Goal: Task Accomplishment & Management: Use online tool/utility

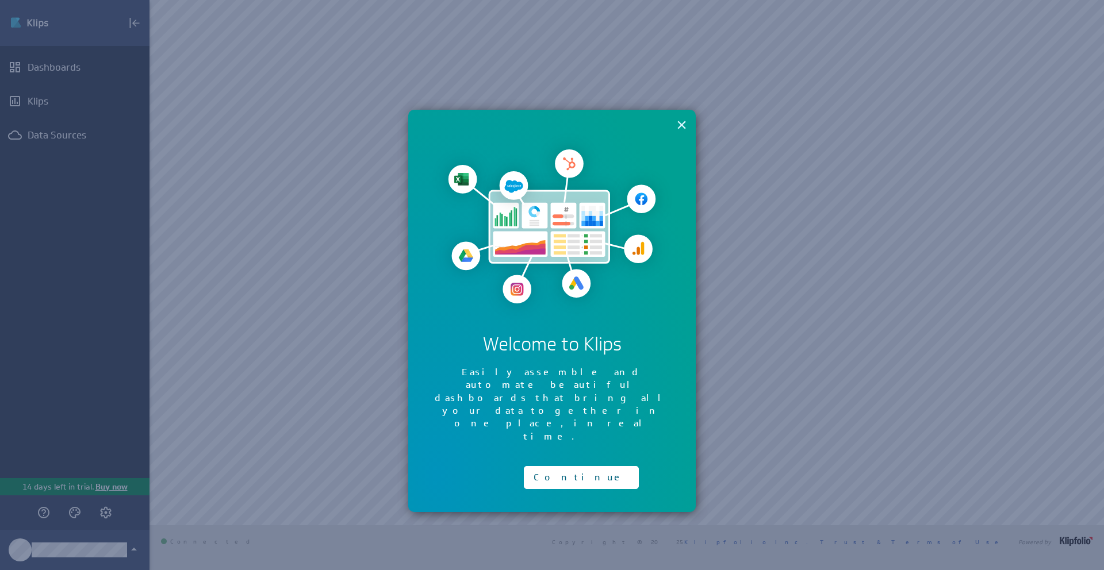
click at [679, 124] on button "×" at bounding box center [681, 124] width 11 height 23
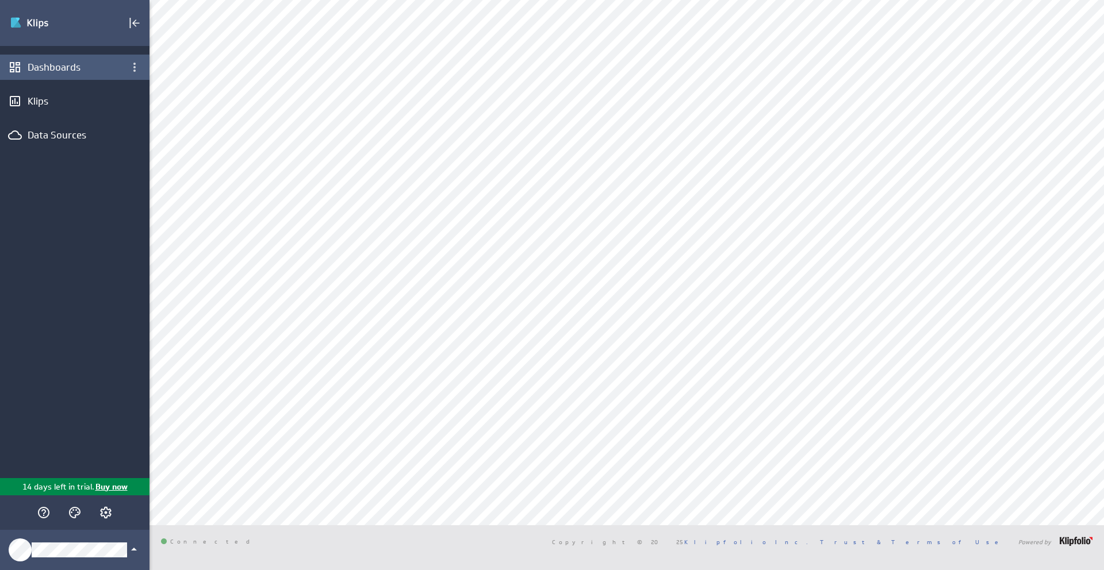
click at [71, 72] on div "Dashboards" at bounding box center [75, 67] width 94 height 13
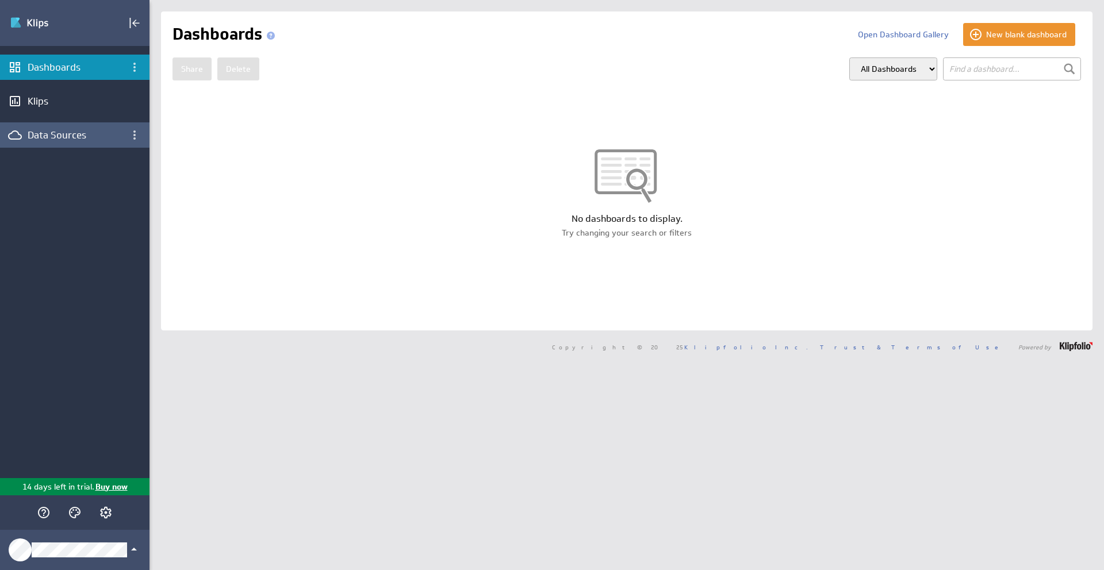
click at [53, 133] on div "Data Sources" at bounding box center [75, 135] width 94 height 13
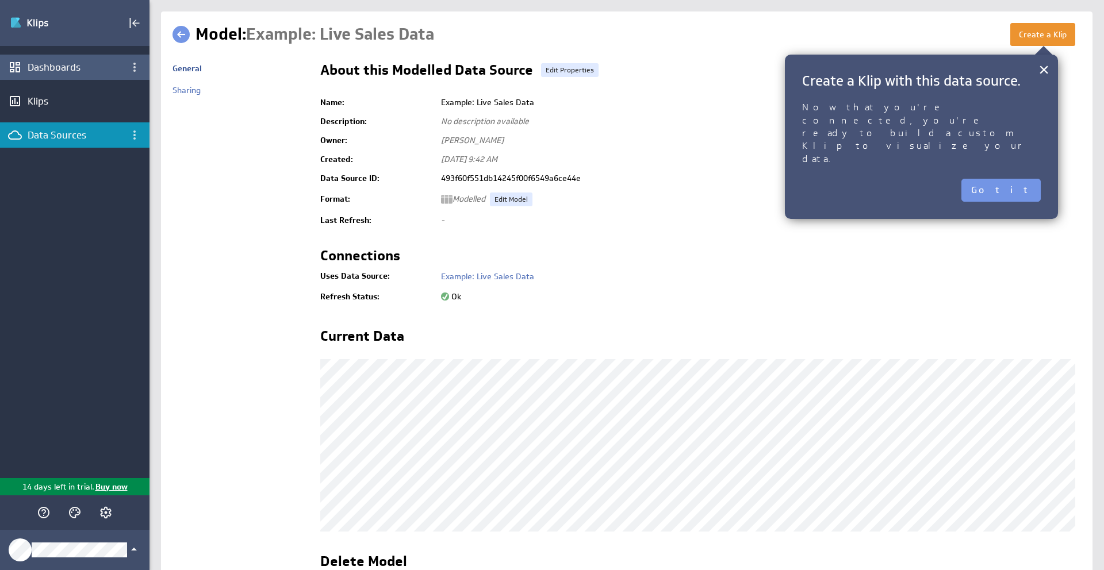
click at [67, 66] on div "Dashboards" at bounding box center [75, 67] width 94 height 13
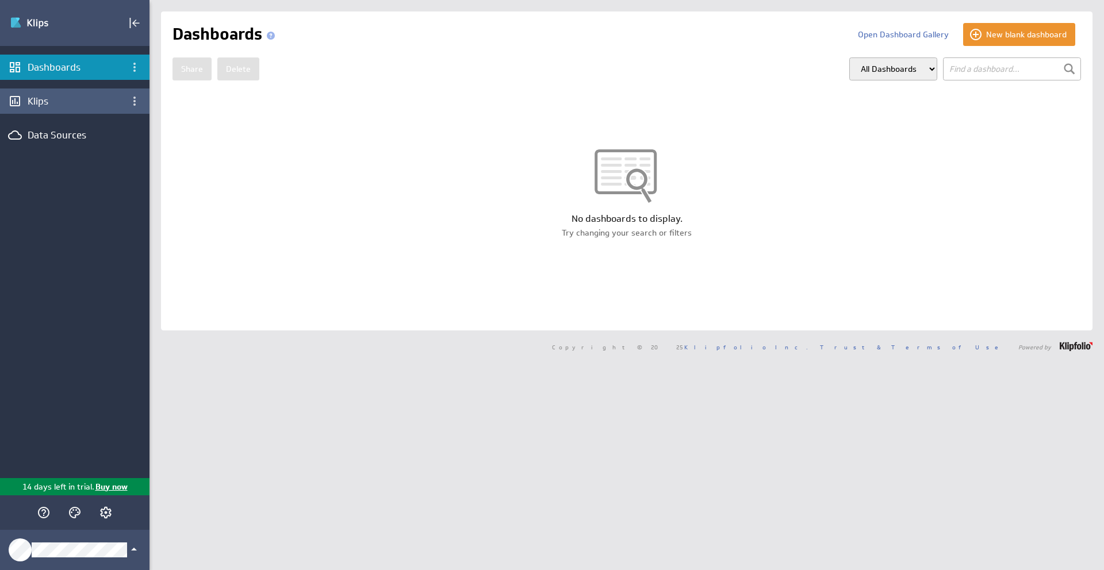
click at [39, 109] on div "Klips" at bounding box center [74, 101] width 149 height 25
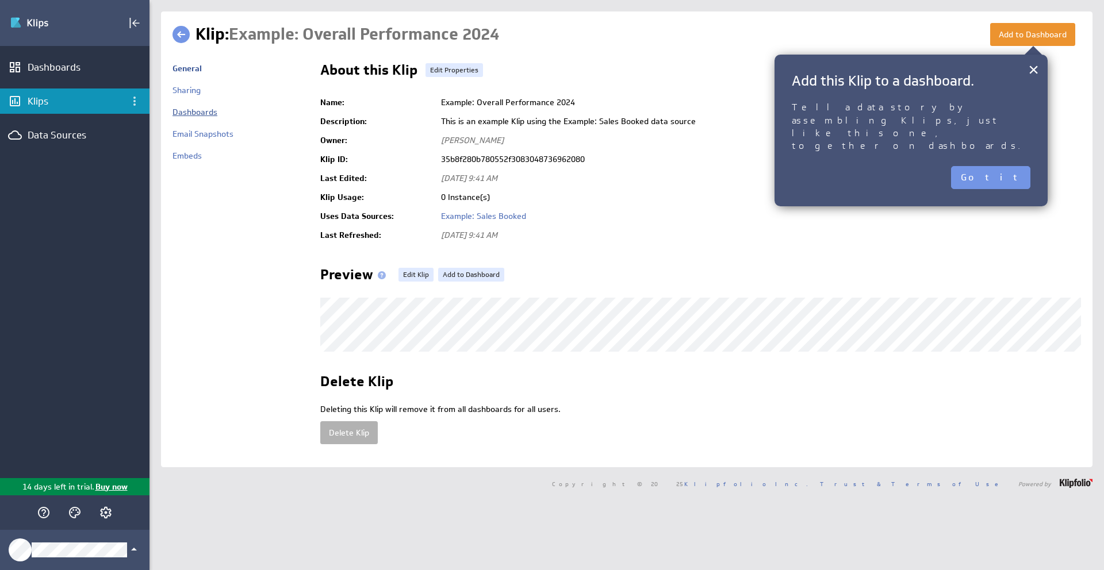
click at [197, 114] on link "Dashboards" at bounding box center [194, 112] width 45 height 10
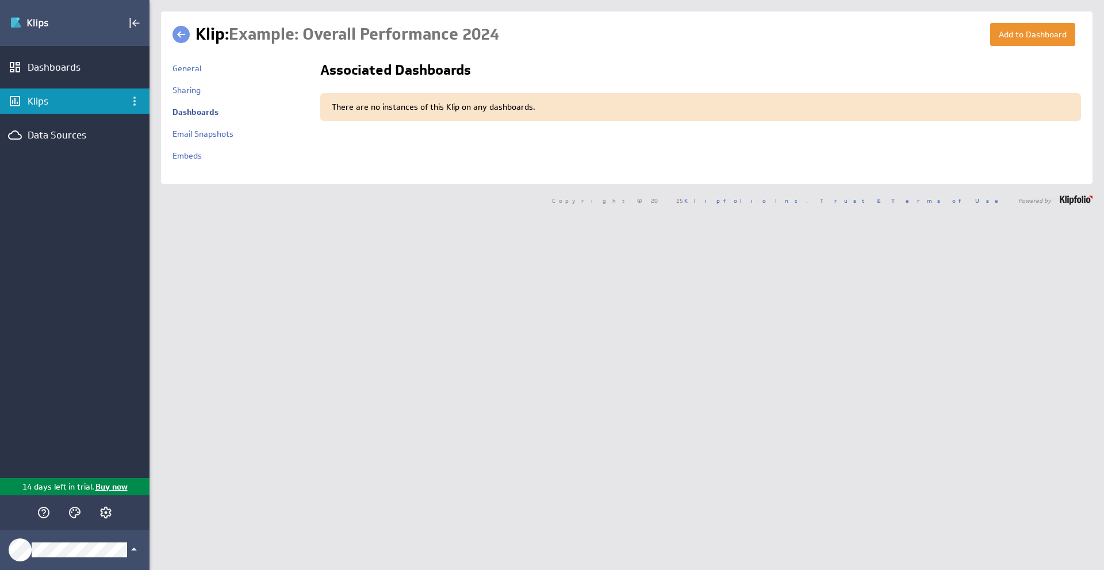
click at [183, 35] on link at bounding box center [180, 34] width 17 height 17
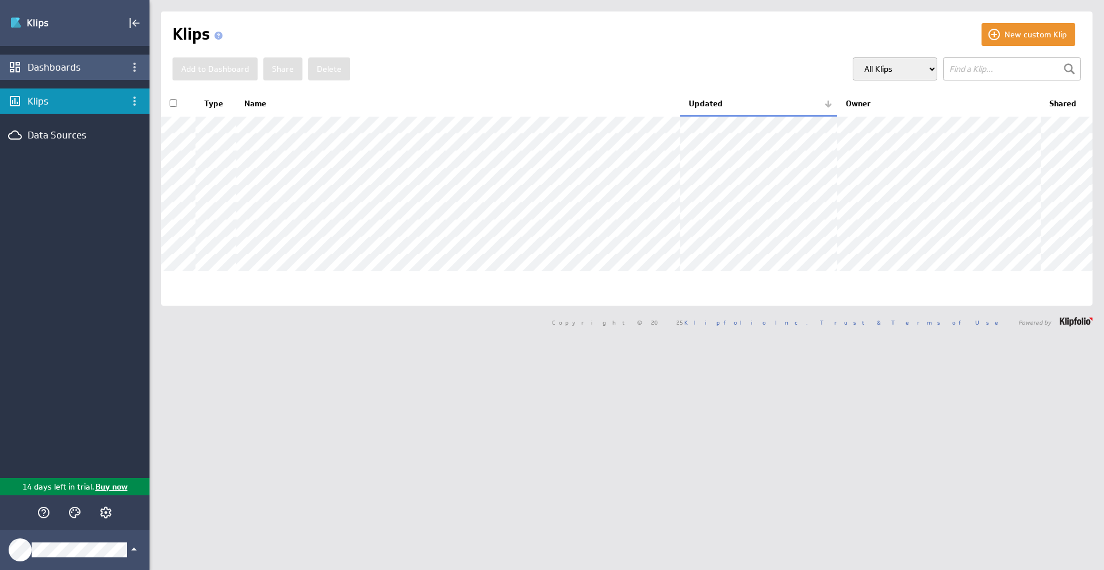
click at [60, 70] on div "Dashboards" at bounding box center [75, 67] width 94 height 13
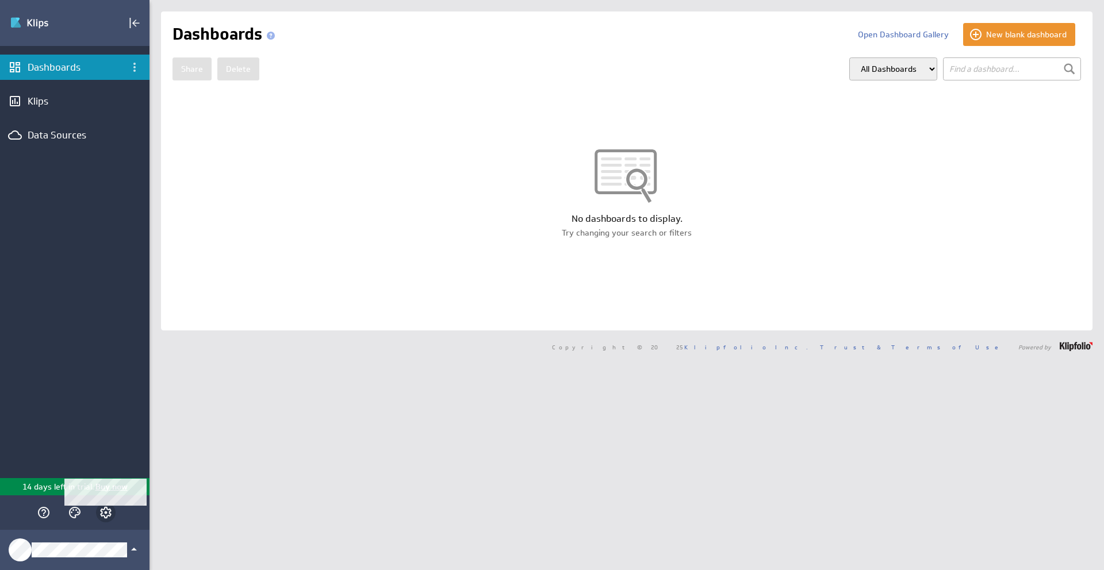
click at [109, 513] on icon "Account and settings" at bounding box center [105, 512] width 11 height 11
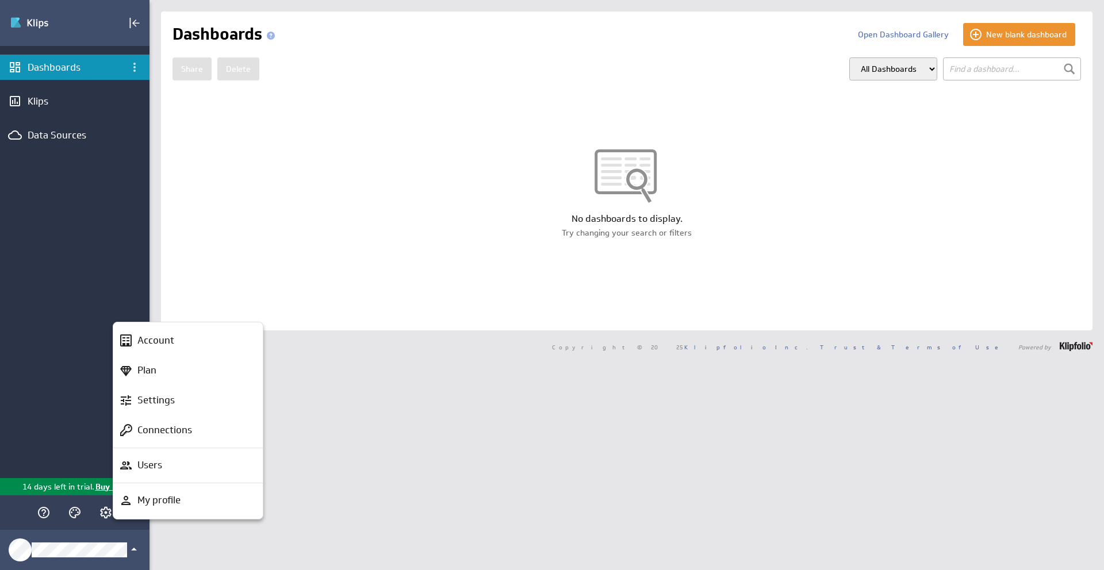
click at [109, 513] on div at bounding box center [552, 285] width 1104 height 570
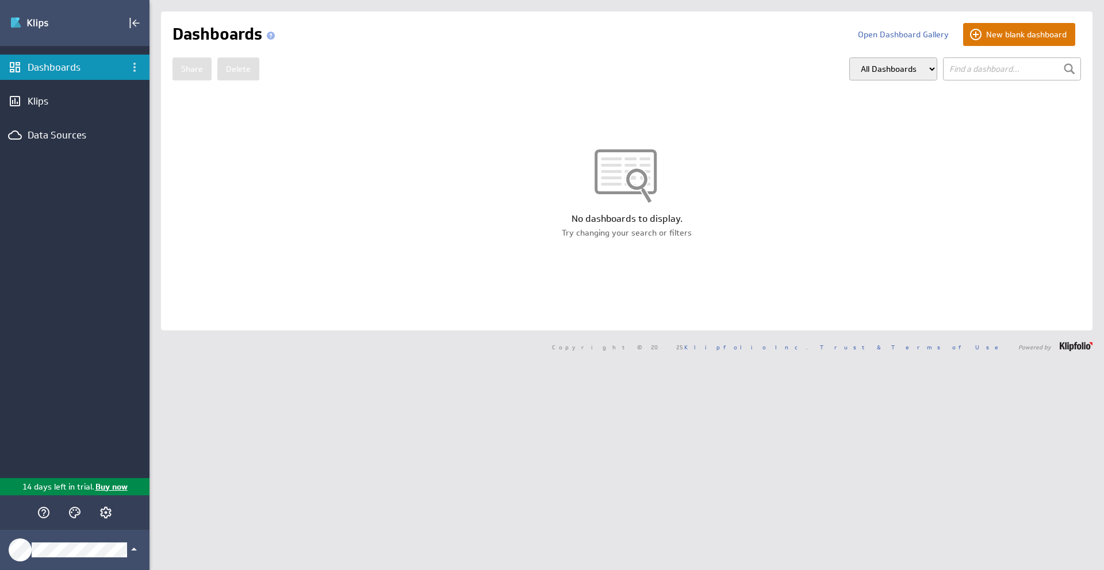
click at [1016, 33] on button "New blank dashboard" at bounding box center [1019, 34] width 112 height 23
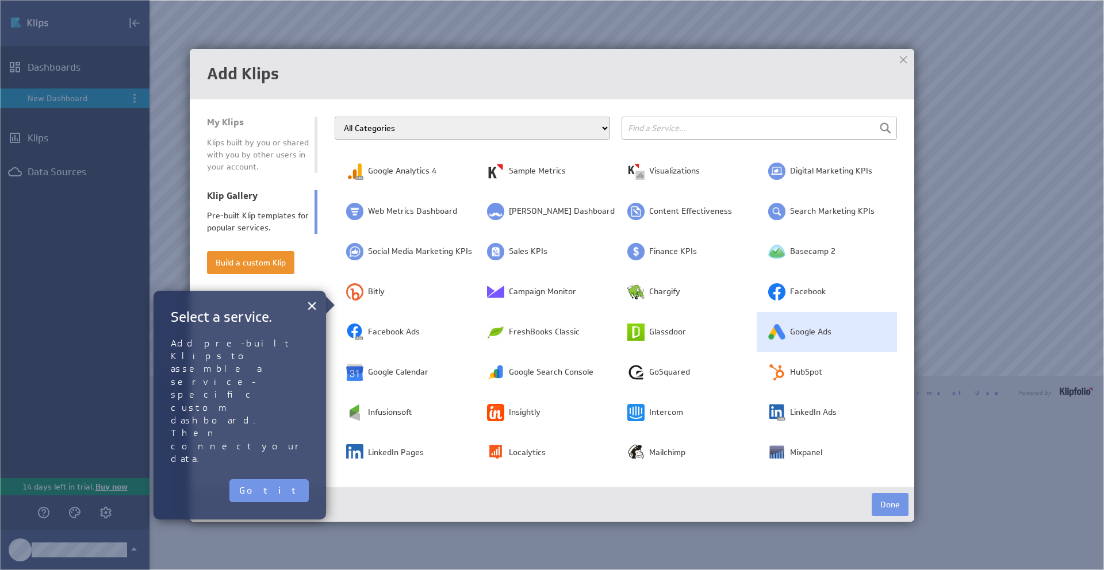
click at [797, 329] on span "Google Ads" at bounding box center [810, 331] width 41 height 11
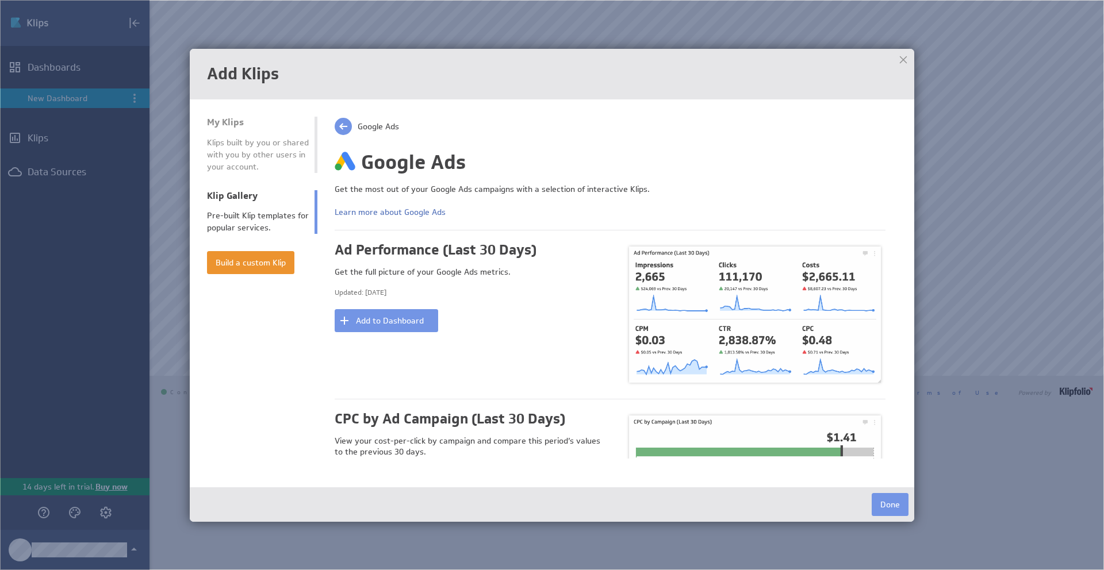
scroll to position [9, 0]
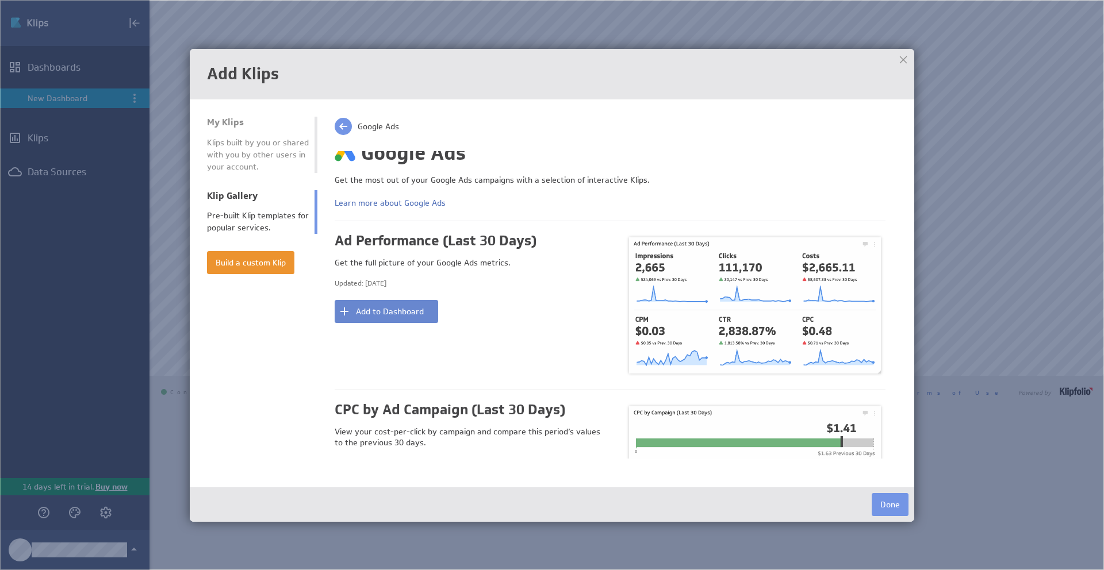
click at [403, 307] on button "Add to Dashboard" at bounding box center [386, 311] width 103 height 23
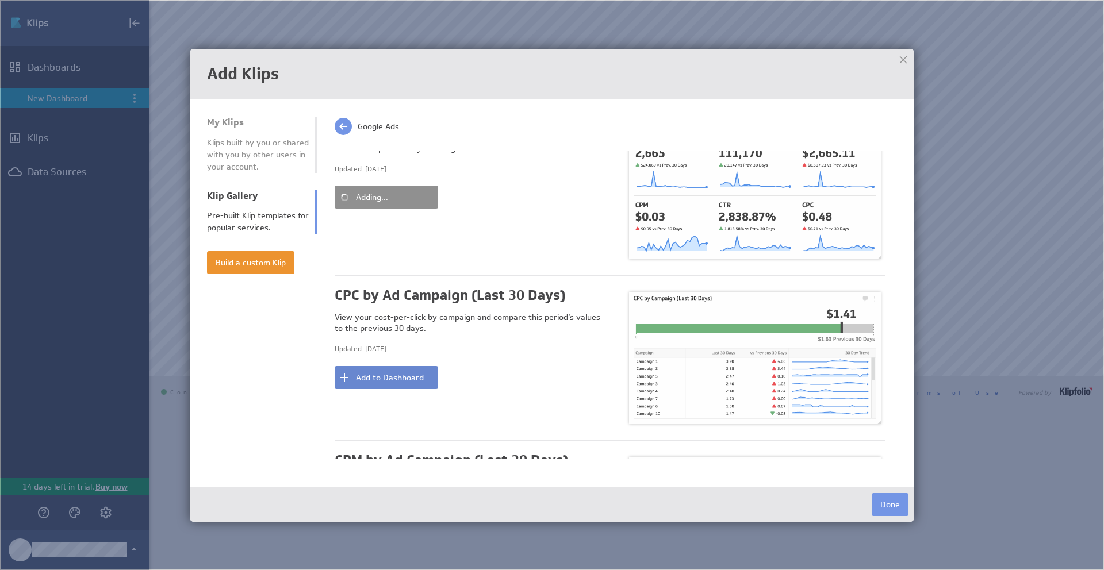
scroll to position [140, 0]
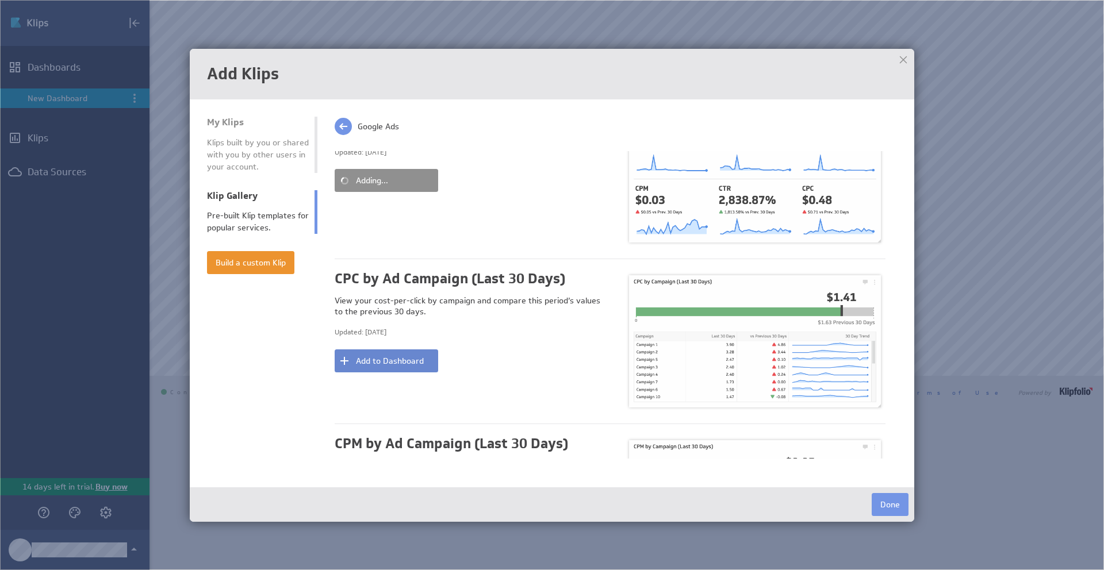
click at [390, 356] on button "Add to Dashboard" at bounding box center [386, 360] width 103 height 23
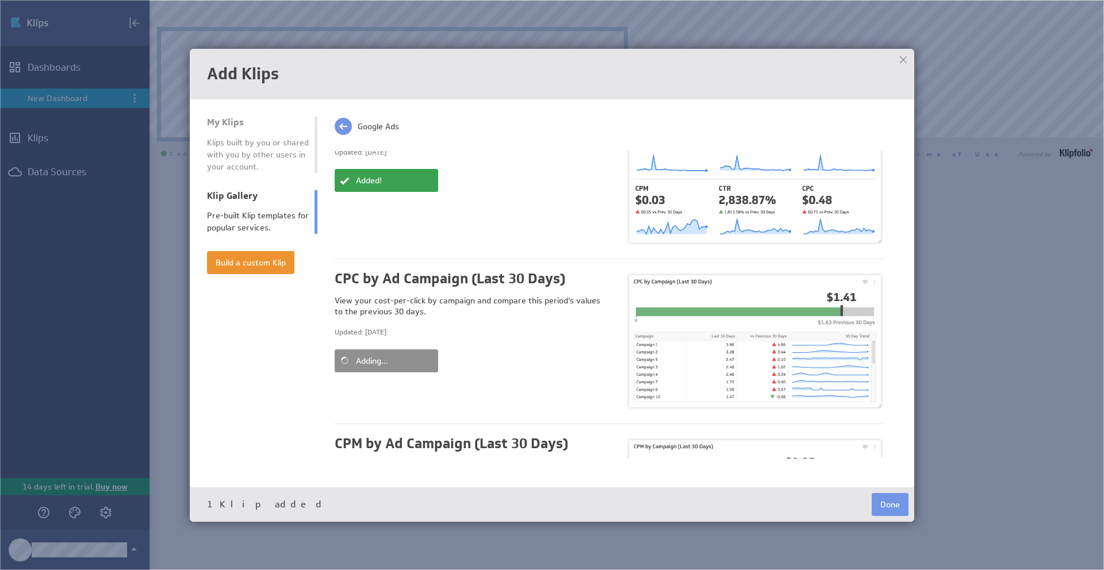
scroll to position [388, 0]
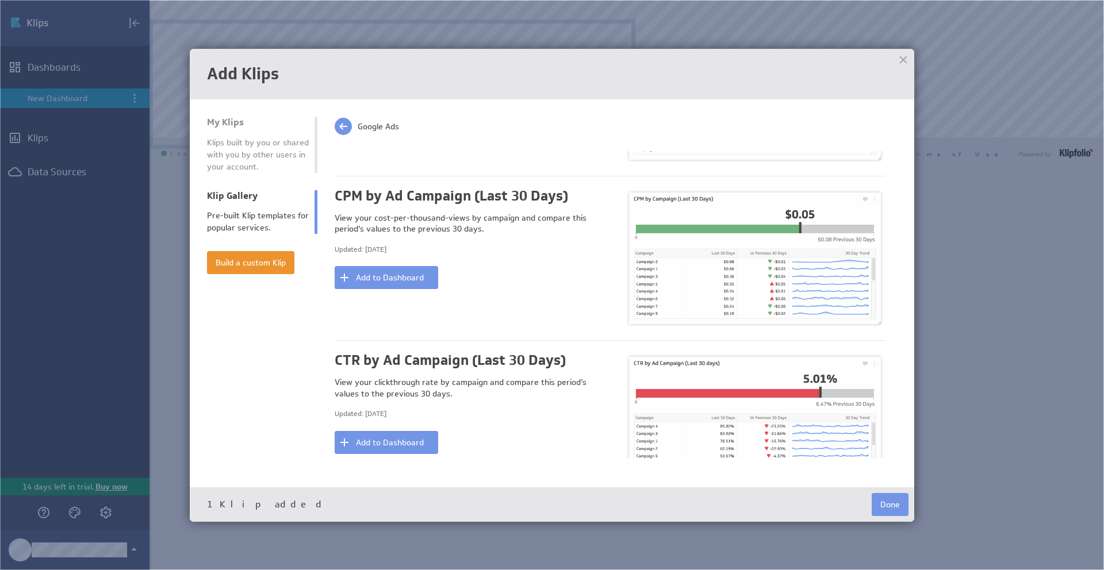
click at [380, 275] on button "Add to Dashboard" at bounding box center [386, 277] width 103 height 23
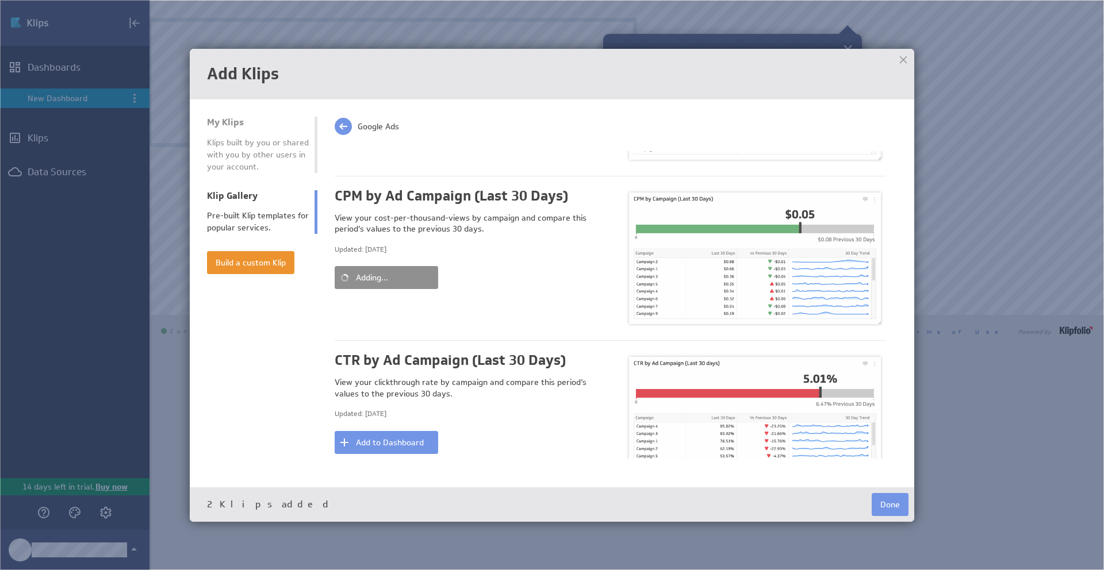
scroll to position [490, 0]
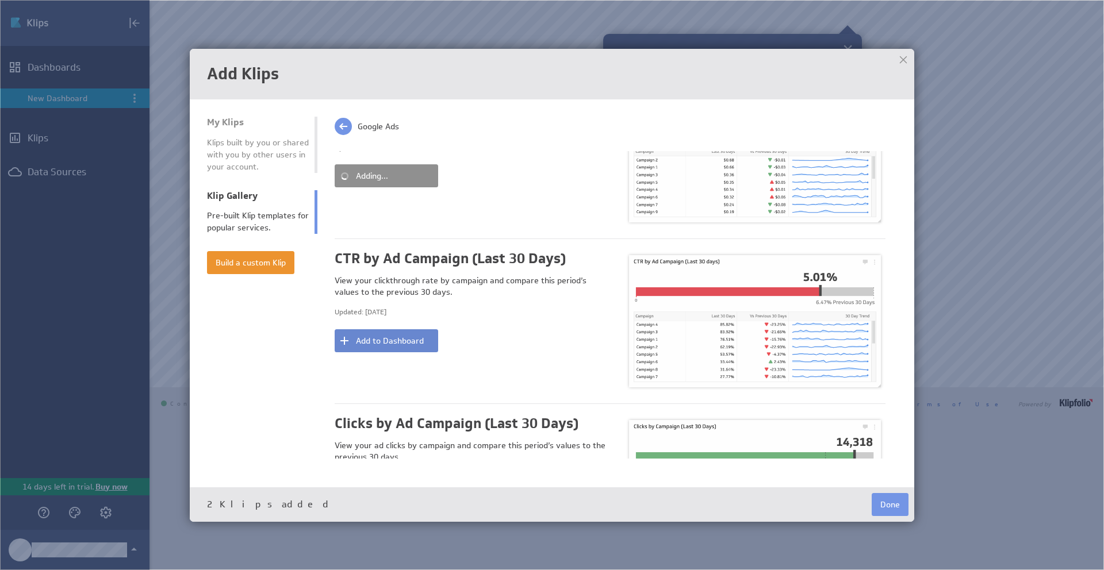
click at [379, 345] on button "Add to Dashboard" at bounding box center [386, 340] width 103 height 23
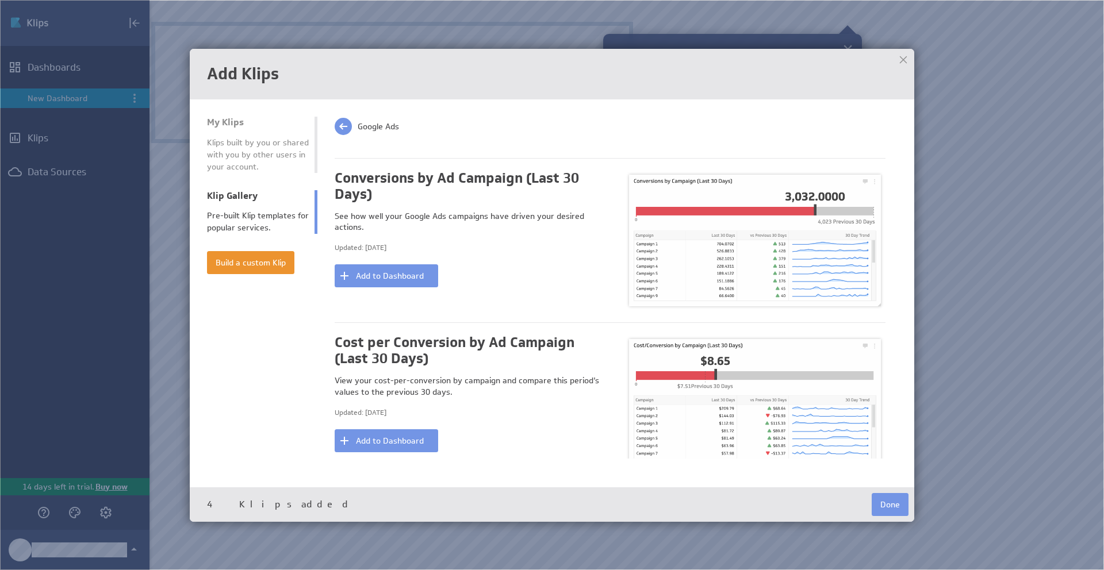
scroll to position [936, 0]
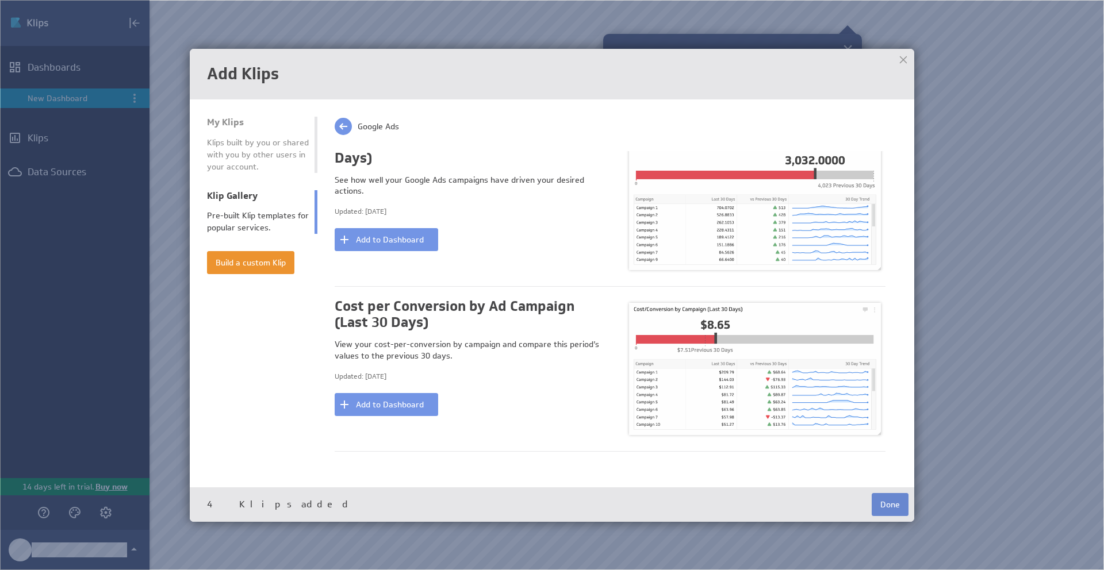
click at [891, 503] on button "Done" at bounding box center [889, 504] width 37 height 23
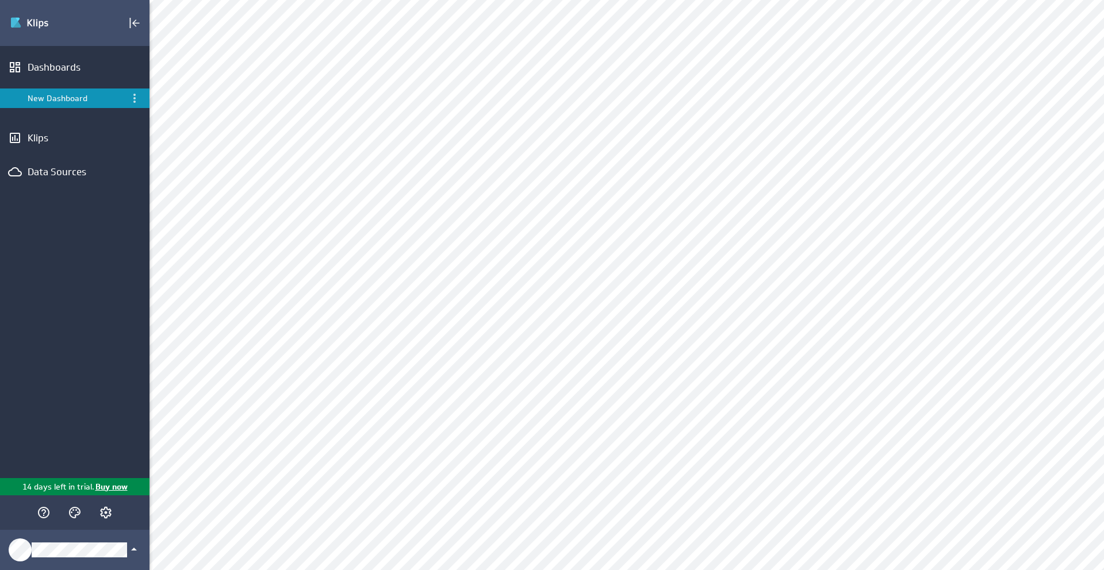
scroll to position [0, 0]
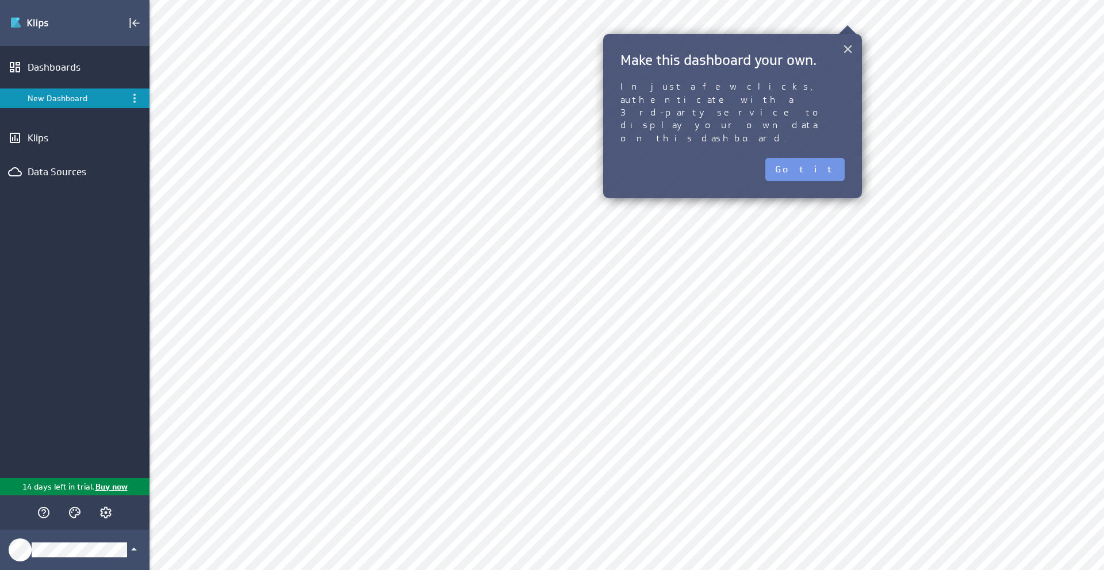
click at [850, 52] on button "×" at bounding box center [847, 48] width 11 height 23
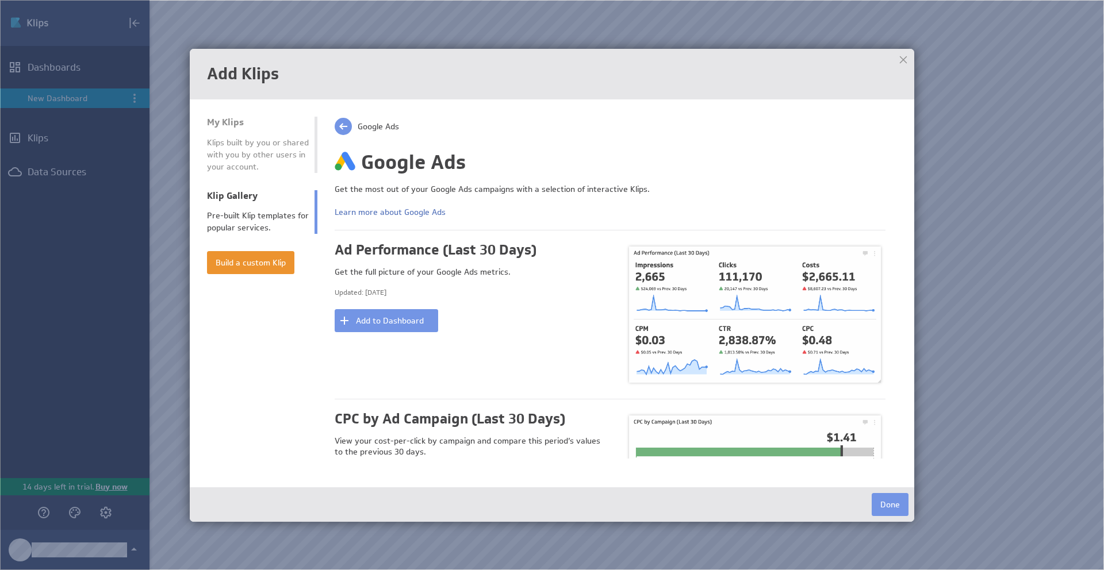
click at [338, 128] on span at bounding box center [343, 126] width 17 height 17
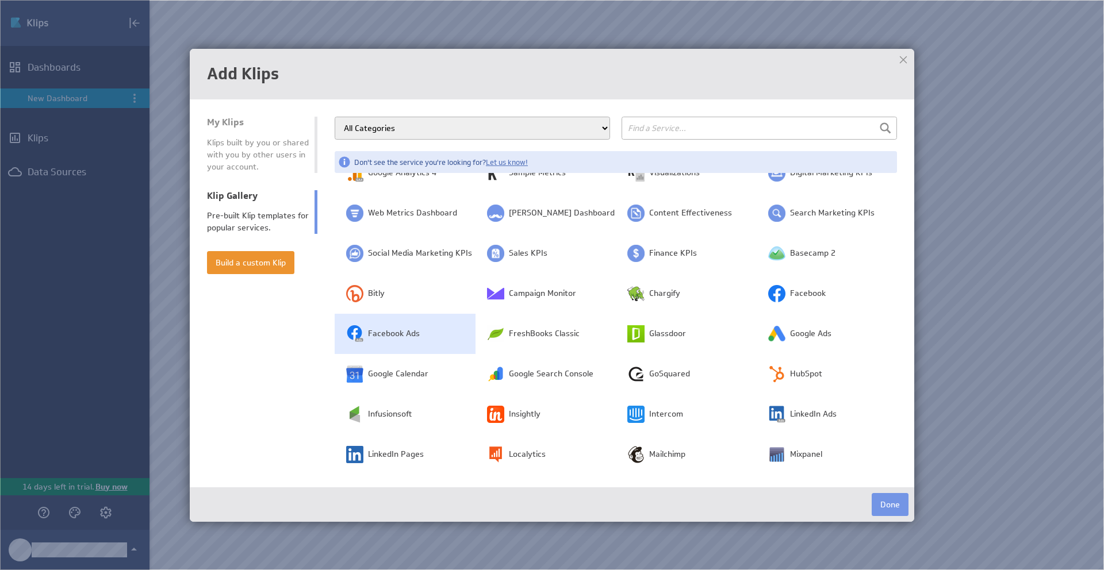
scroll to position [9, 0]
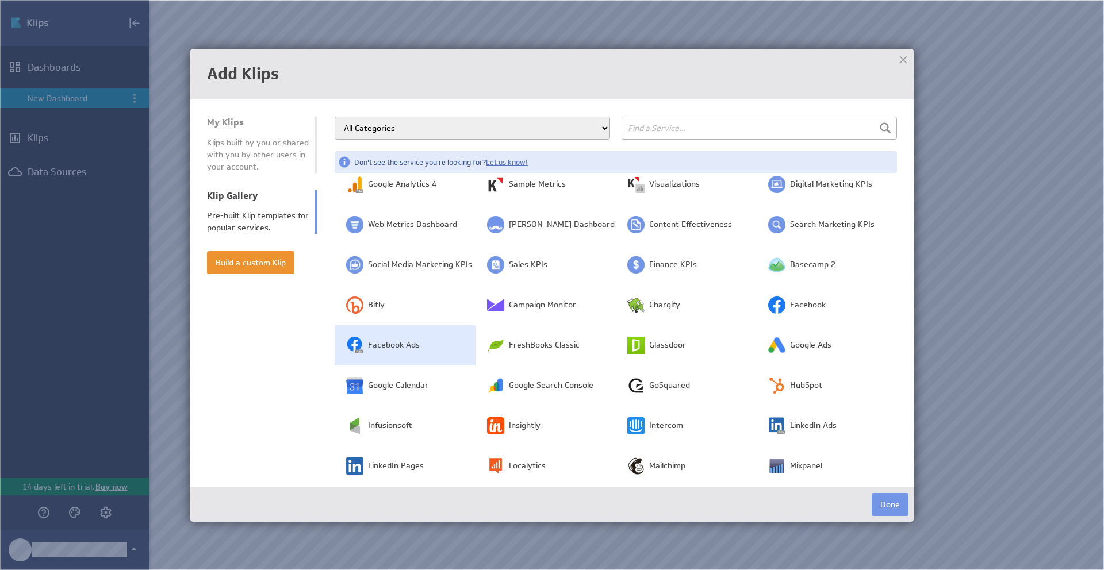
click at [395, 345] on span "Facebook Ads" at bounding box center [394, 345] width 52 height 11
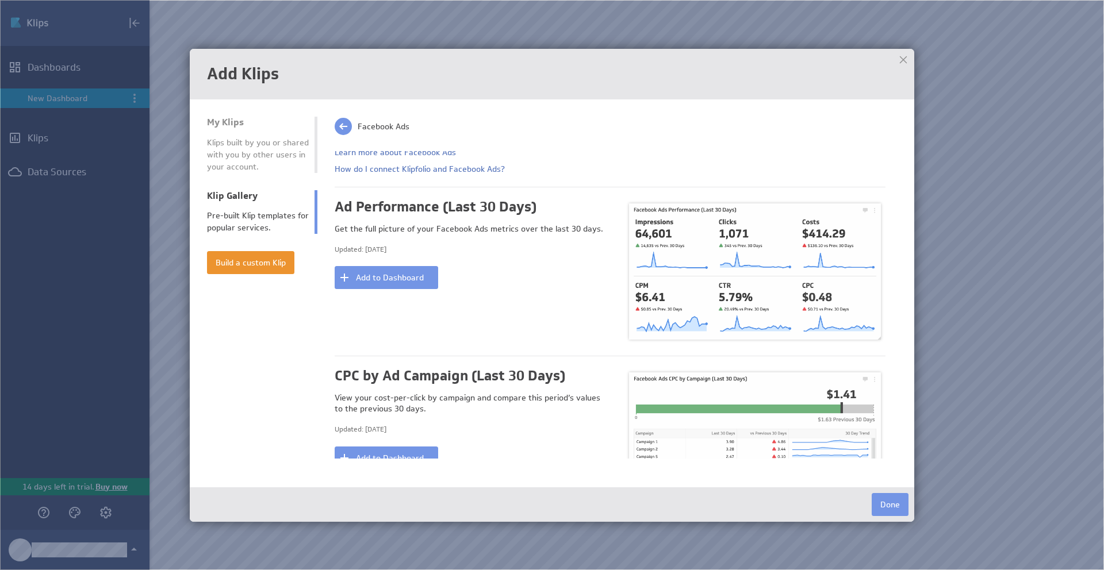
scroll to position [90, 0]
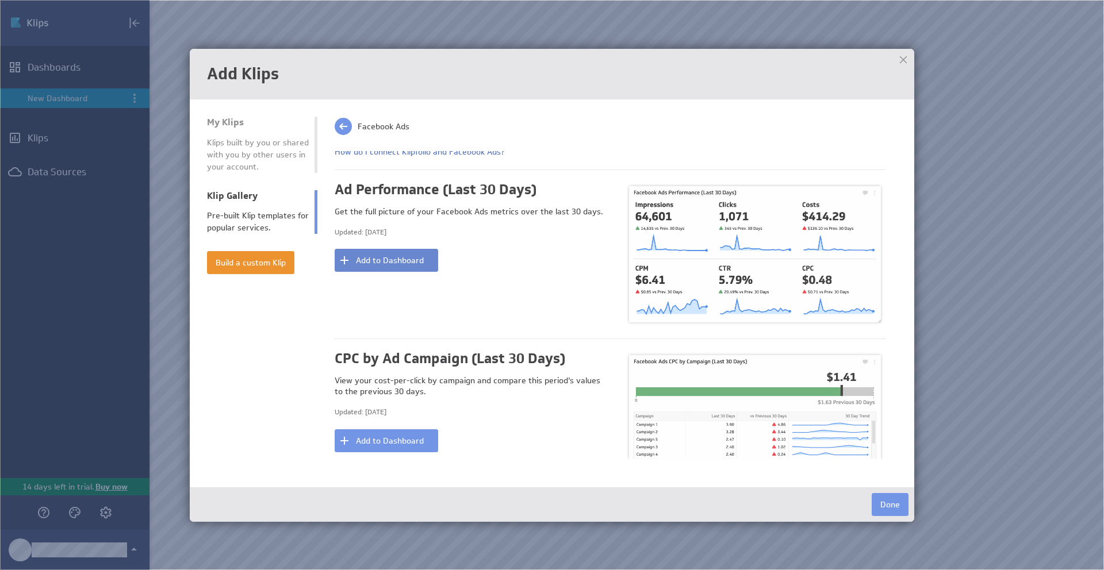
click at [374, 261] on button "Add to Dashboard" at bounding box center [386, 260] width 103 height 23
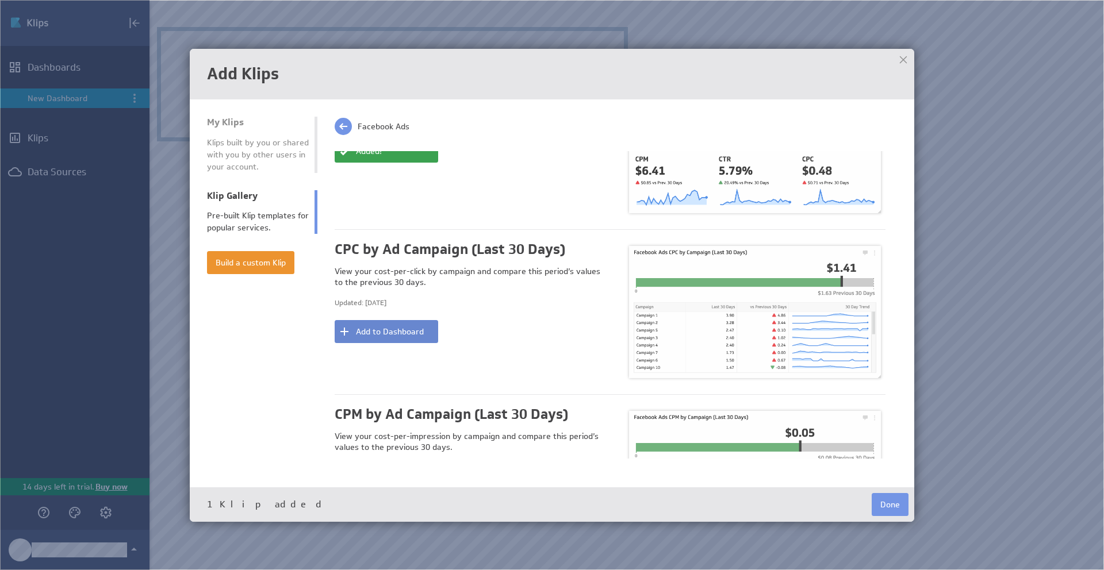
scroll to position [233, 0]
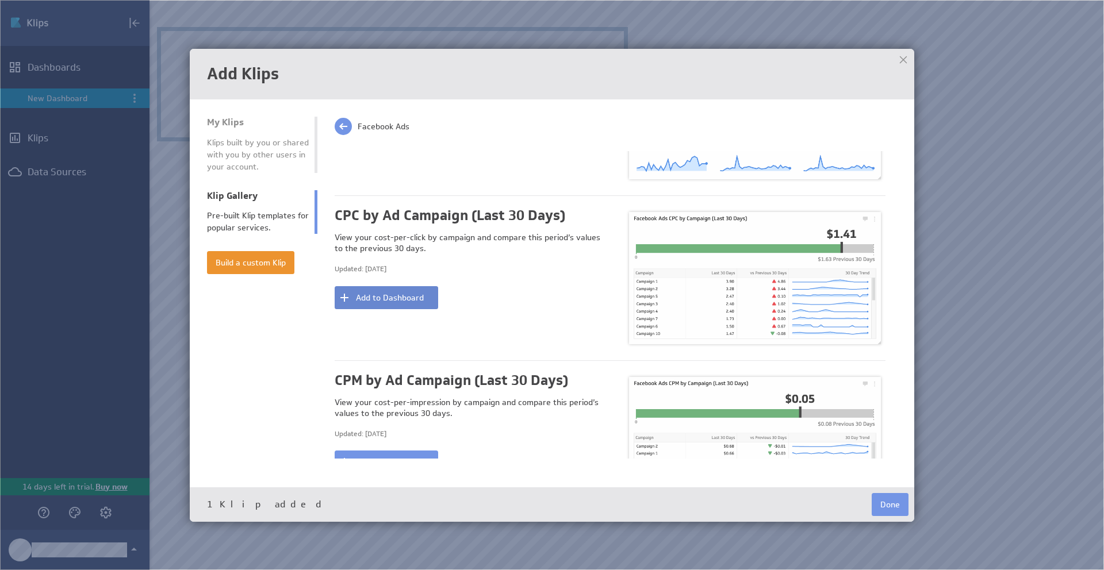
click at [404, 299] on button "Add to Dashboard" at bounding box center [386, 297] width 103 height 23
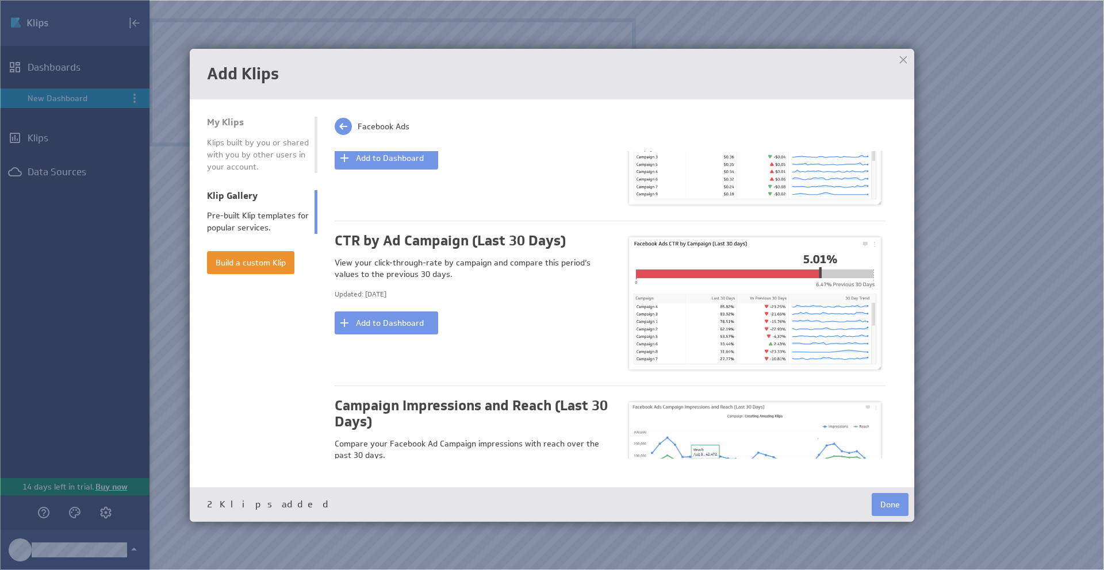
scroll to position [509, 0]
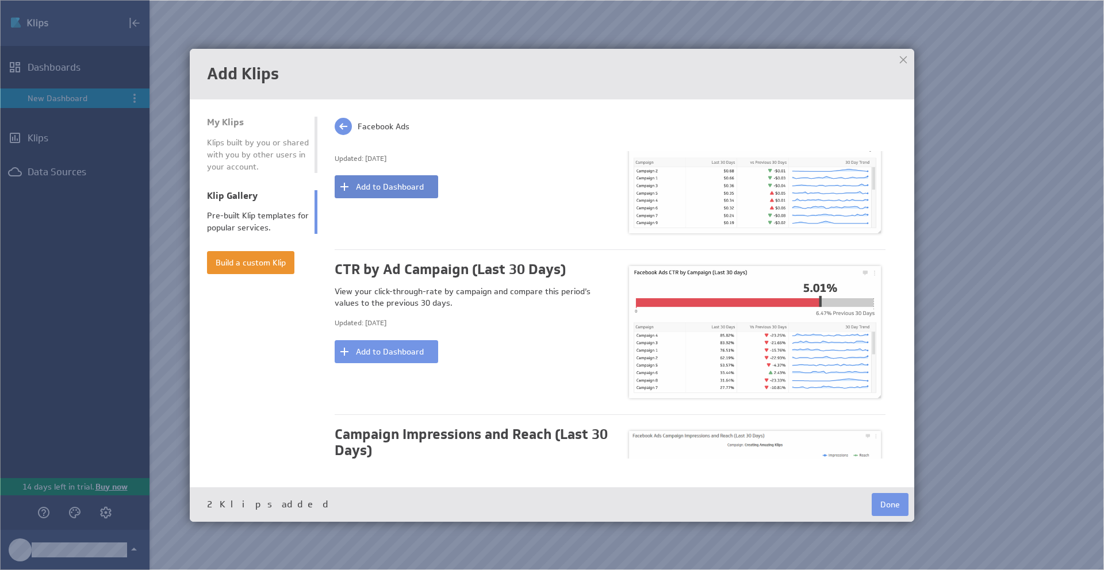
click at [384, 182] on button "Add to Dashboard" at bounding box center [386, 186] width 103 height 23
click at [402, 355] on button "Add to Dashboard" at bounding box center [386, 351] width 103 height 23
click at [898, 505] on button "Done" at bounding box center [889, 504] width 37 height 23
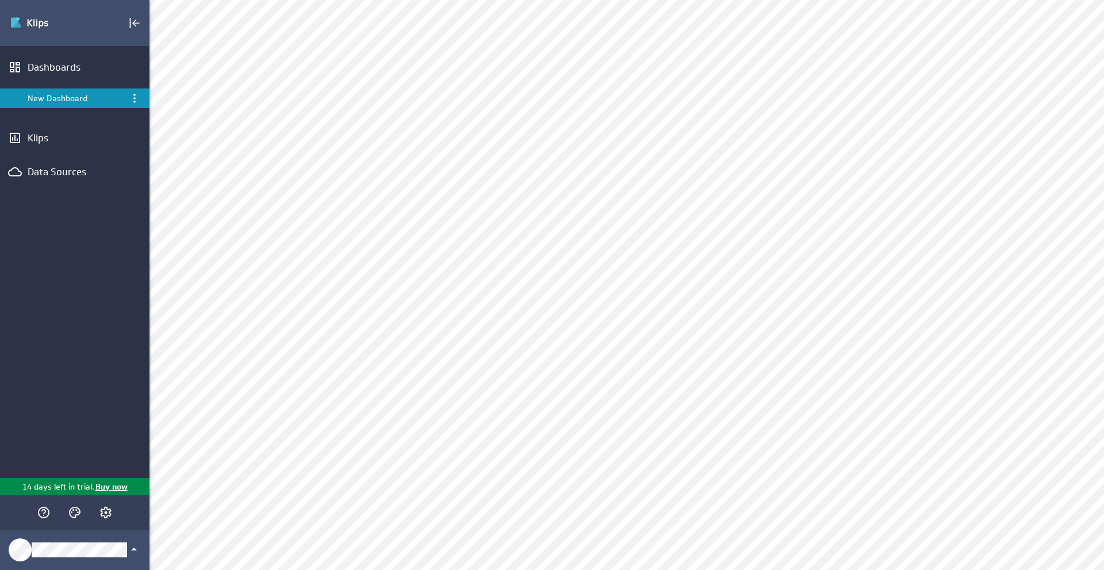
scroll to position [0, 0]
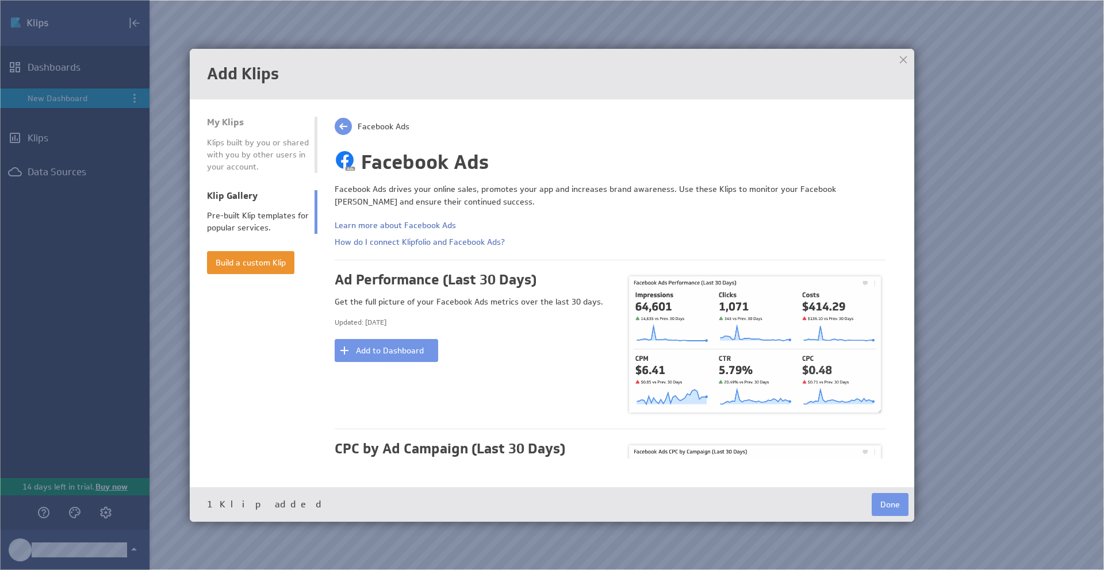
click at [344, 125] on span at bounding box center [343, 126] width 17 height 17
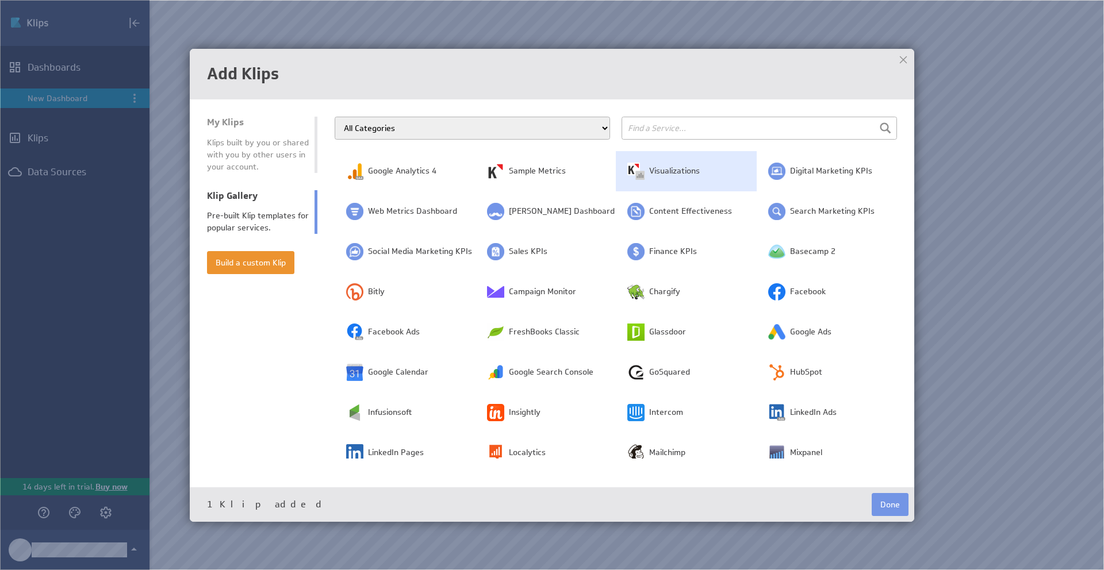
click at [658, 180] on td "Visualizations" at bounding box center [686, 171] width 141 height 40
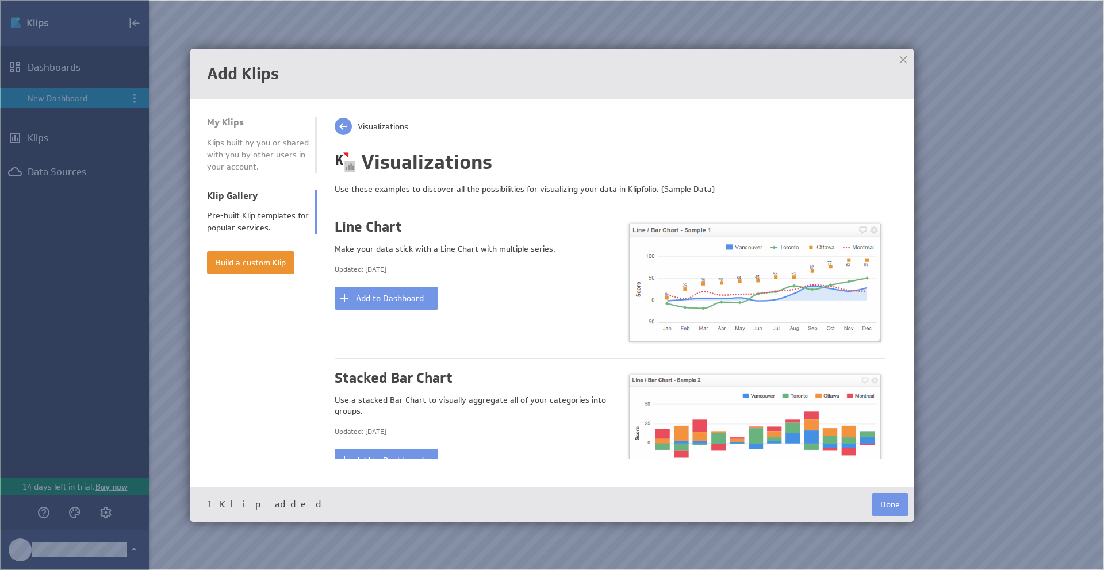
click at [348, 127] on span at bounding box center [343, 126] width 17 height 17
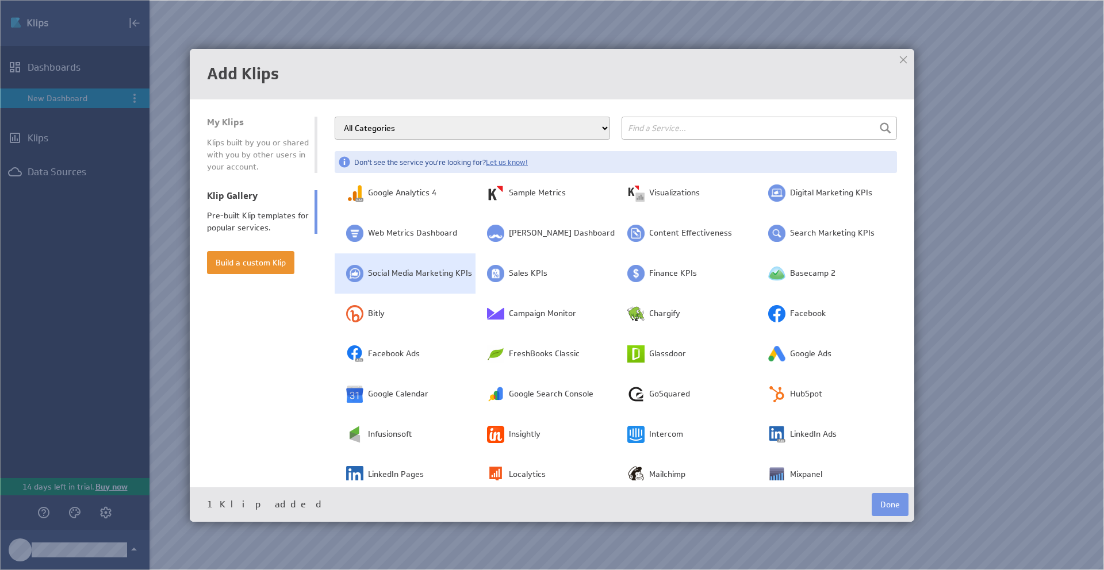
click at [429, 280] on td "Social Media Marketing KPIs" at bounding box center [405, 273] width 141 height 40
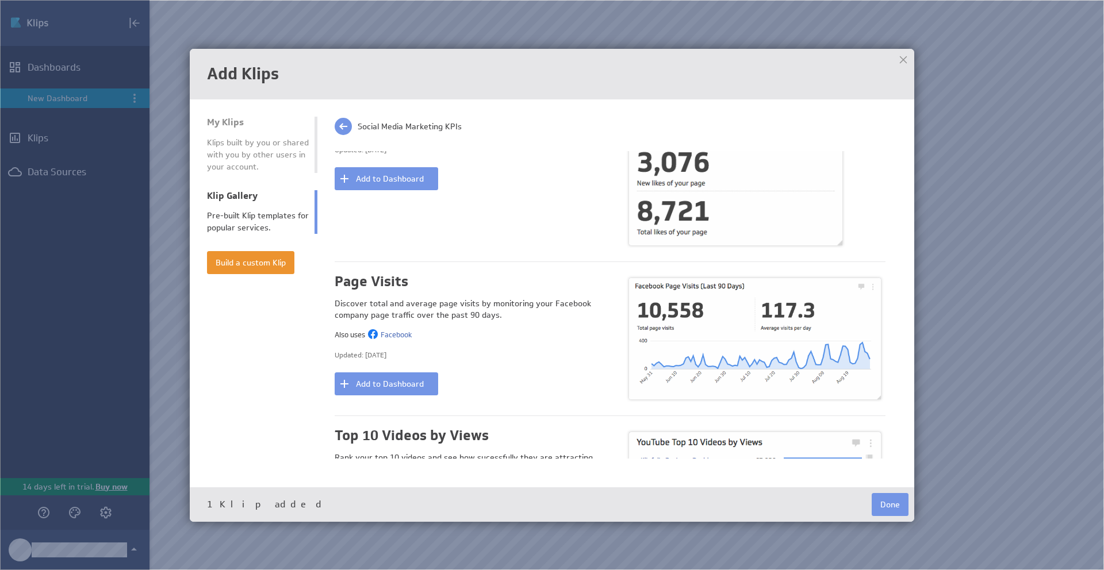
scroll to position [598, 0]
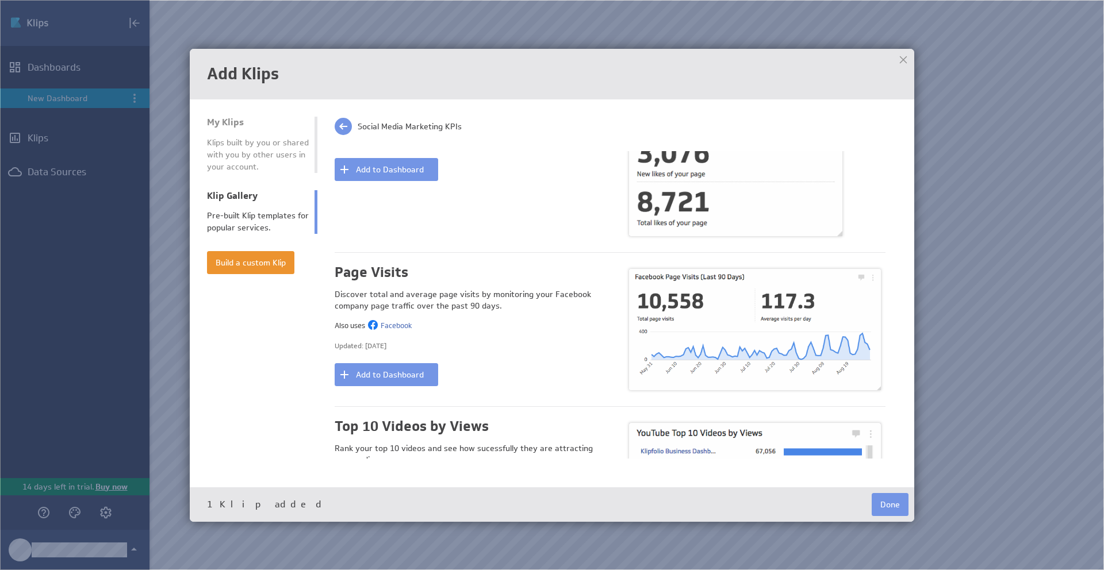
click at [347, 126] on span at bounding box center [343, 126] width 17 height 17
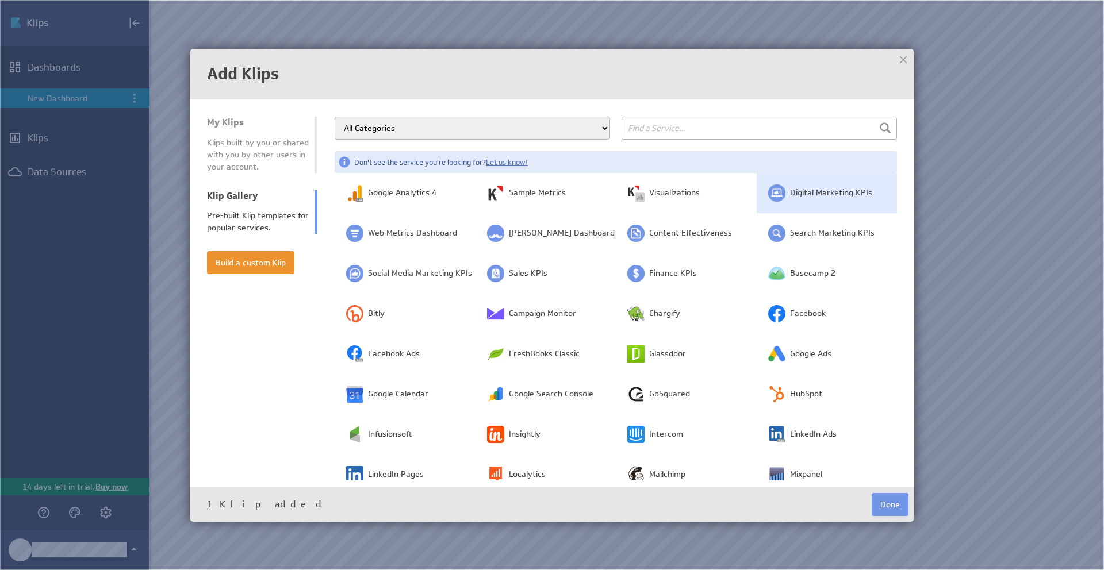
click at [807, 191] on span "Digital Marketing KPIs" at bounding box center [831, 192] width 82 height 11
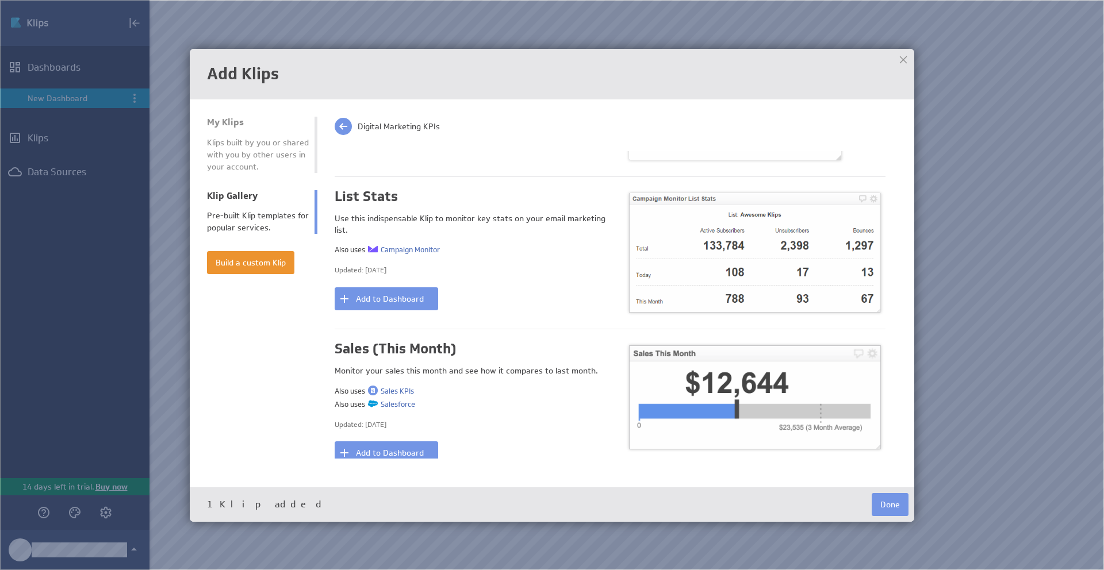
scroll to position [418, 0]
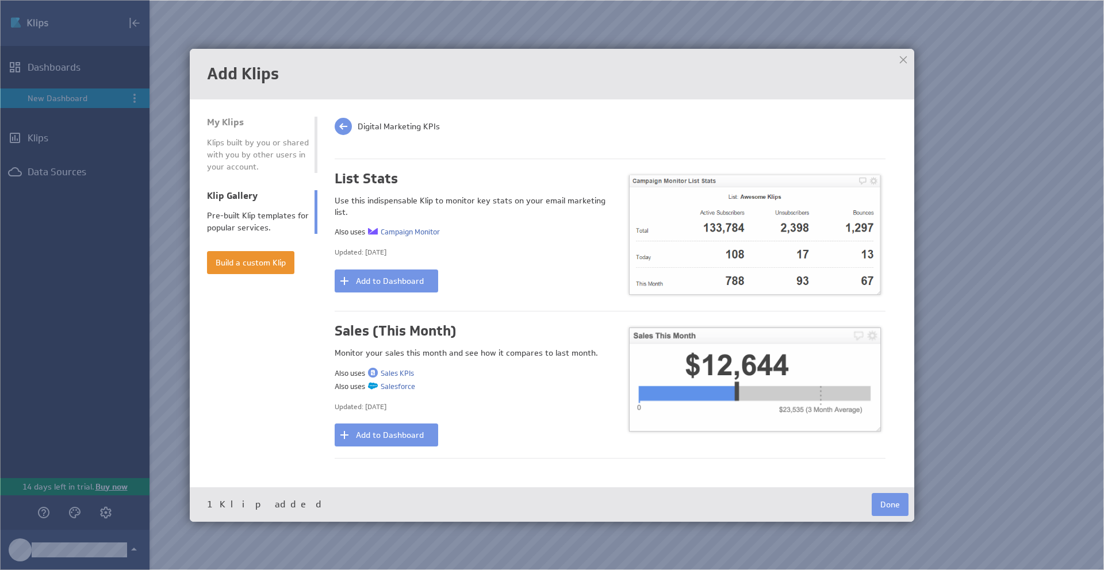
click at [343, 131] on span at bounding box center [343, 126] width 17 height 17
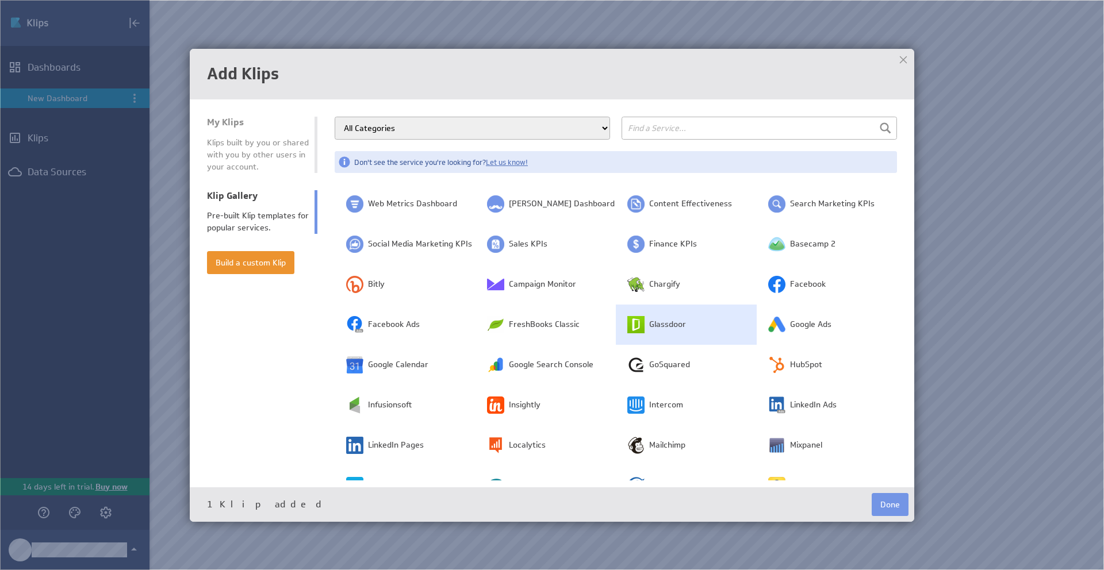
scroll to position [37, 0]
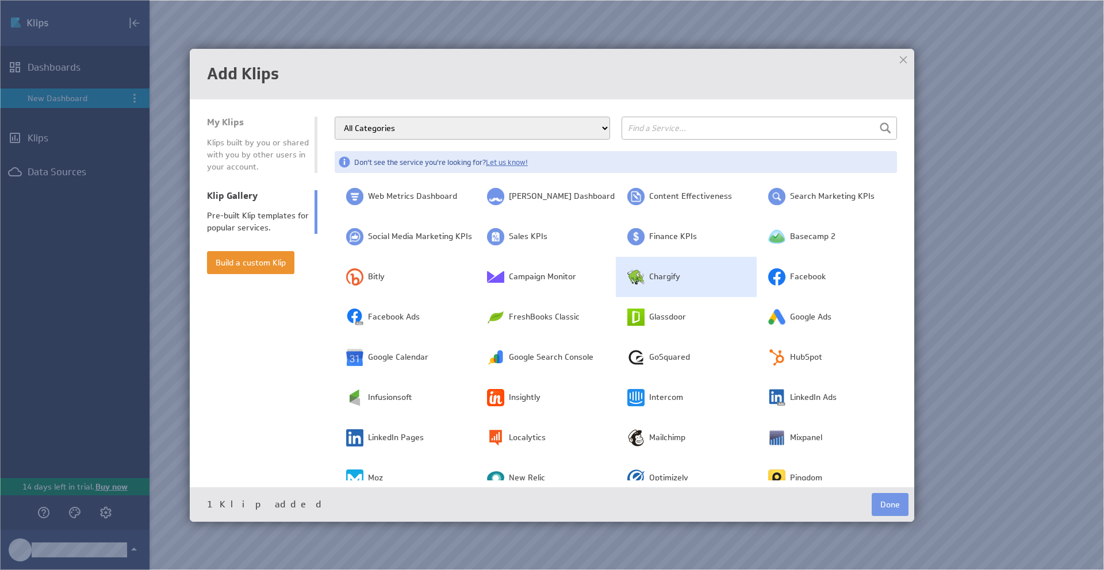
click at [668, 278] on span "Chargify" at bounding box center [664, 276] width 31 height 11
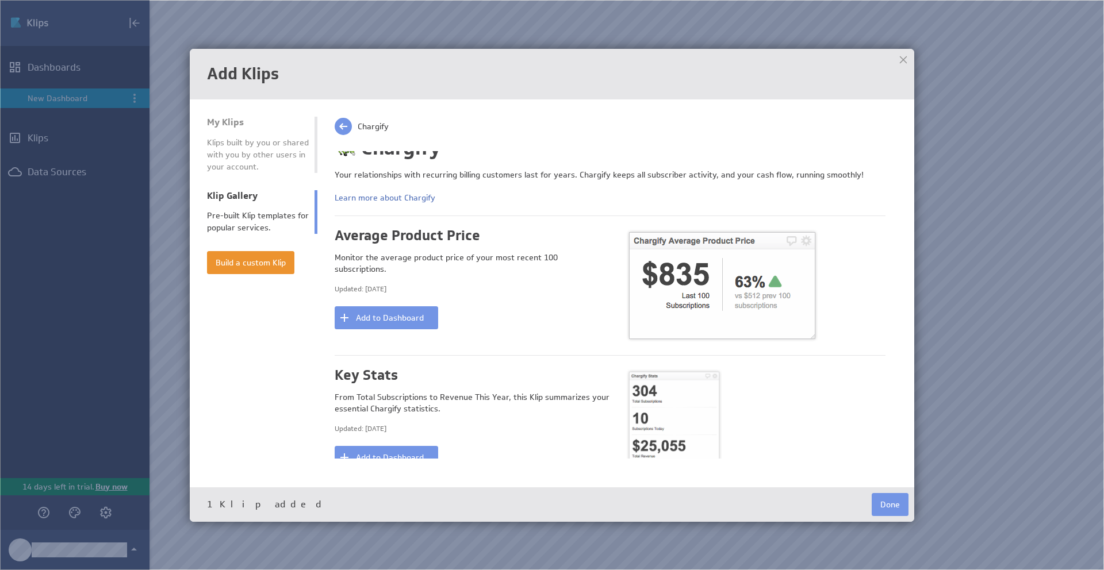
scroll to position [0, 0]
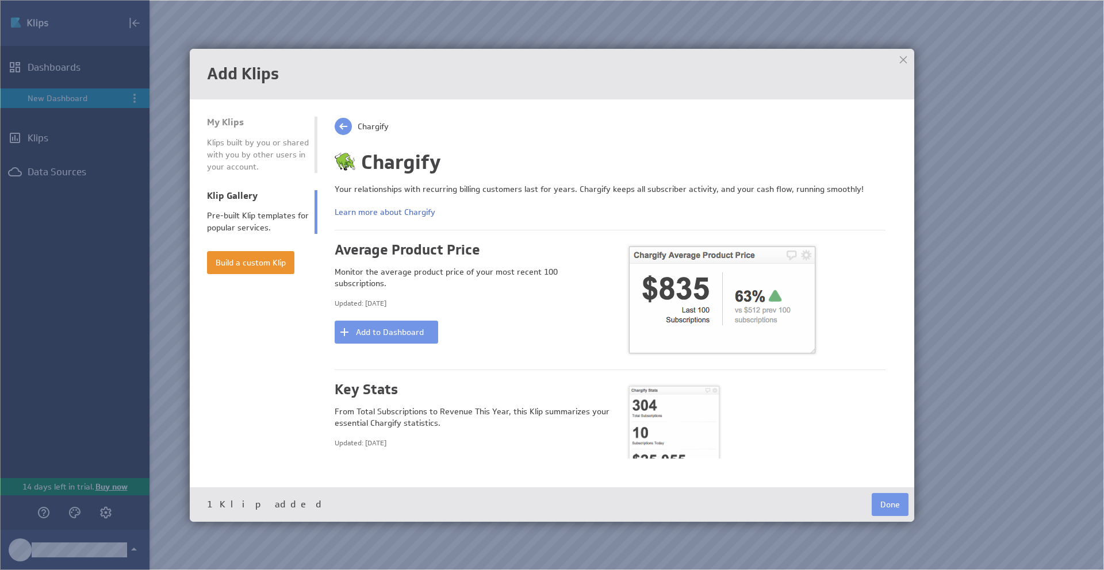
click at [341, 122] on span at bounding box center [343, 126] width 17 height 17
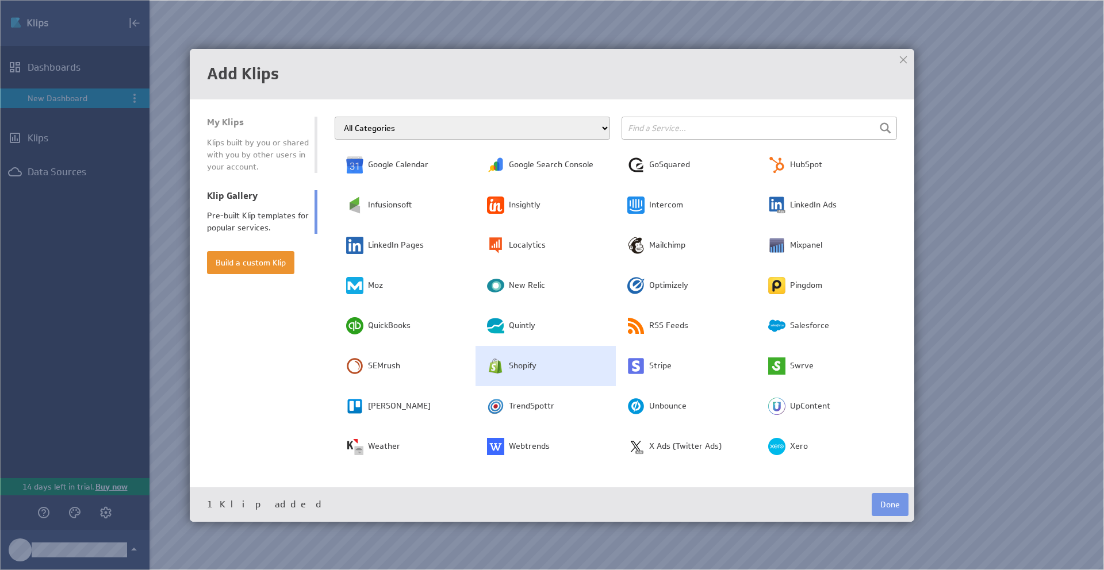
scroll to position [213, 0]
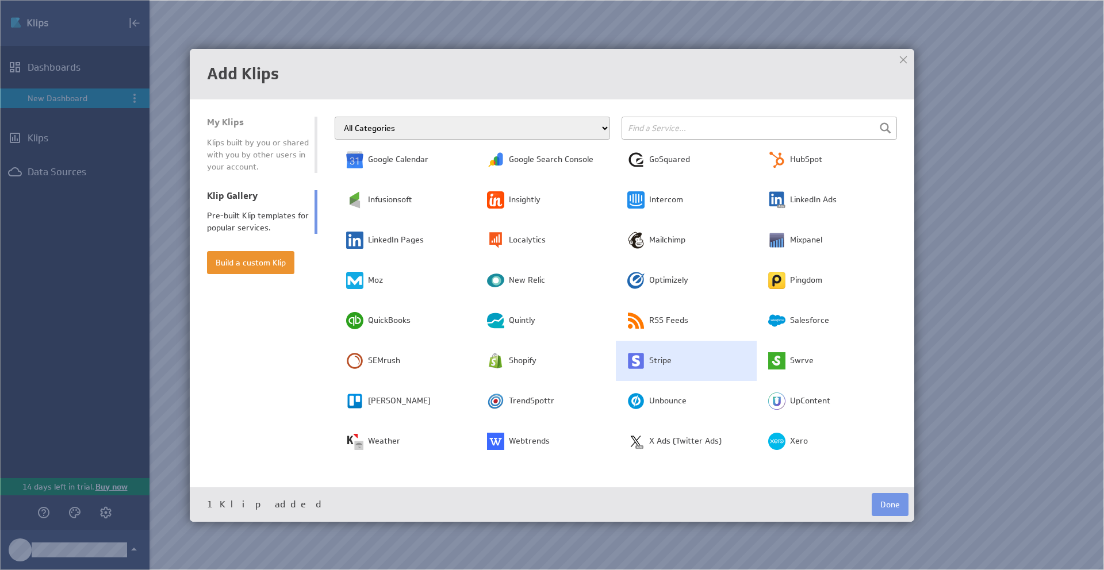
click at [661, 365] on span "Stripe" at bounding box center [660, 360] width 22 height 11
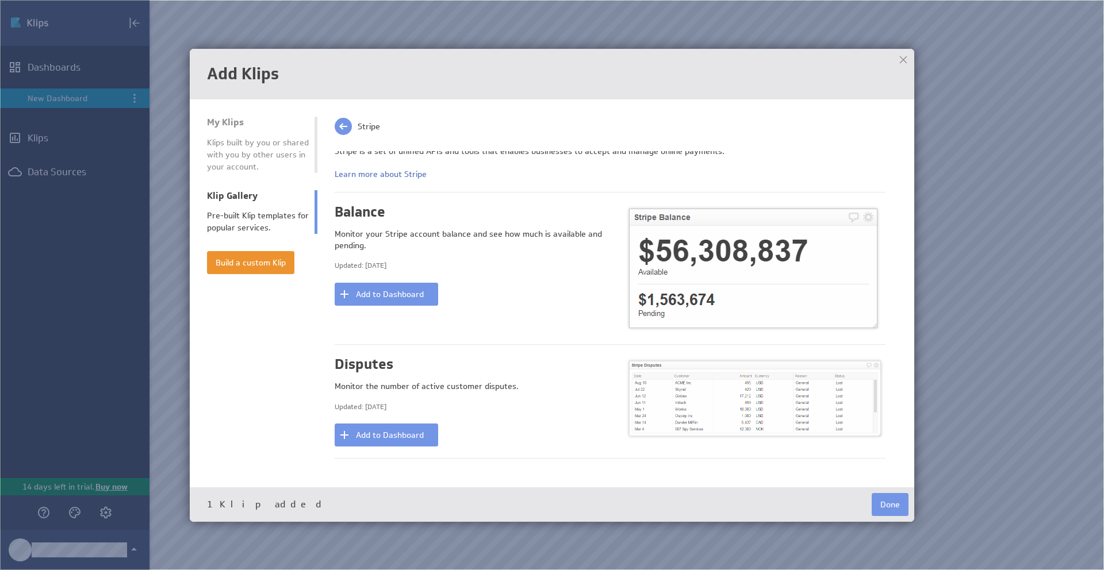
scroll to position [0, 0]
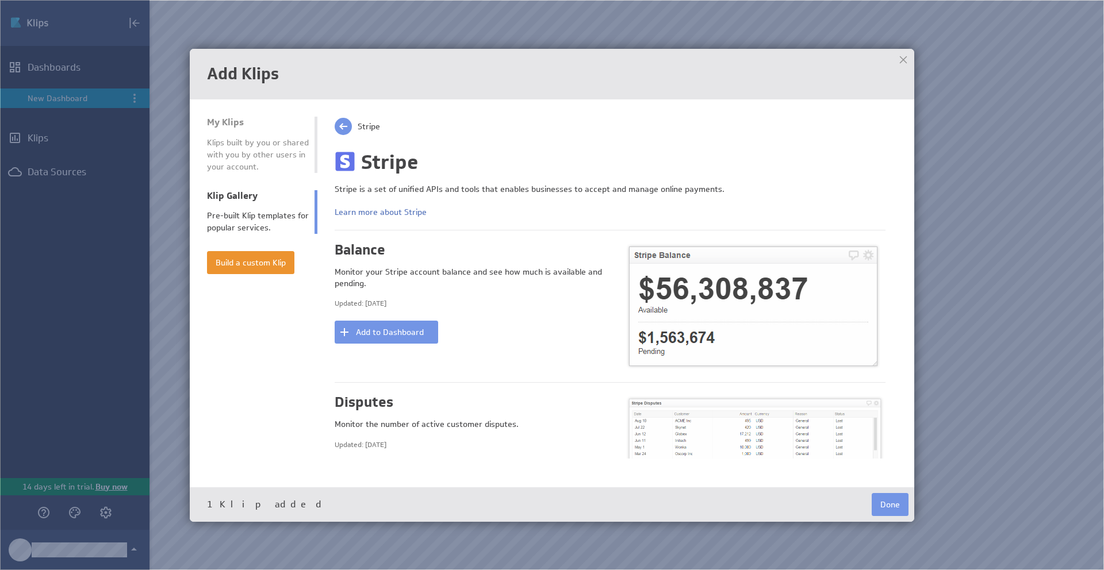
click at [341, 127] on span at bounding box center [343, 126] width 17 height 17
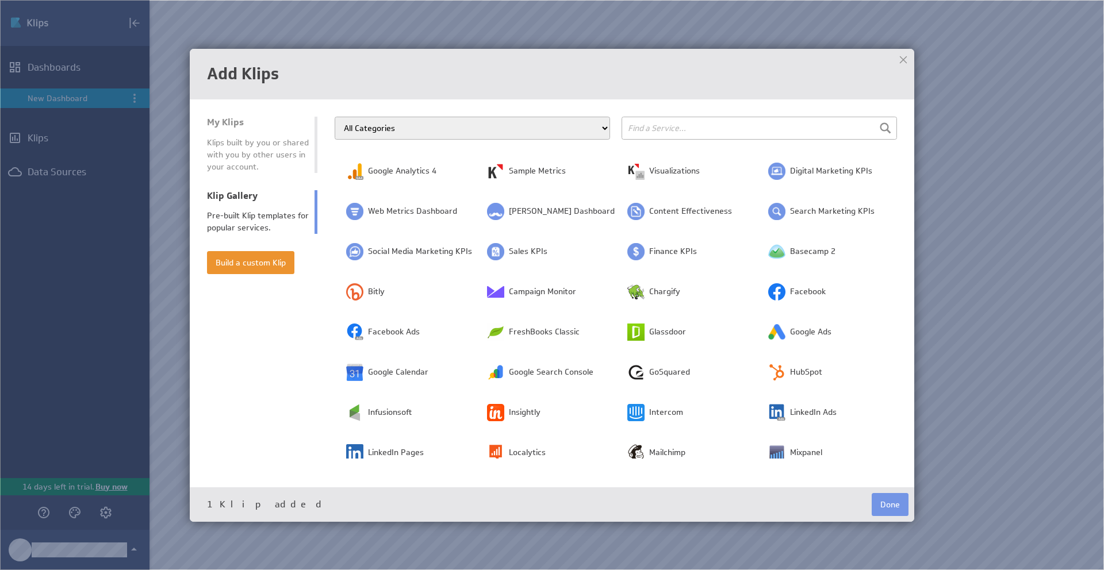
click at [907, 57] on div at bounding box center [902, 59] width 17 height 17
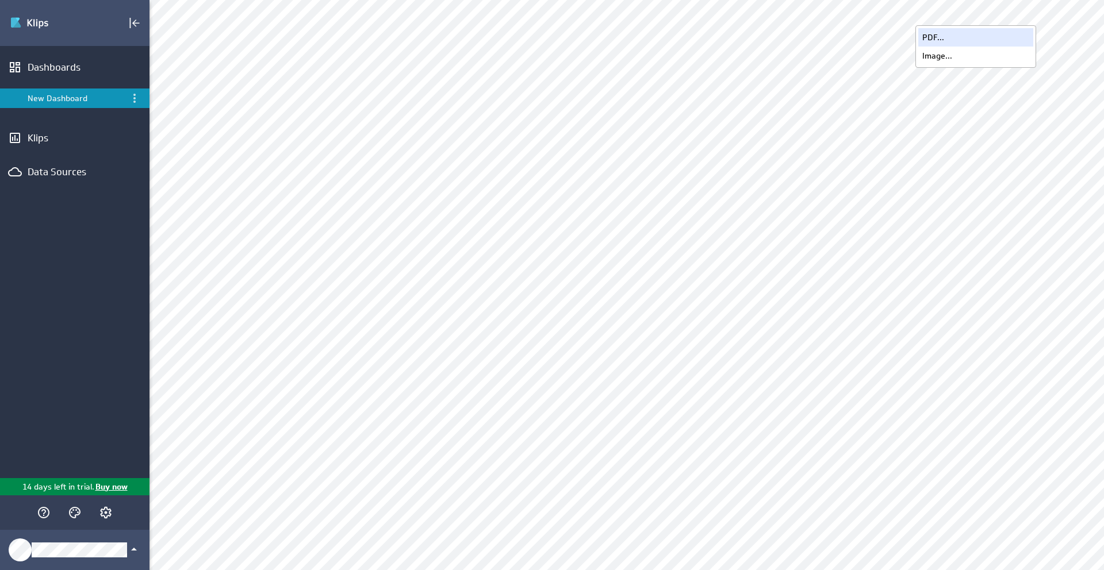
click at [952, 39] on div "PDF..." at bounding box center [975, 37] width 115 height 18
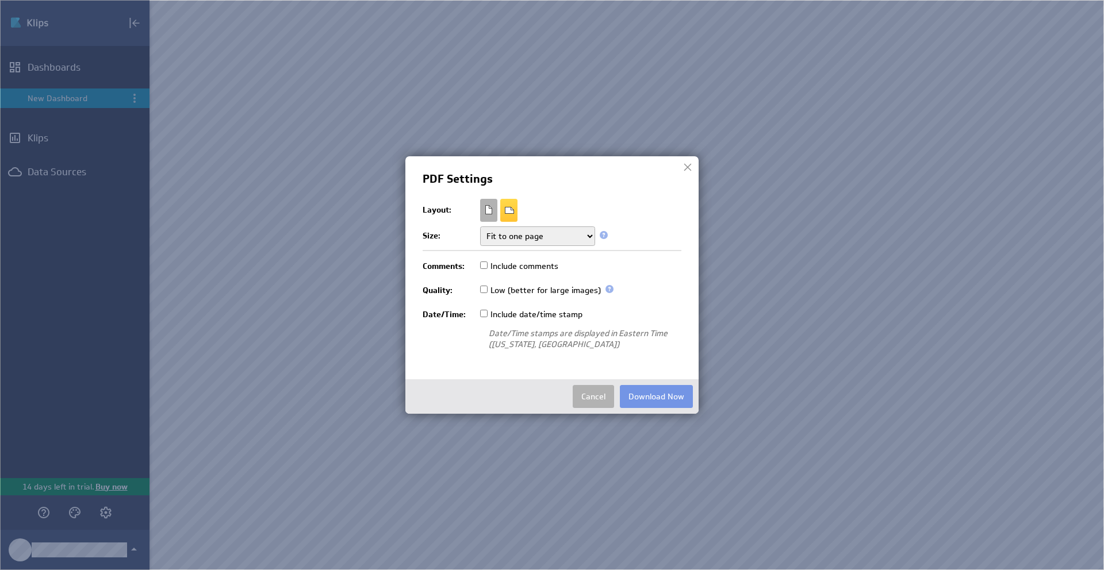
click at [568, 236] on select "Fit to one page Multiple pages Multiple pages (no breaks)" at bounding box center [537, 236] width 115 height 20
select select "multi"
click at [480, 226] on select "Fit to one page Multiple pages Multiple pages (no breaks)" at bounding box center [537, 236] width 115 height 20
click at [650, 392] on button "Download Now" at bounding box center [656, 396] width 73 height 23
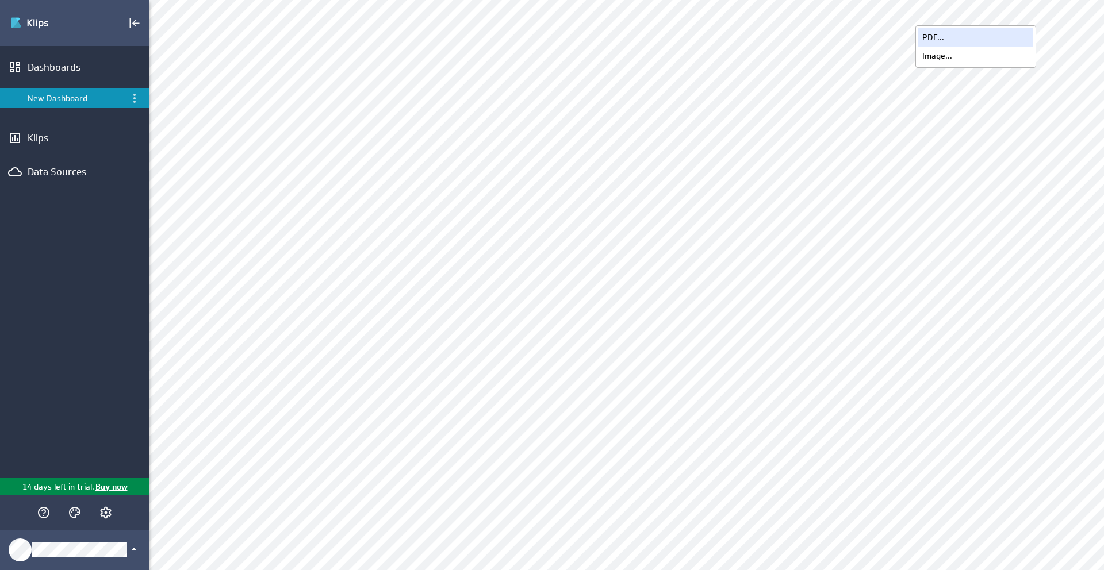
click at [928, 38] on div "PDF..." at bounding box center [975, 37] width 115 height 18
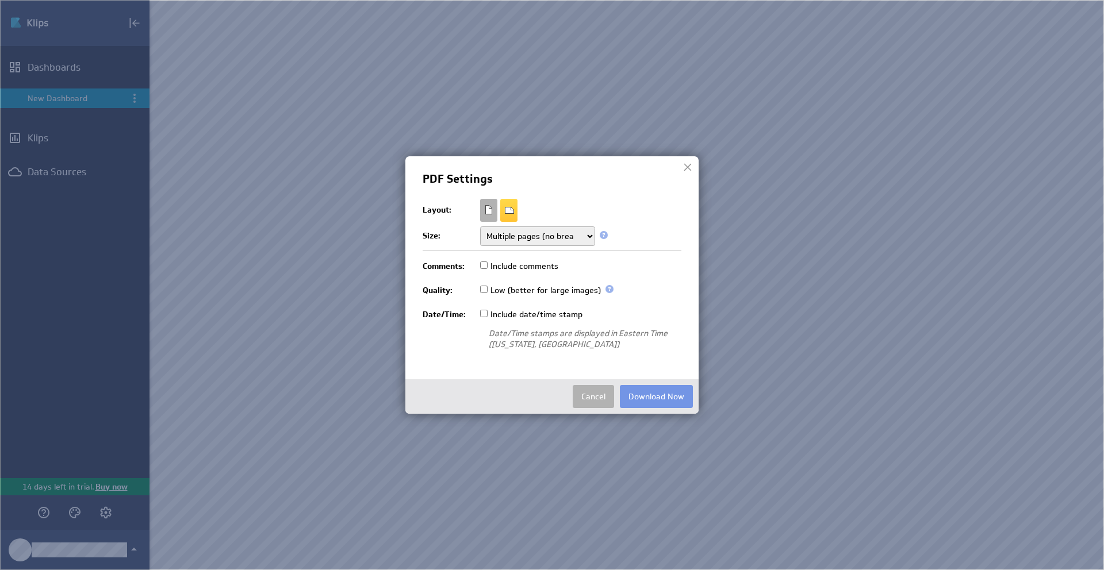
click at [545, 228] on select "Fit to one page Multiple pages Multiple pages (no breaks)" at bounding box center [537, 236] width 115 height 20
select select "one"
click at [480, 226] on select "Fit to one page Multiple pages Multiple pages (no breaks)" at bounding box center [537, 236] width 115 height 20
click at [671, 397] on button "Download Now" at bounding box center [656, 396] width 73 height 23
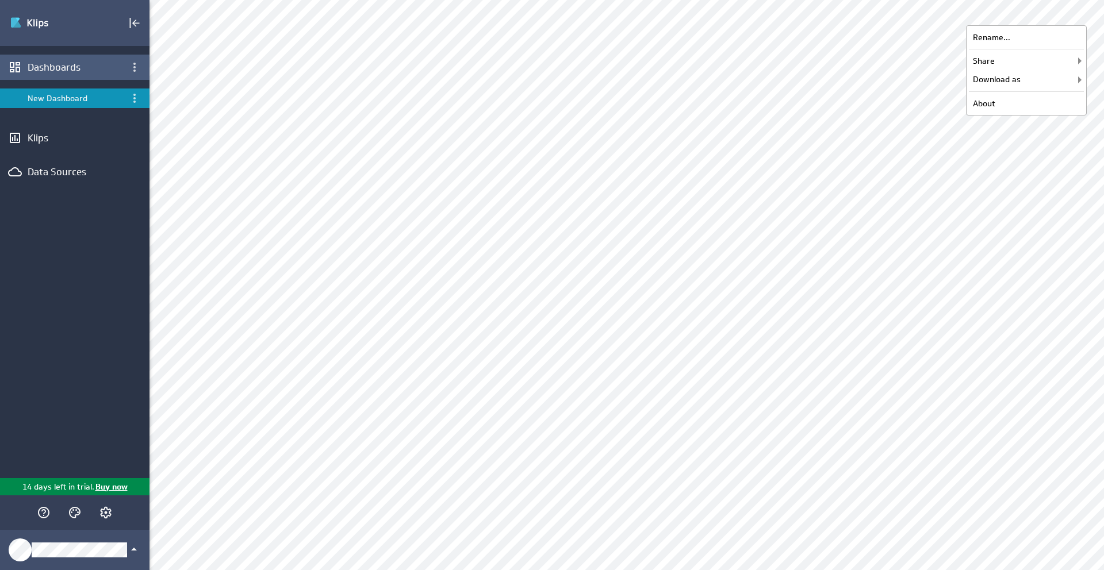
click at [68, 59] on div "Dashboards" at bounding box center [74, 67] width 149 height 25
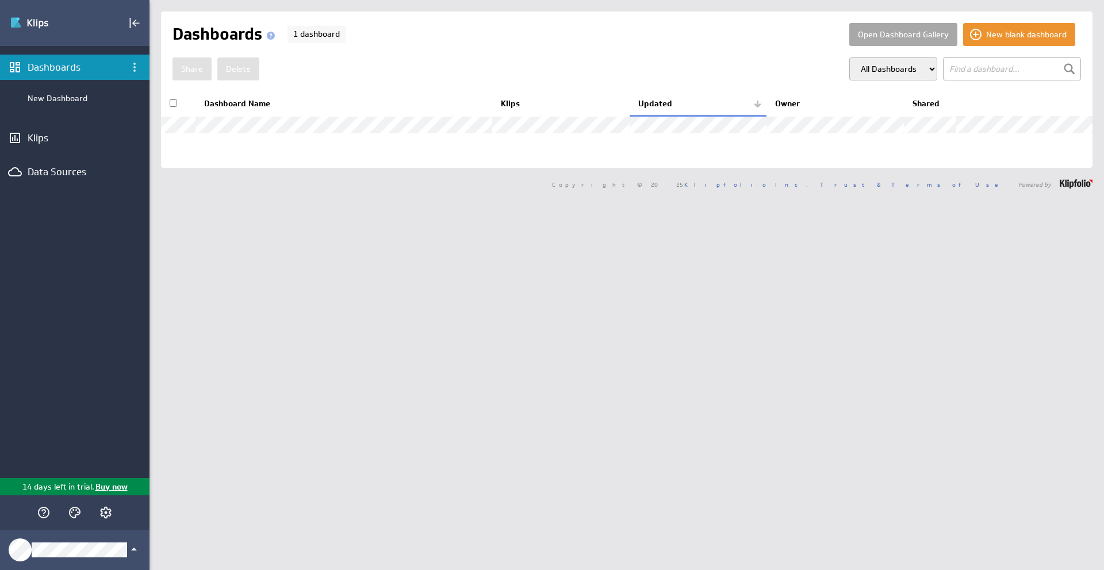
click at [893, 32] on button "Open Dashboard Gallery" at bounding box center [903, 34] width 108 height 23
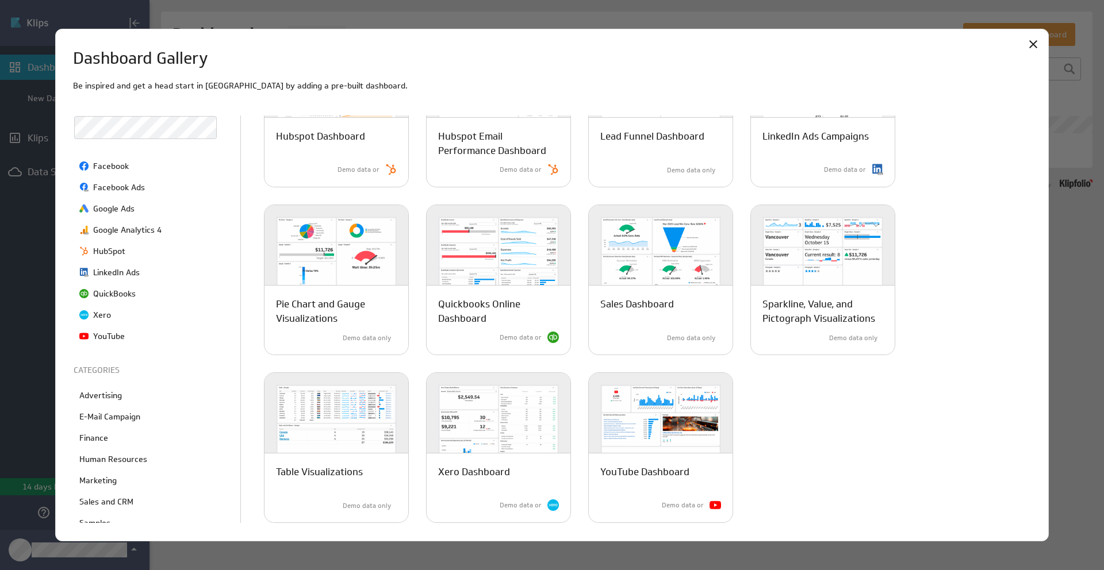
scroll to position [98, 0]
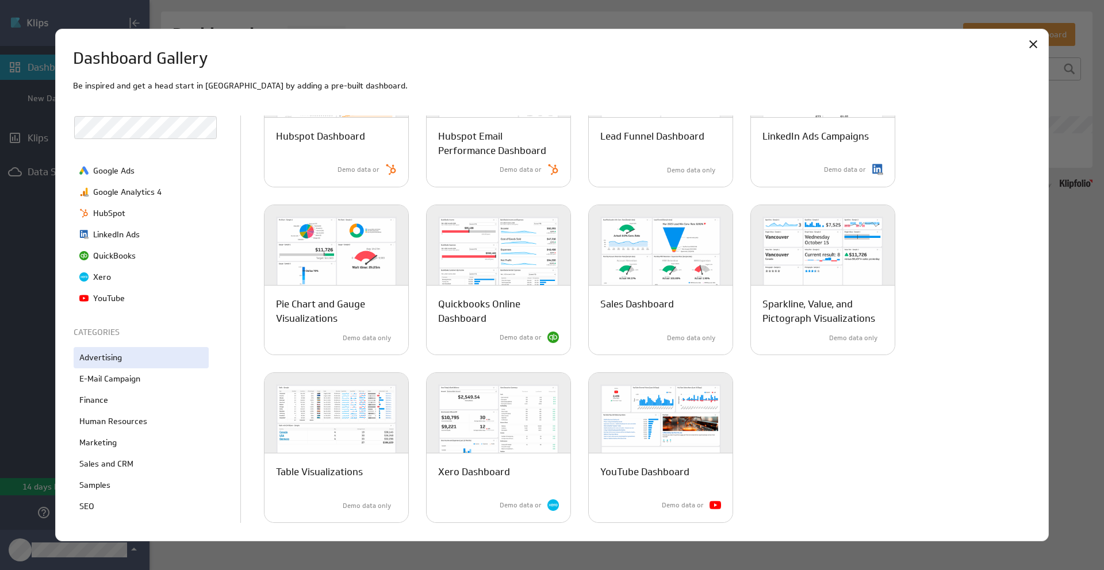
click at [114, 355] on p "Advertising" at bounding box center [100, 358] width 43 height 12
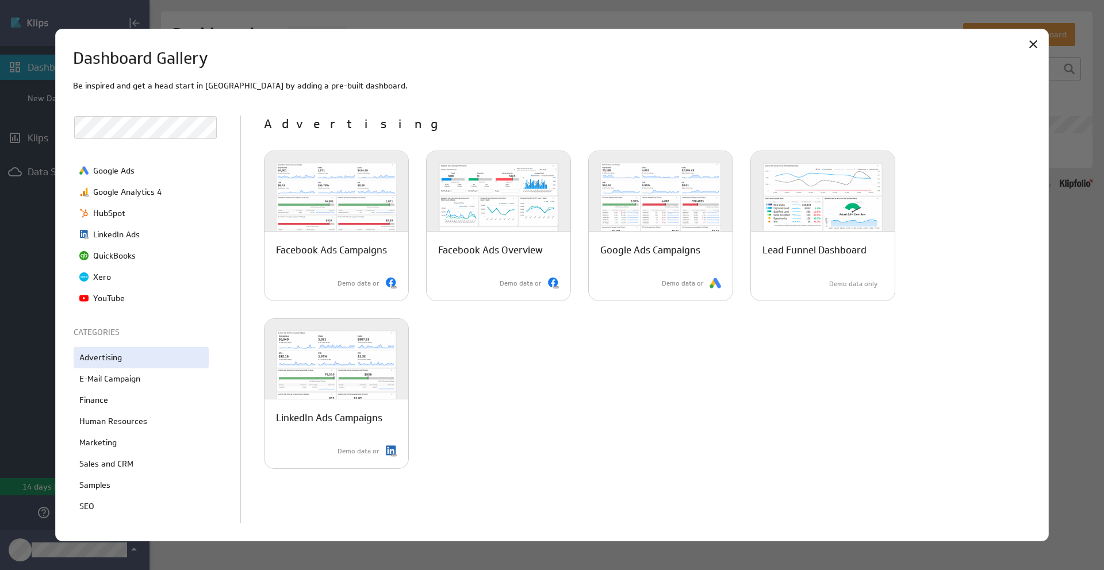
scroll to position [0, 0]
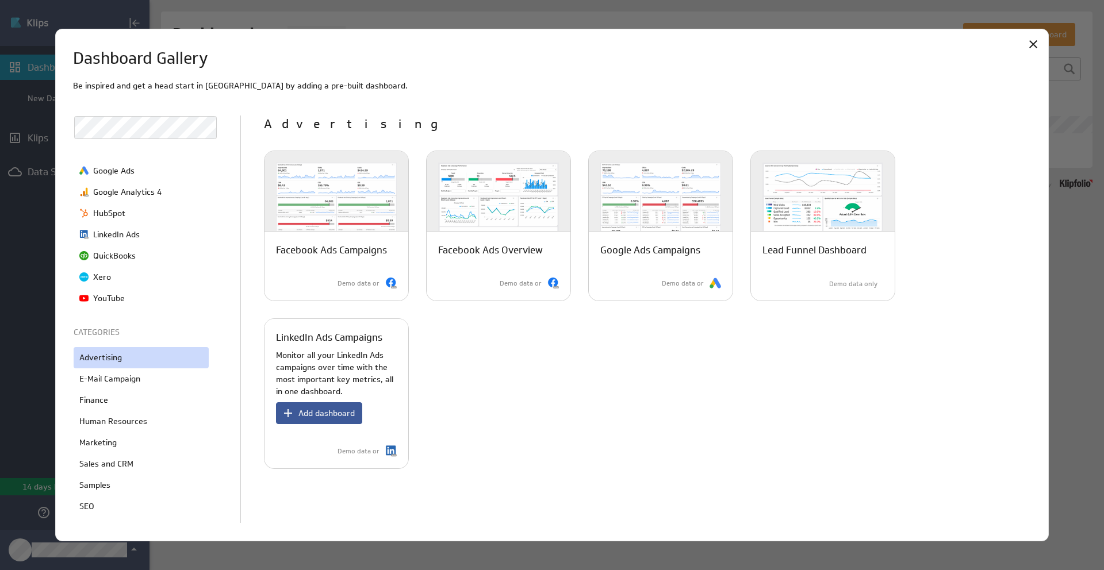
click at [324, 408] on span "Add dashboard" at bounding box center [326, 413] width 56 height 10
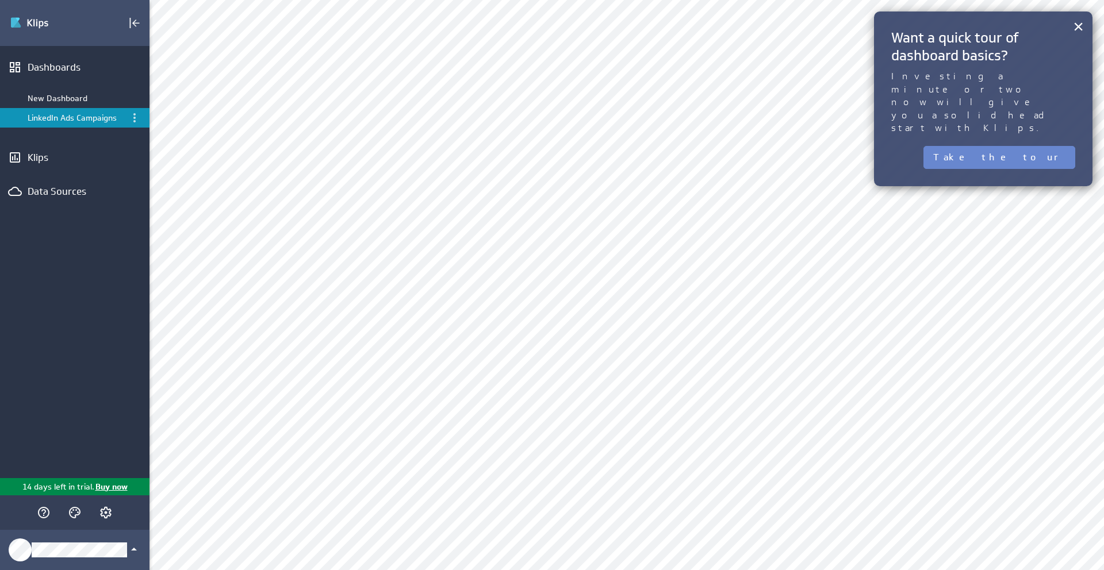
click at [1041, 146] on button "Take the tour" at bounding box center [999, 157] width 152 height 23
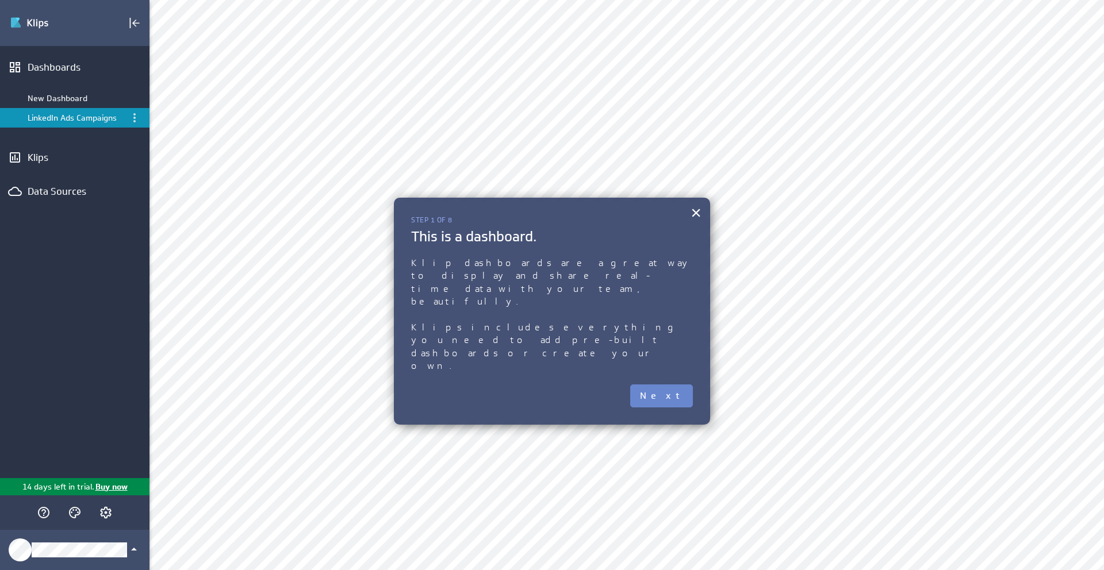
click at [685, 385] on button "Next" at bounding box center [661, 396] width 63 height 23
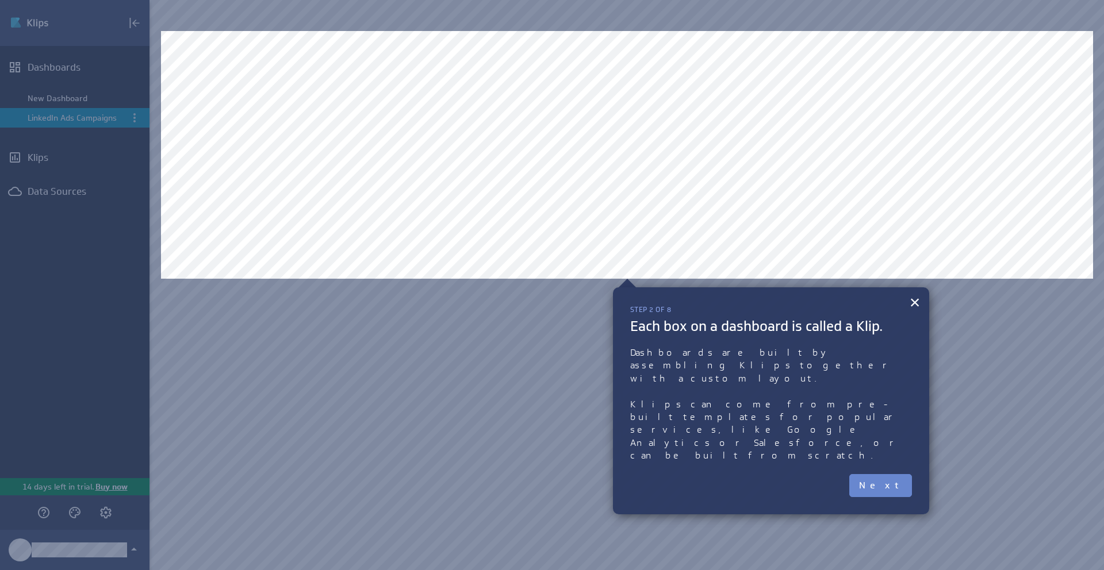
click at [887, 474] on button "Next" at bounding box center [880, 485] width 63 height 23
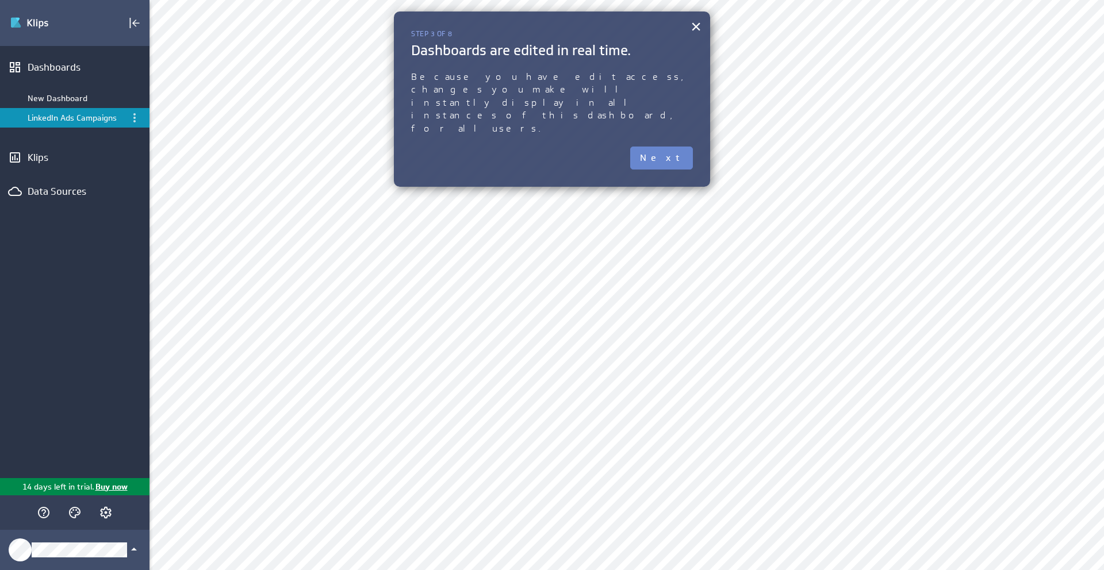
click at [676, 147] on button "Next" at bounding box center [661, 158] width 63 height 23
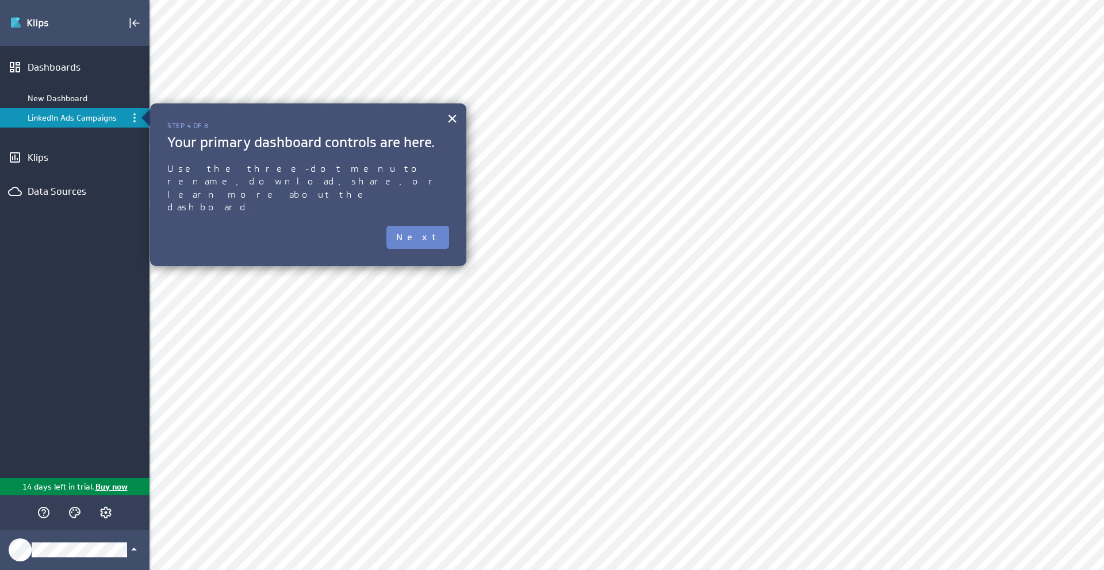
click at [435, 226] on button "Next" at bounding box center [417, 237] width 63 height 23
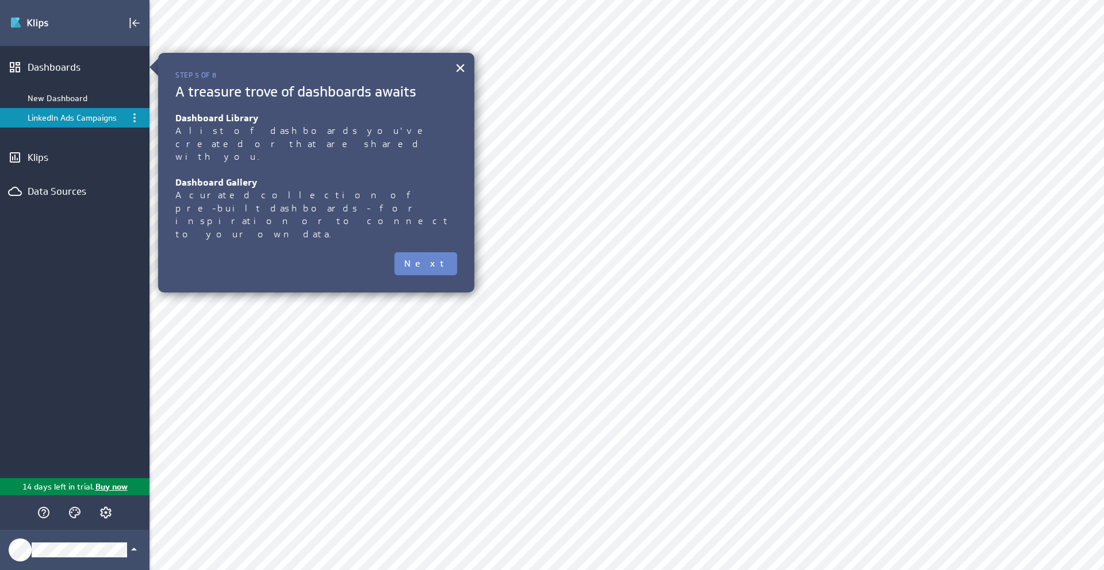
click at [435, 252] on button "Next" at bounding box center [425, 263] width 63 height 23
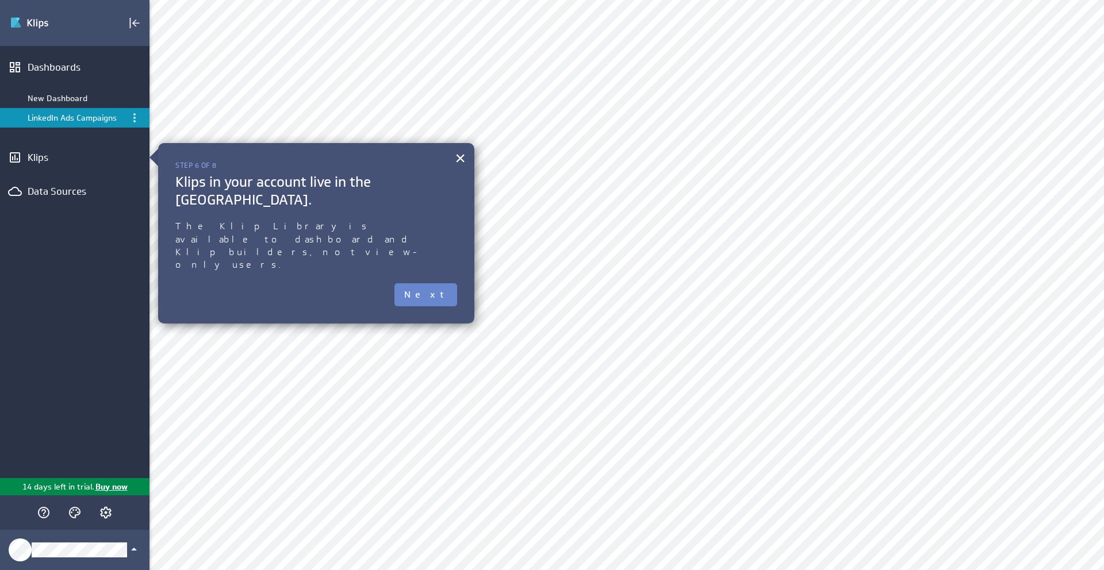
click at [433, 283] on button "Next" at bounding box center [425, 294] width 63 height 23
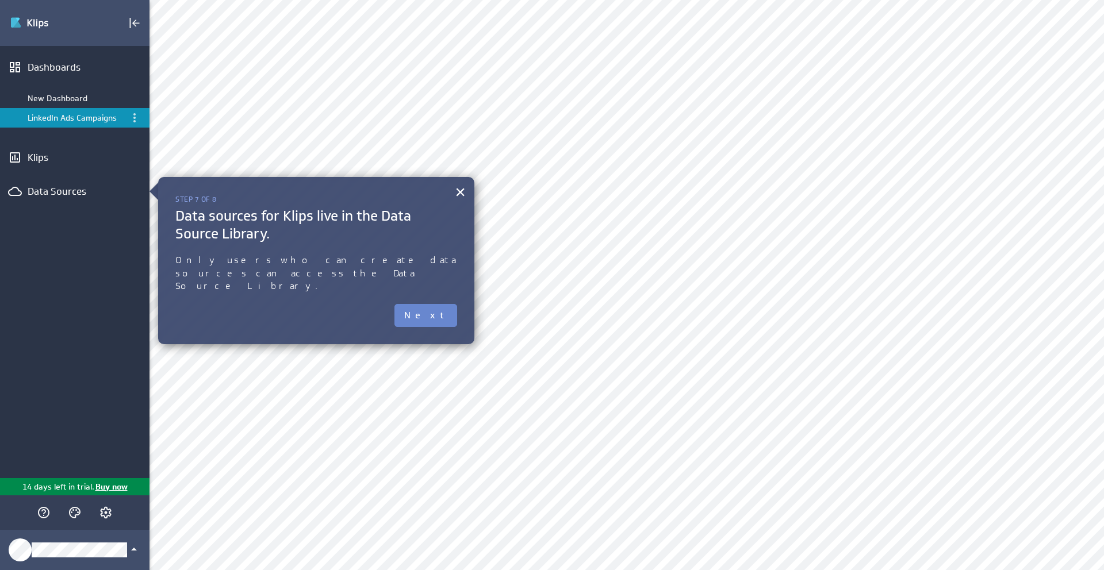
click at [442, 304] on button "Next" at bounding box center [425, 315] width 63 height 23
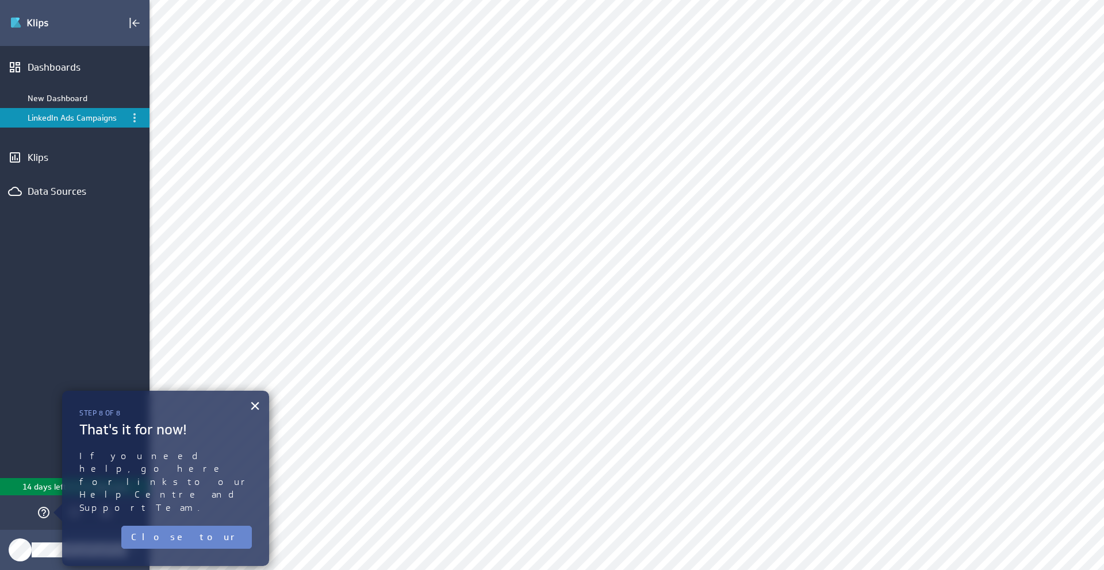
click at [241, 526] on button "Close tour" at bounding box center [186, 537] width 130 height 23
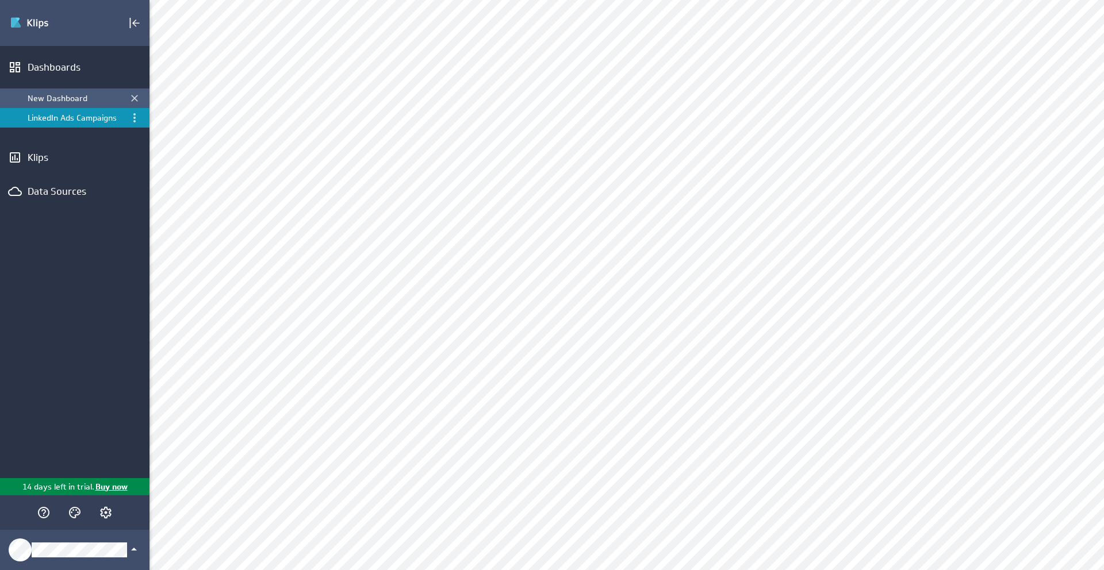
click at [67, 99] on div "New Dashboard" at bounding box center [76, 98] width 96 height 10
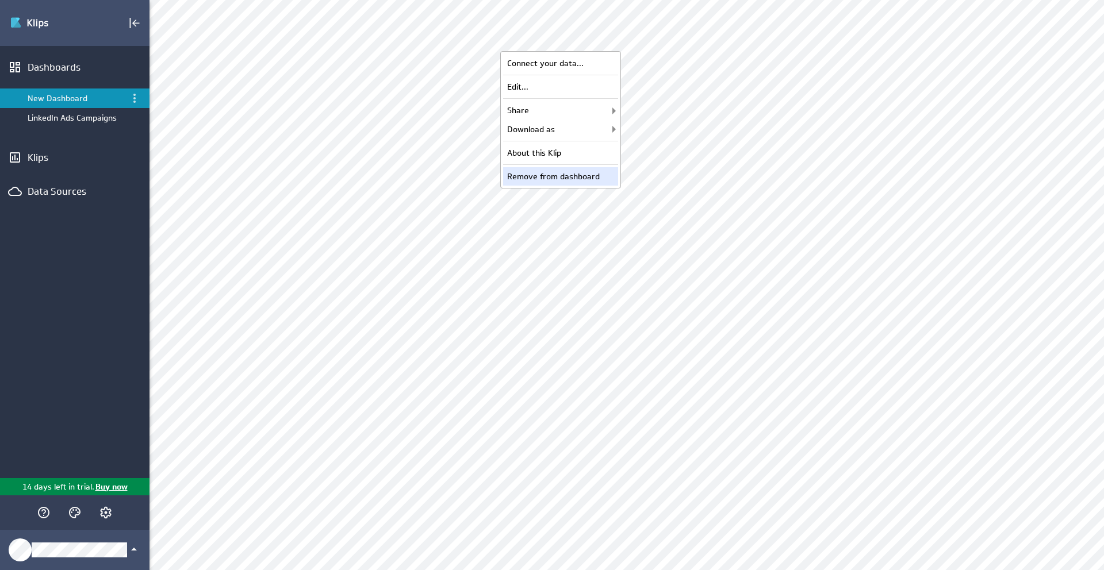
click at [577, 175] on div "Remove from dashboard" at bounding box center [560, 176] width 115 height 18
click at [570, 181] on div "Remove from dashboard" at bounding box center [560, 176] width 115 height 18
click at [570, 172] on div "Remove from dashboard" at bounding box center [560, 176] width 115 height 18
click at [560, 170] on div "Remove from dashboard" at bounding box center [560, 176] width 115 height 18
click at [574, 169] on div "Remove from dashboard" at bounding box center [560, 176] width 115 height 18
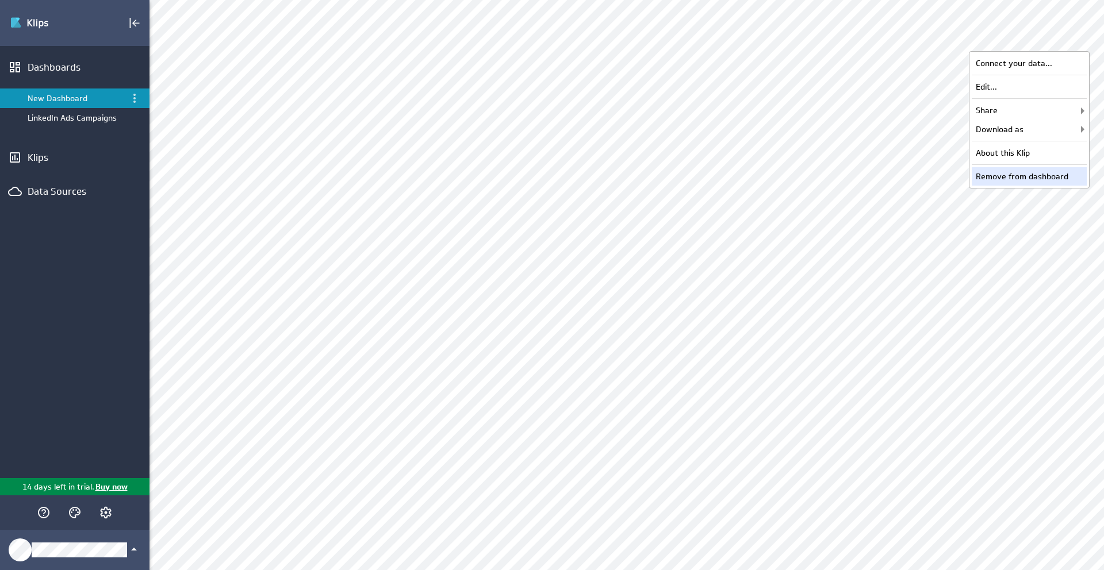
click at [1004, 172] on div "Remove from dashboard" at bounding box center [1028, 176] width 115 height 18
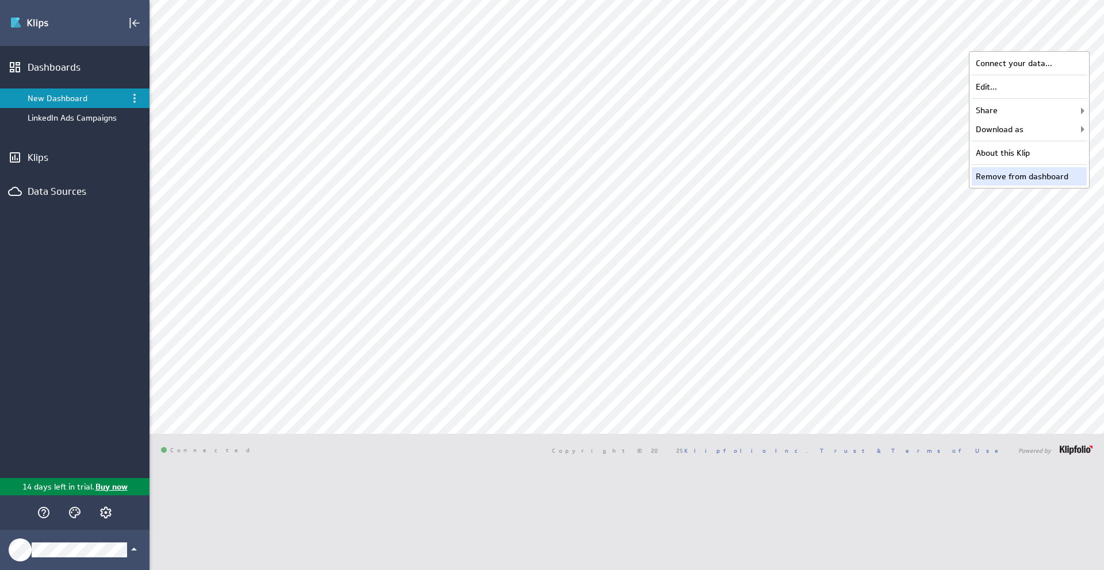
click at [1026, 182] on div "Remove from dashboard" at bounding box center [1028, 176] width 115 height 18
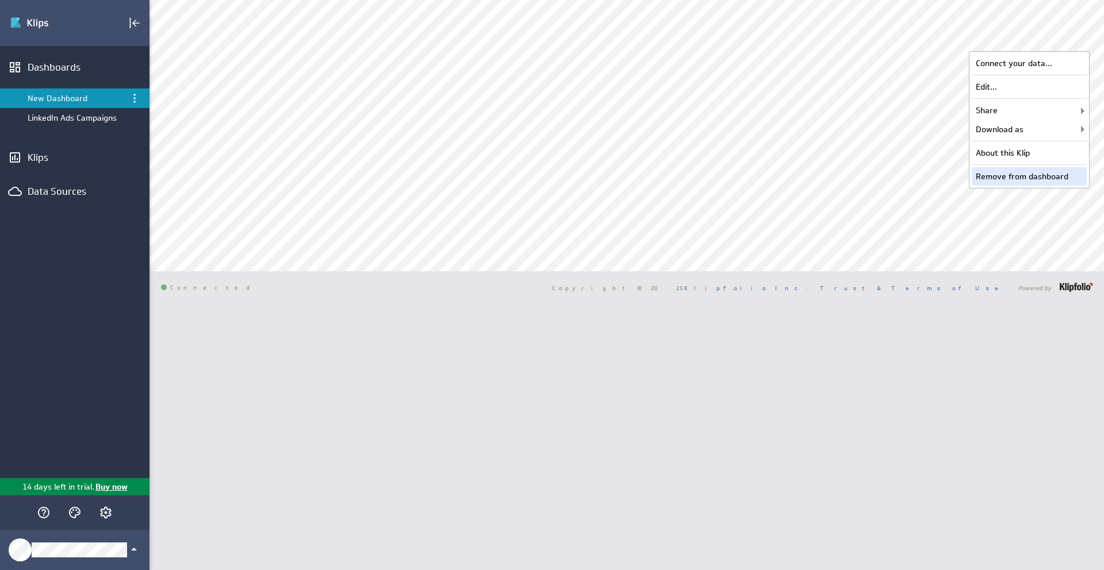
click at [1026, 178] on div "Remove from dashboard" at bounding box center [1028, 176] width 115 height 18
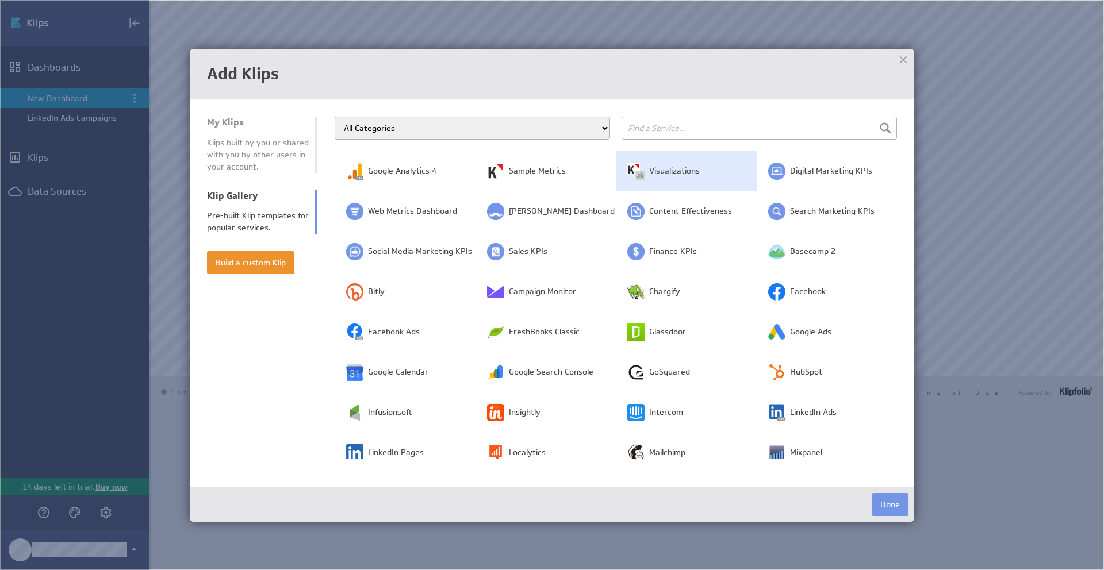
click at [674, 173] on span "Visualizations" at bounding box center [674, 171] width 51 height 11
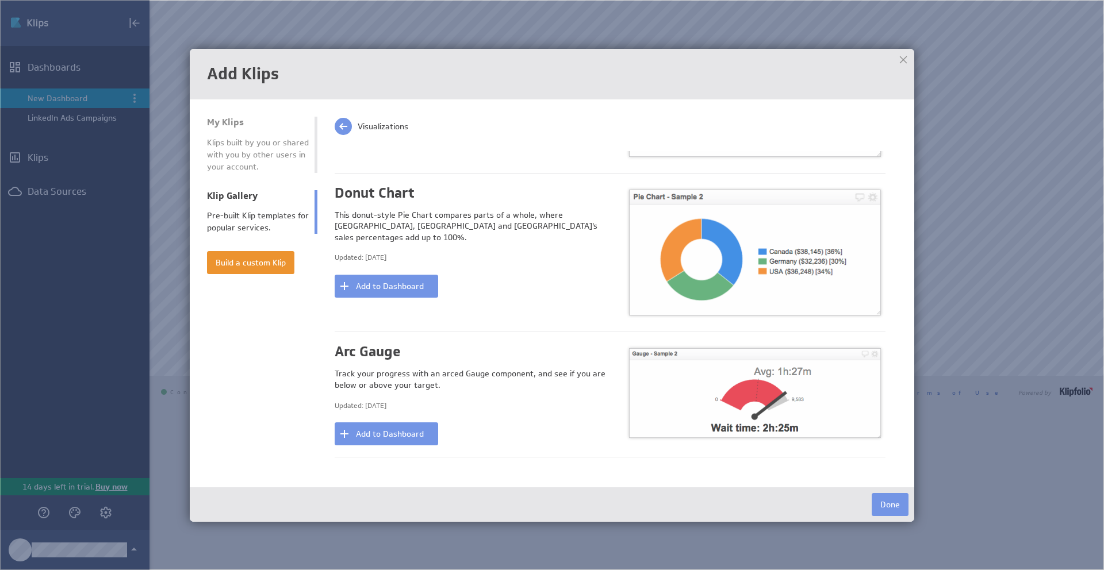
scroll to position [939, 0]
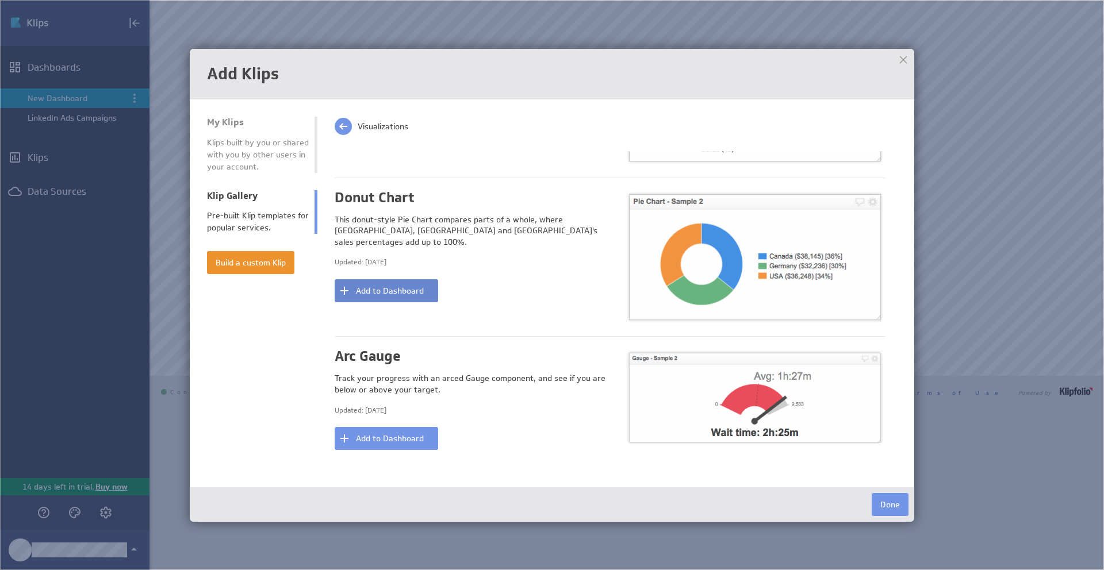
click at [397, 280] on button "Add to Dashboard" at bounding box center [386, 290] width 103 height 23
click at [904, 57] on div at bounding box center [902, 59] width 17 height 17
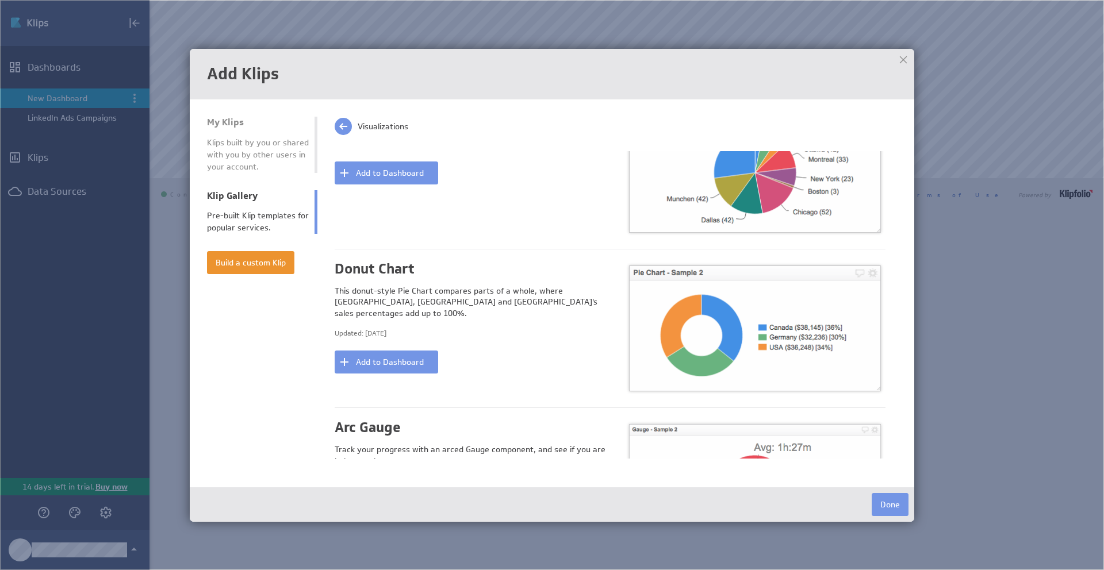
scroll to position [868, 0]
click at [420, 349] on button "Add to Dashboard" at bounding box center [386, 360] width 103 height 23
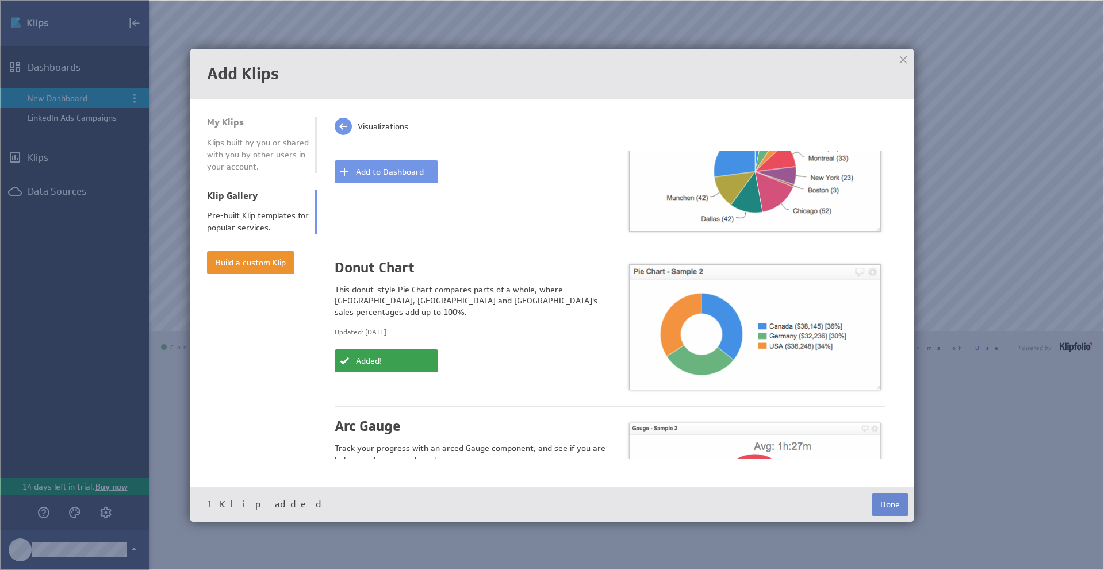
click at [896, 498] on button "Done" at bounding box center [889, 504] width 37 height 23
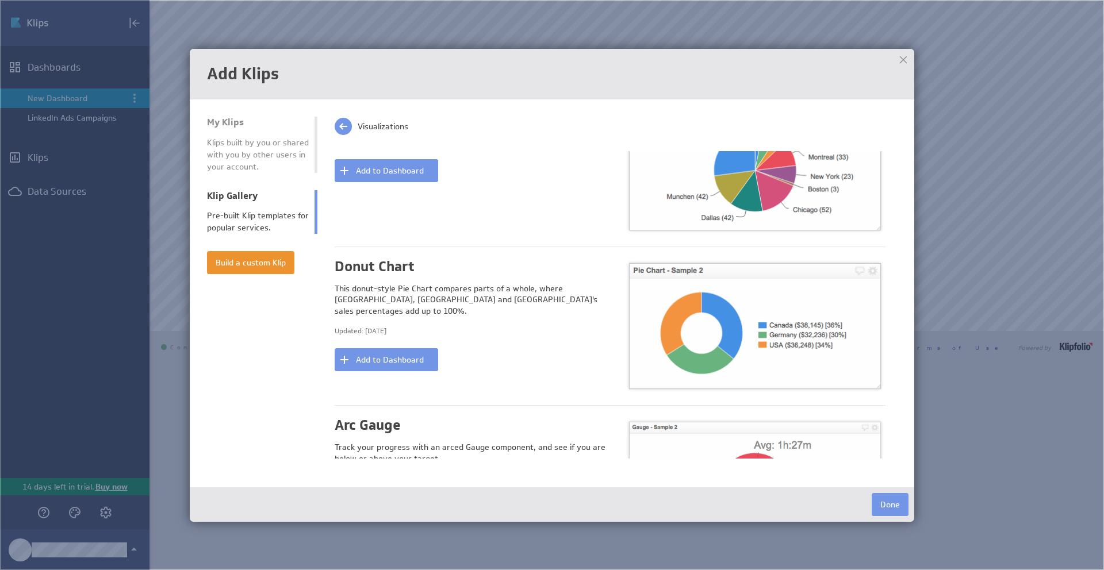
scroll to position [872, 0]
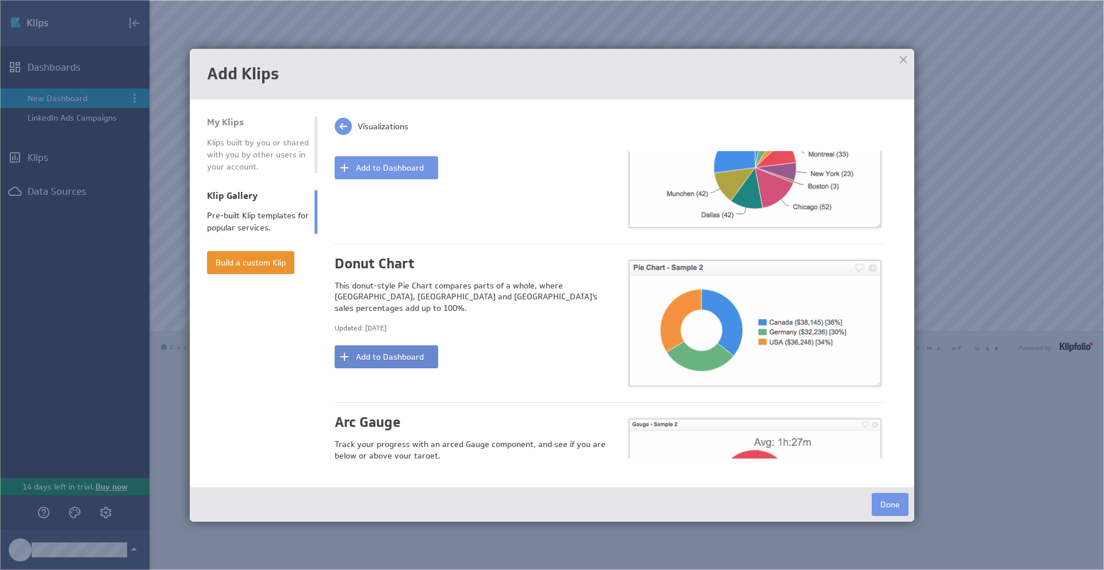
click at [413, 353] on button "Add to Dashboard" at bounding box center [386, 356] width 103 height 23
click at [885, 497] on button "Done" at bounding box center [889, 504] width 37 height 23
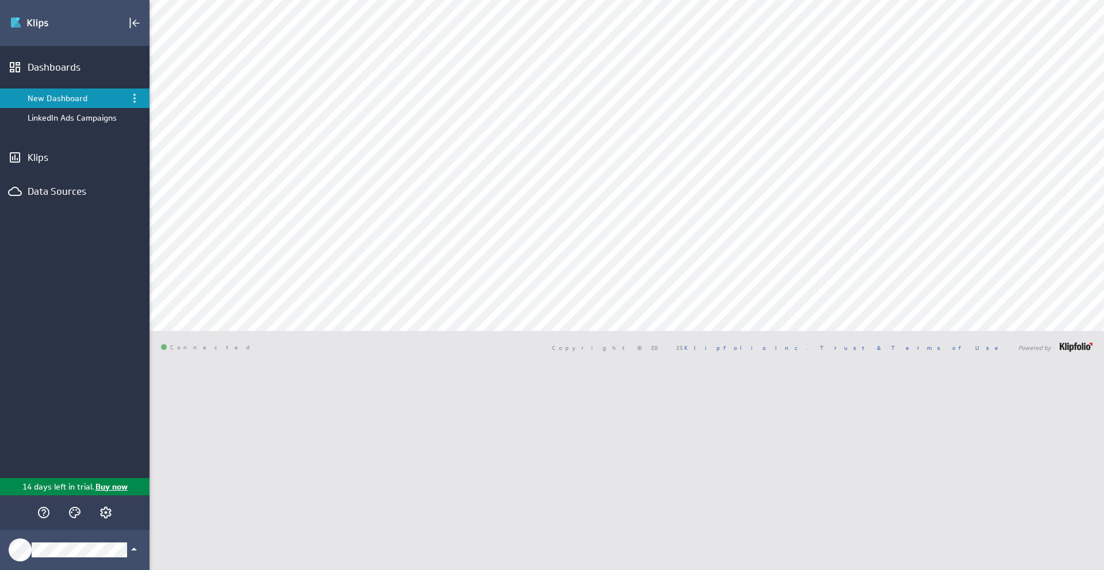
click at [655, 418] on div "Antonis New Dashboard [GEOGRAPHIC_DATA]" at bounding box center [626, 285] width 954 height 570
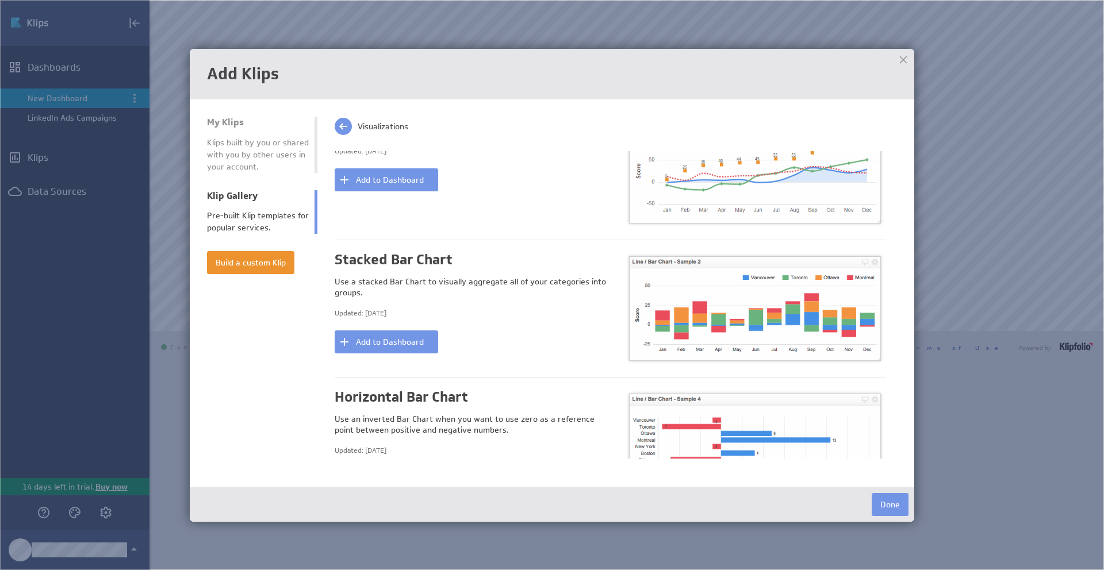
scroll to position [0, 0]
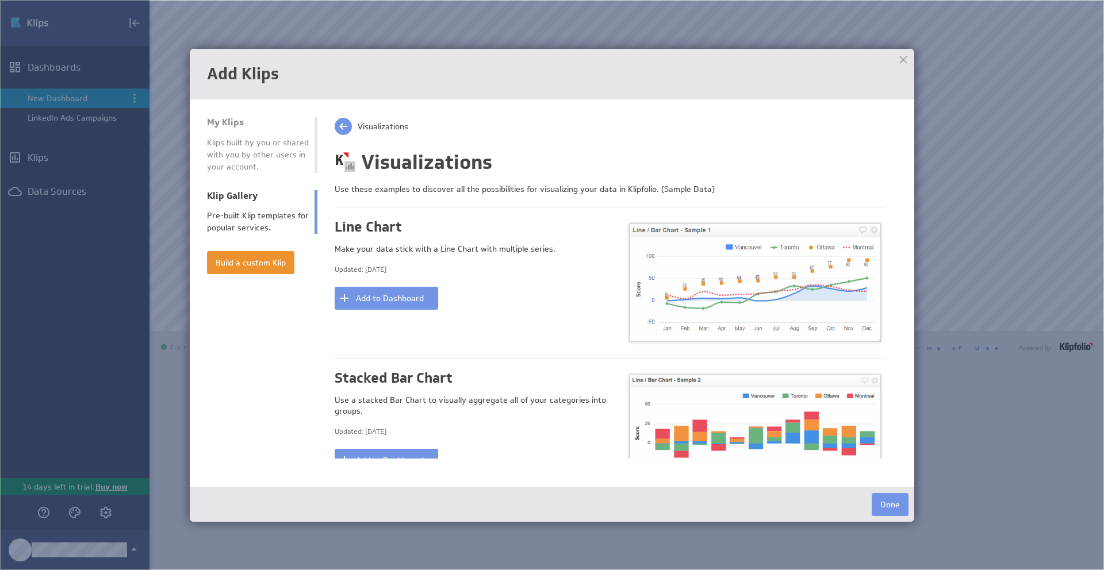
click at [346, 127] on span at bounding box center [343, 126] width 17 height 17
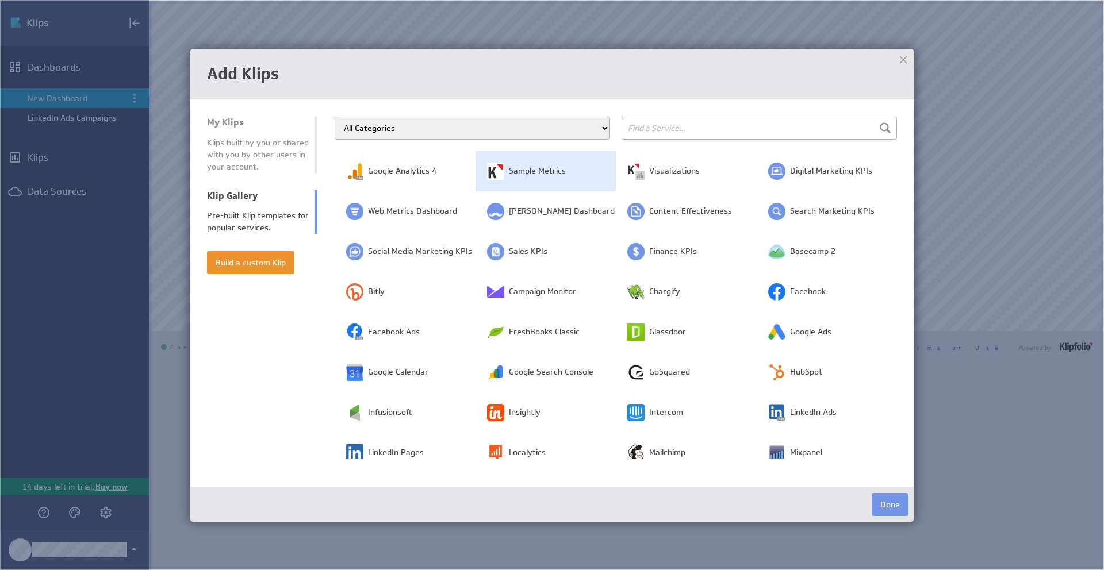
click at [574, 172] on td "Sample Metrics" at bounding box center [545, 171] width 141 height 40
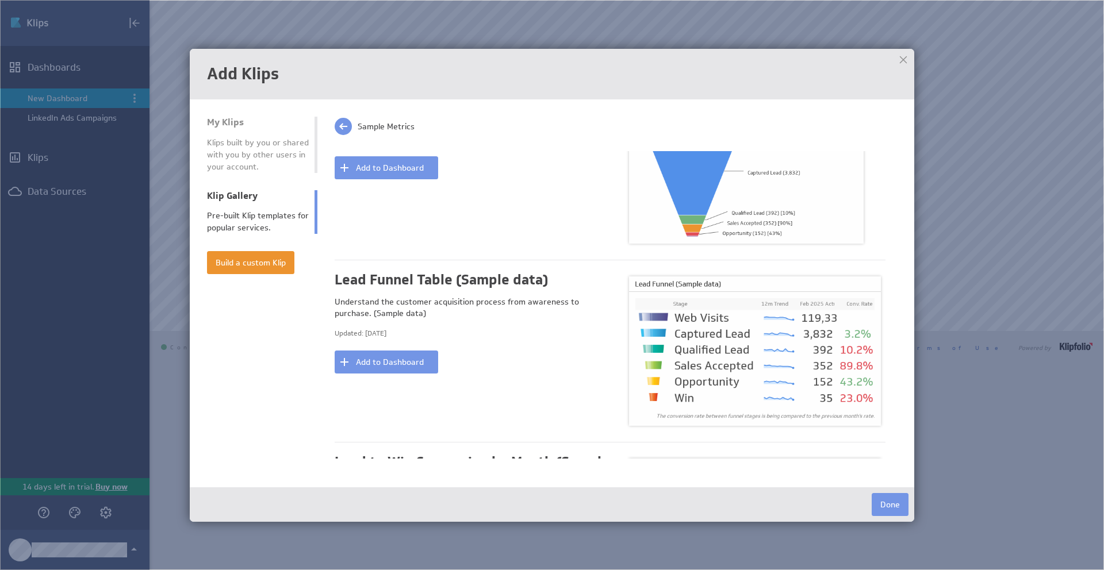
scroll to position [1001, 0]
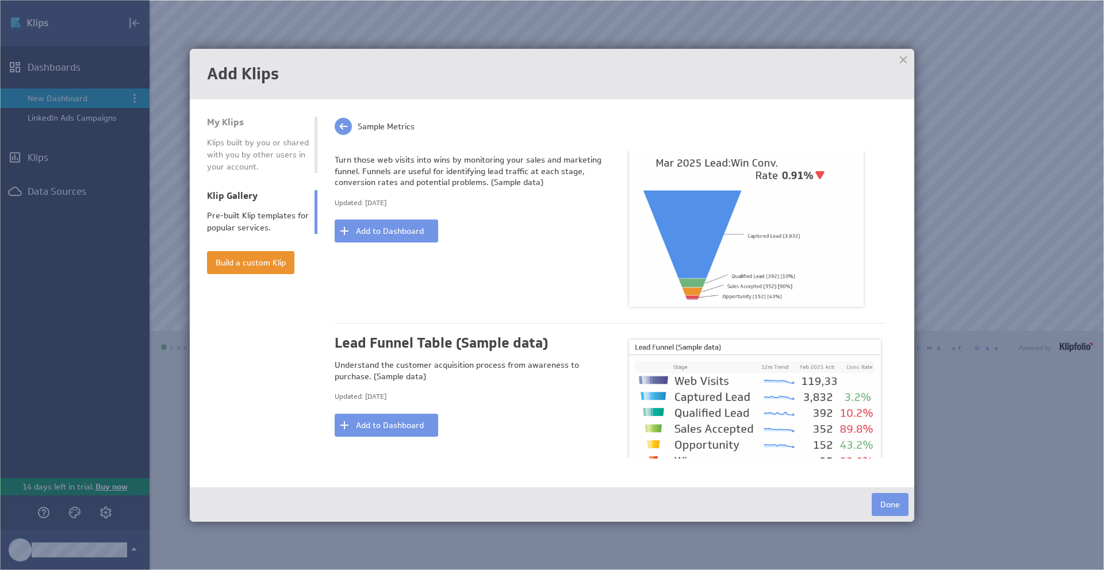
click at [343, 128] on span at bounding box center [343, 126] width 17 height 17
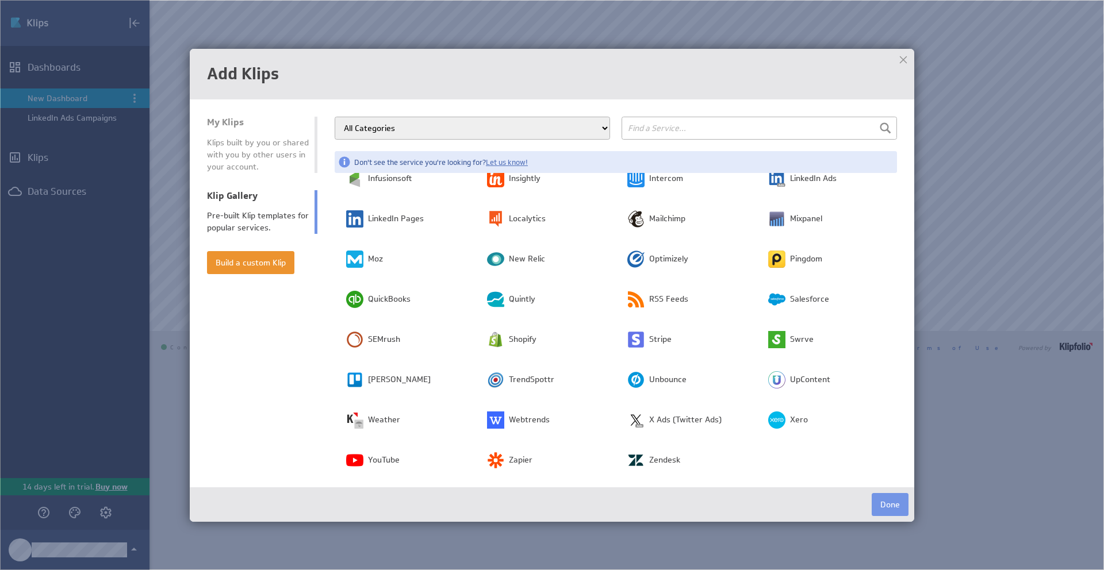
scroll to position [0, 0]
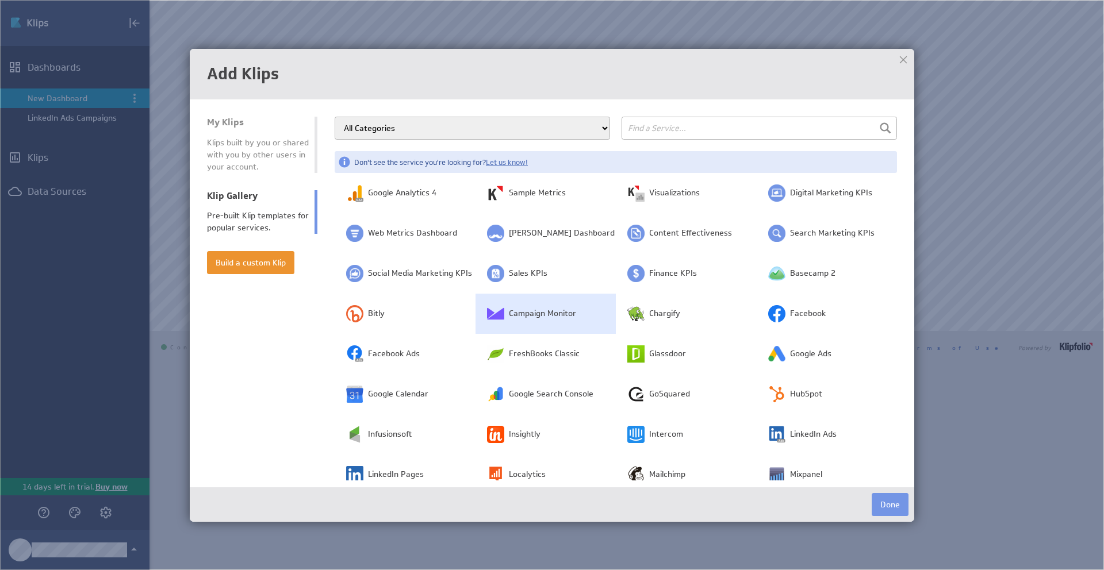
click at [555, 329] on td "Campaign Monitor" at bounding box center [545, 314] width 141 height 40
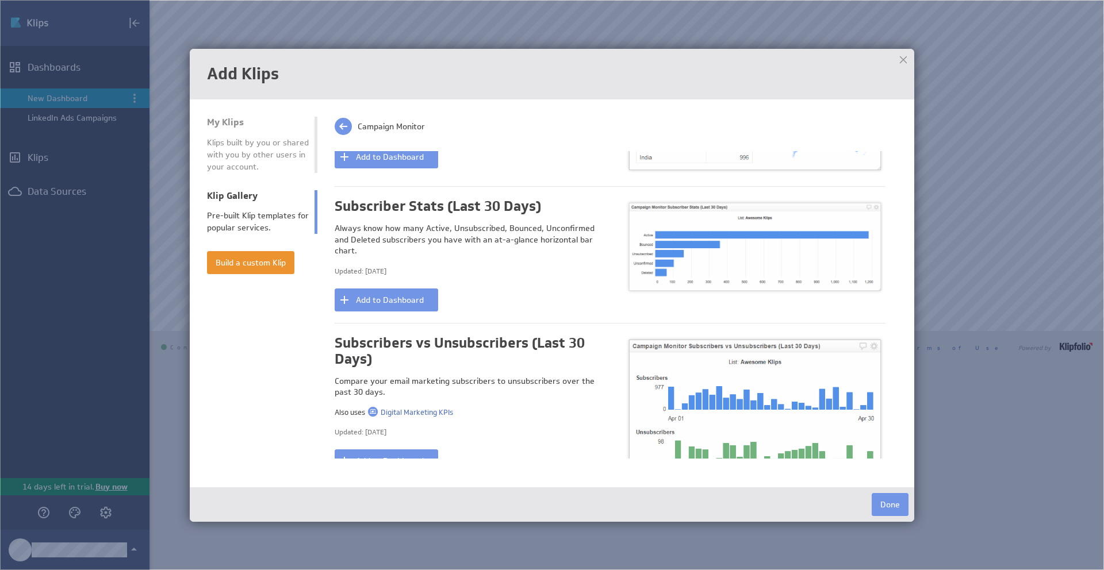
scroll to position [753, 0]
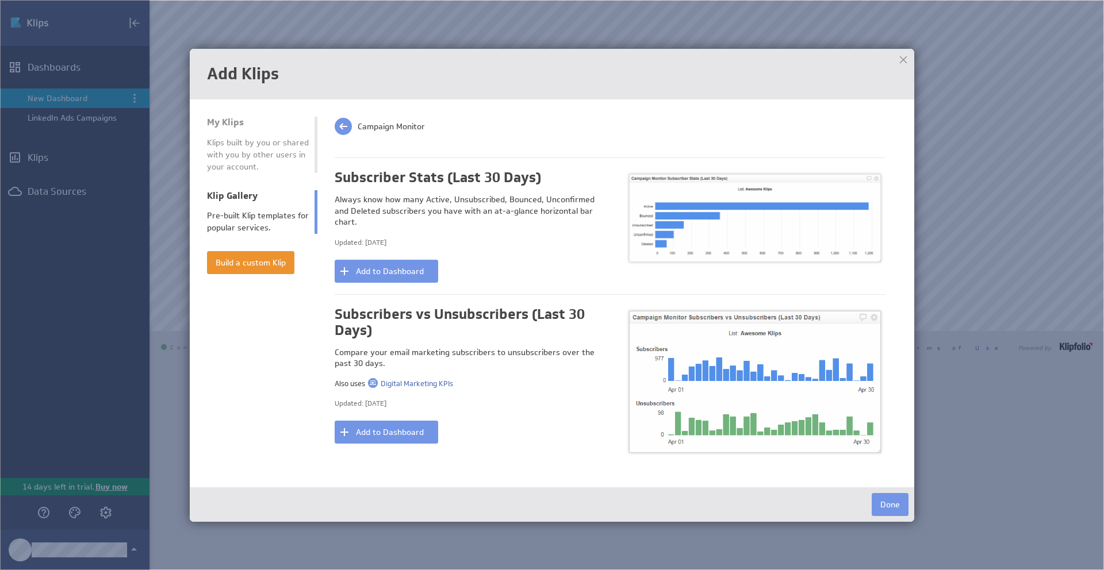
click at [344, 130] on span at bounding box center [343, 126] width 17 height 17
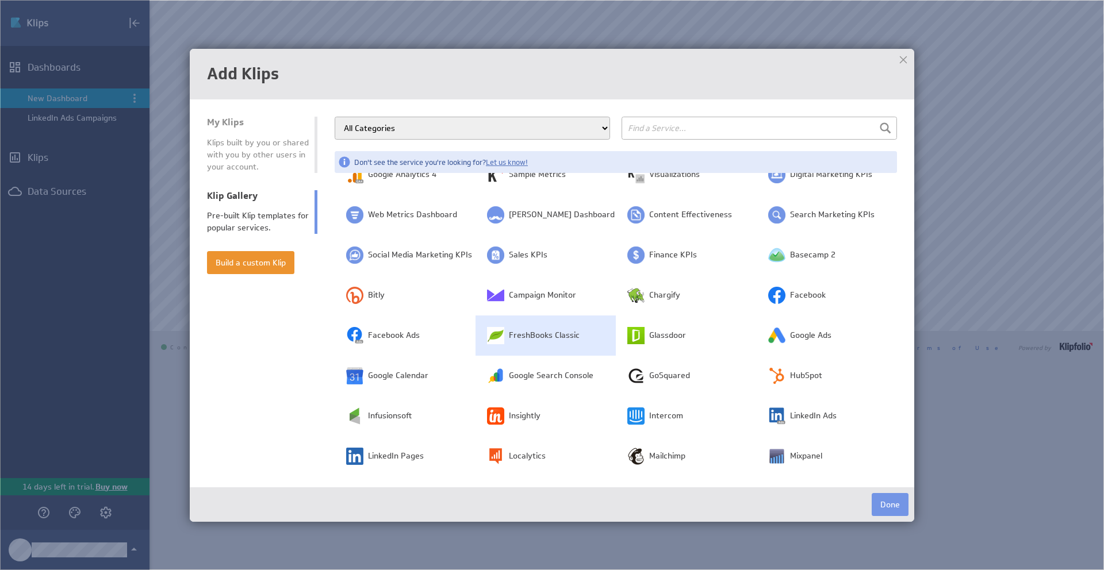
scroll to position [3, 0]
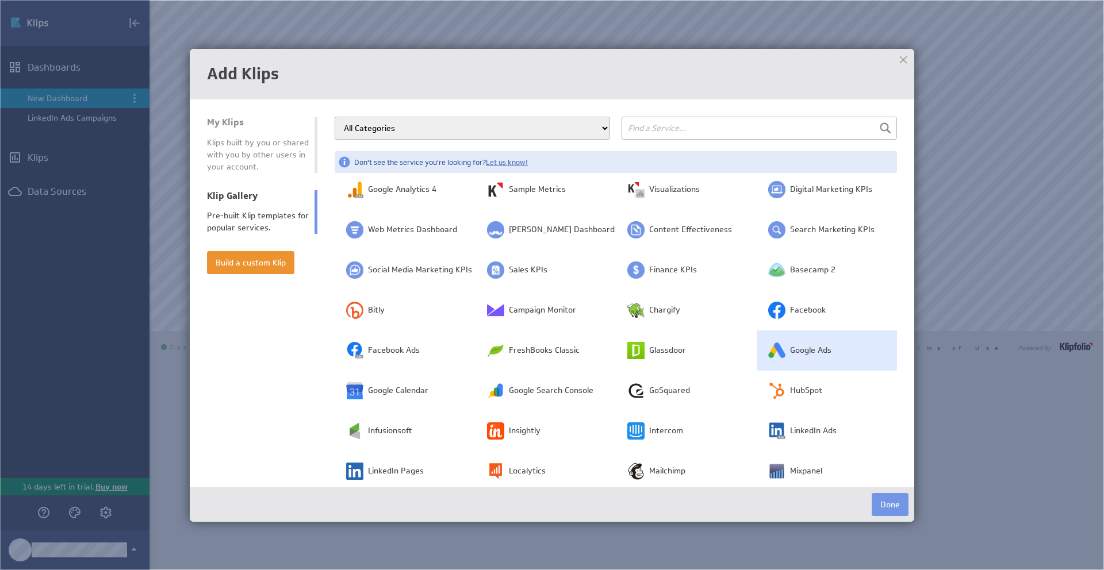
click at [818, 351] on span "Google Ads" at bounding box center [810, 350] width 41 height 11
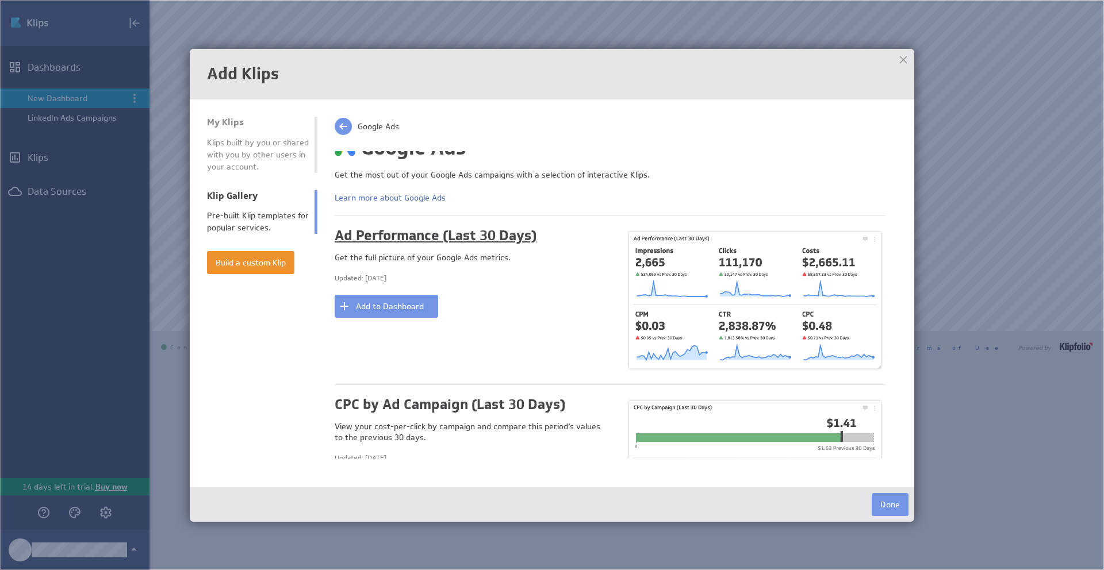
scroll to position [0, 0]
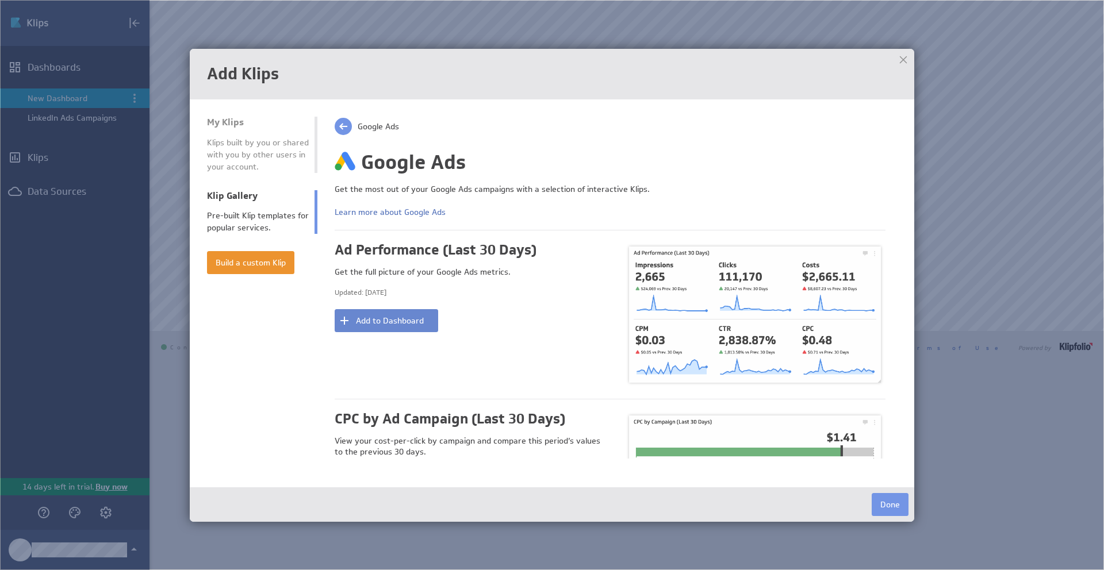
click at [411, 323] on button "Add to Dashboard" at bounding box center [386, 320] width 103 height 23
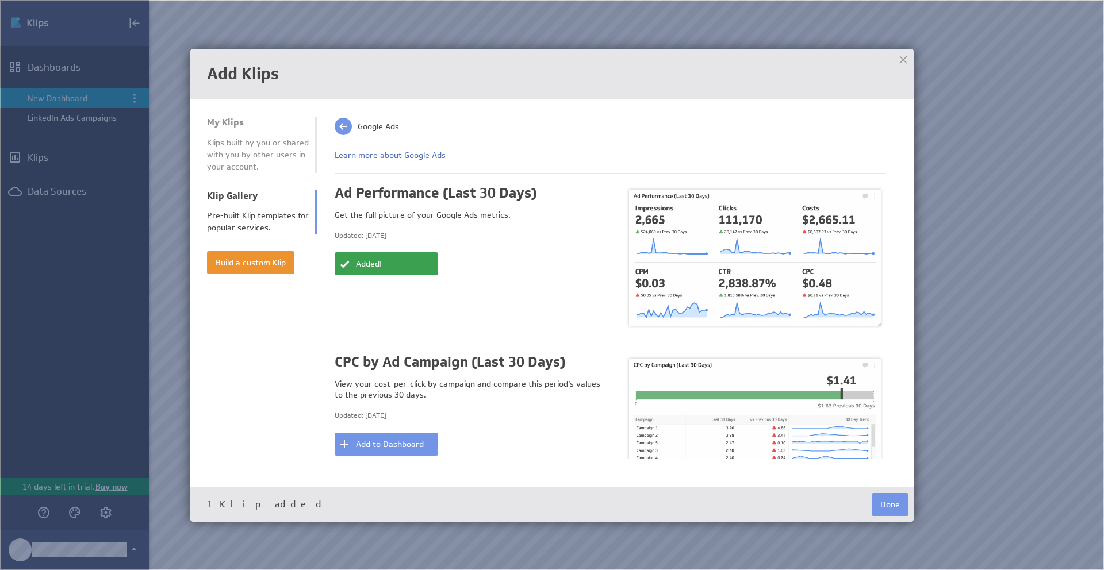
scroll to position [36, 0]
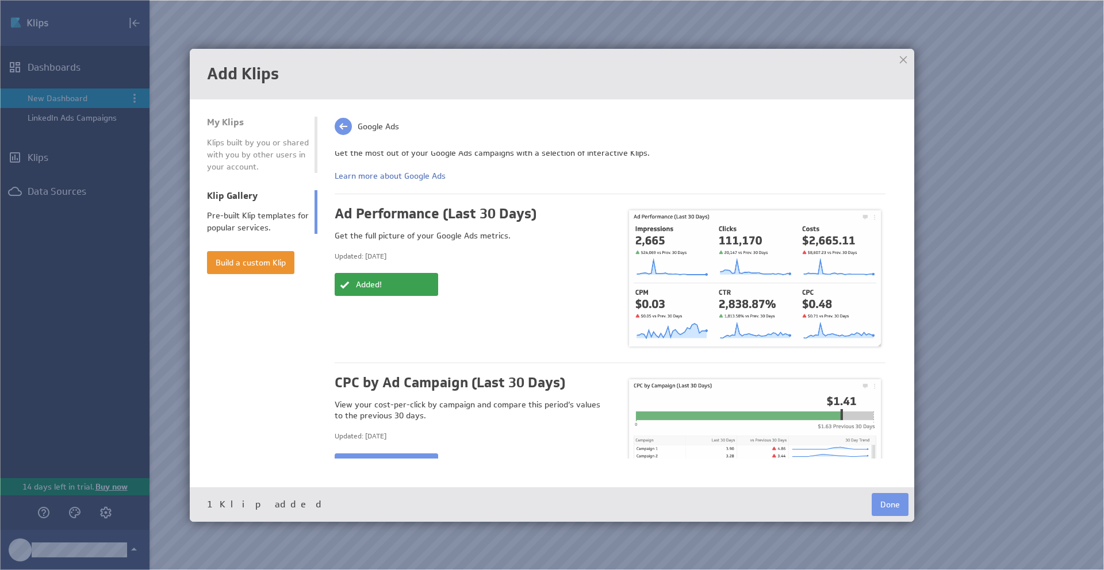
click at [343, 128] on span at bounding box center [343, 126] width 17 height 17
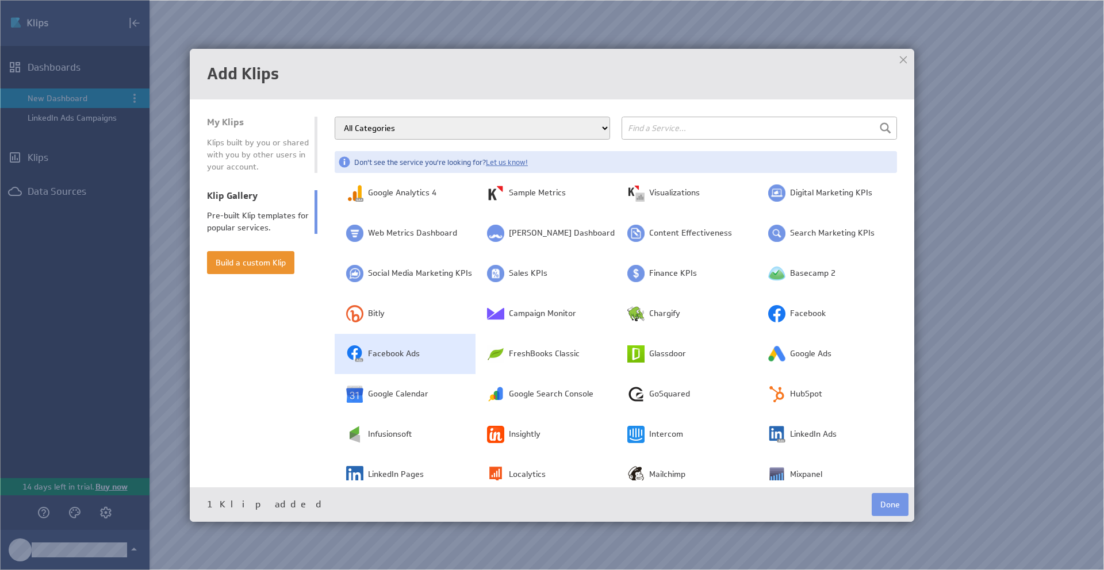
click at [422, 357] on td "Facebook Ads" at bounding box center [405, 354] width 141 height 40
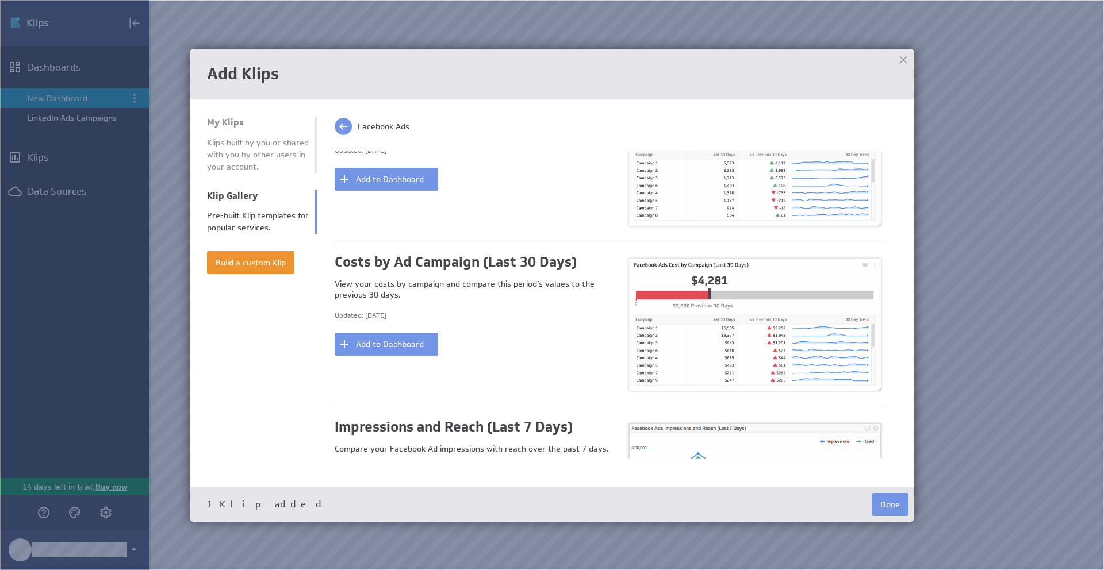
scroll to position [1127, 0]
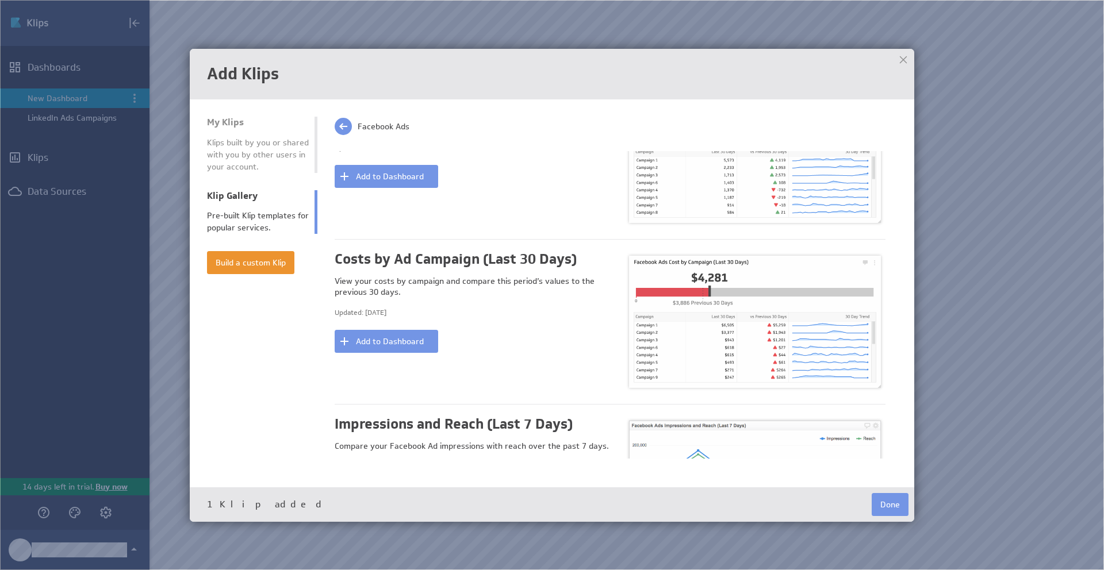
click at [344, 125] on span at bounding box center [343, 126] width 17 height 17
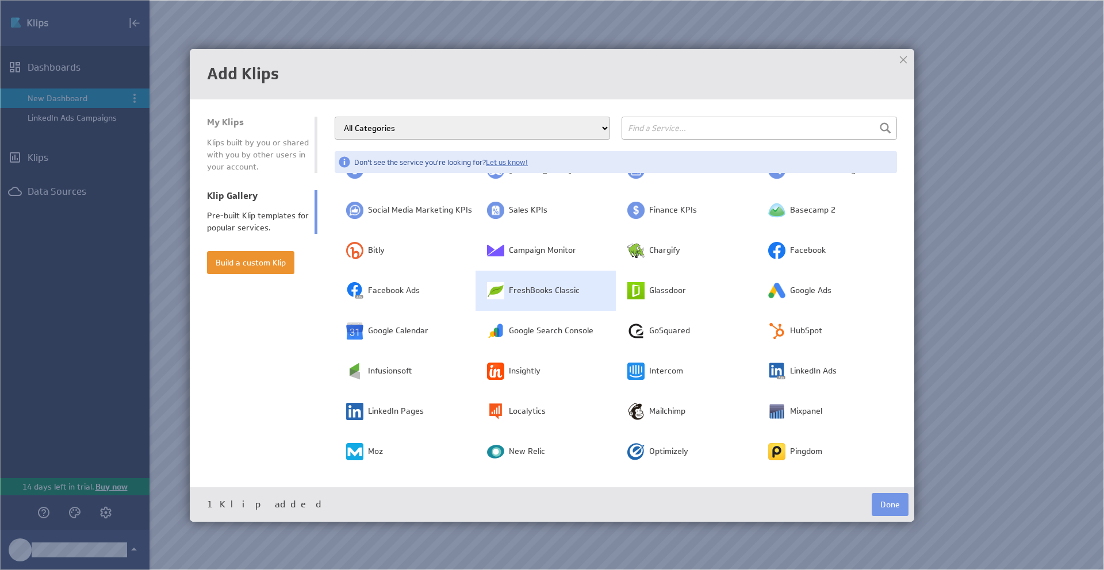
scroll to position [67, 0]
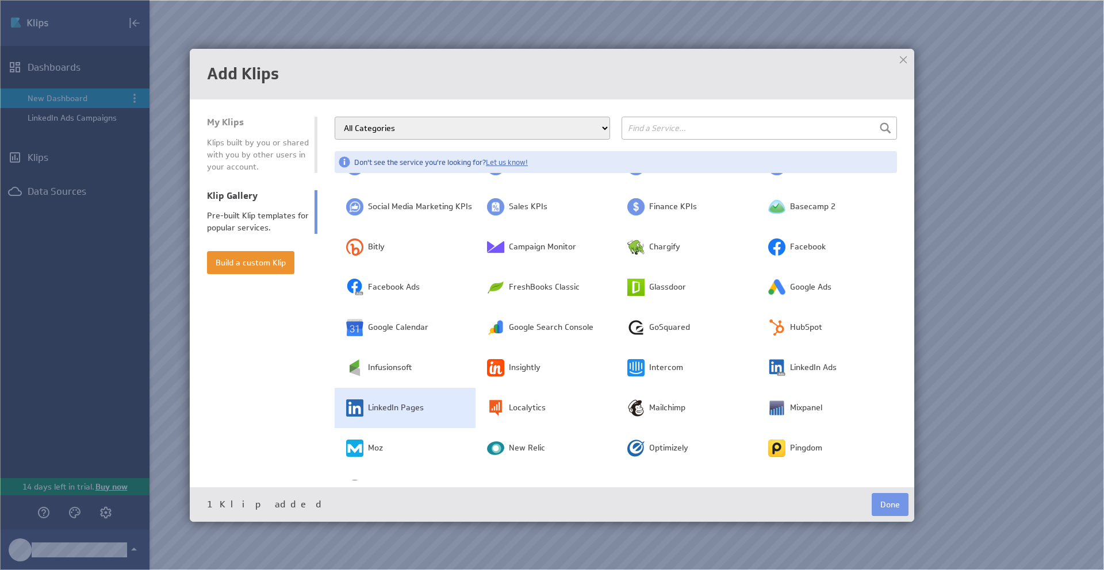
click at [414, 412] on span "LinkedIn Pages" at bounding box center [396, 407] width 56 height 11
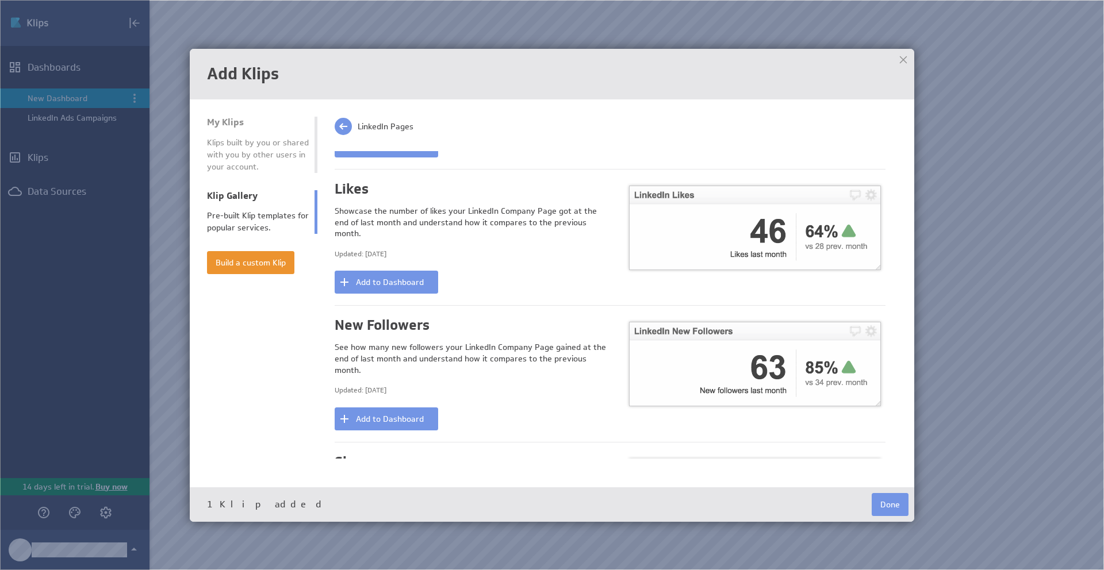
scroll to position [1964, 0]
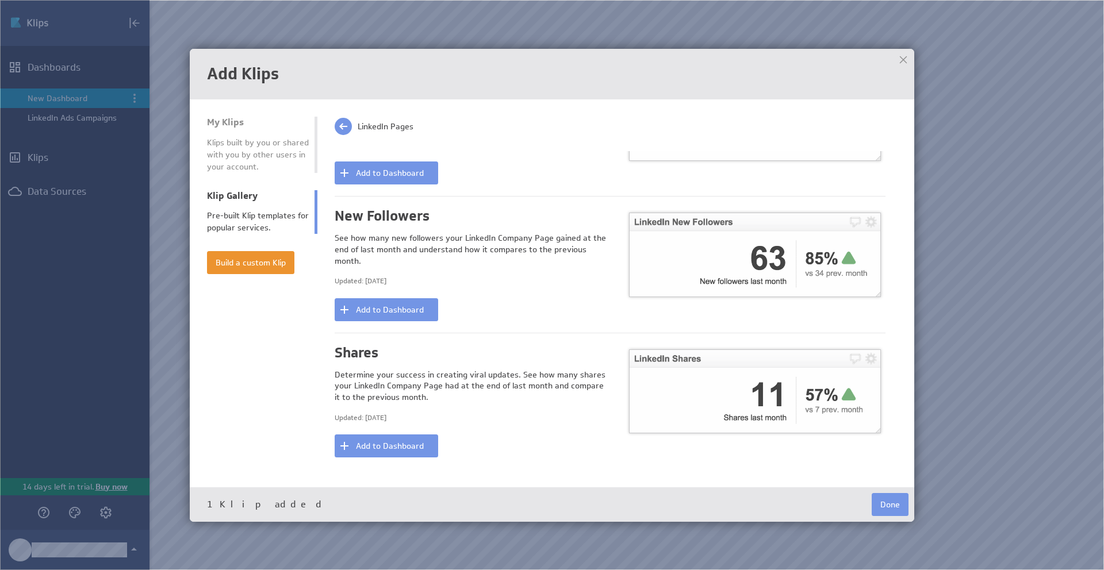
click at [341, 122] on span at bounding box center [343, 126] width 17 height 17
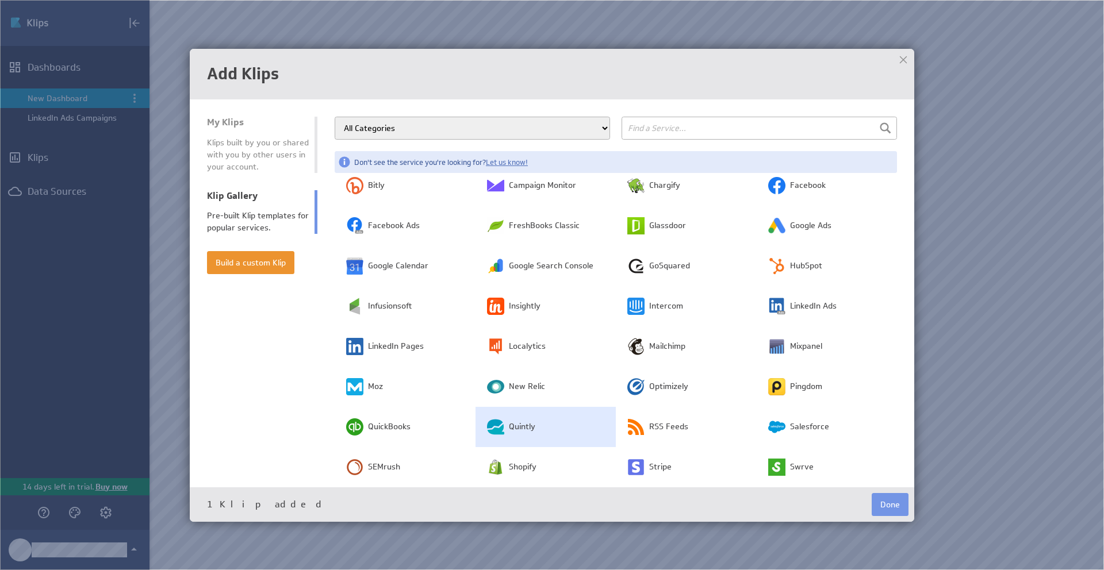
scroll to position [126, 0]
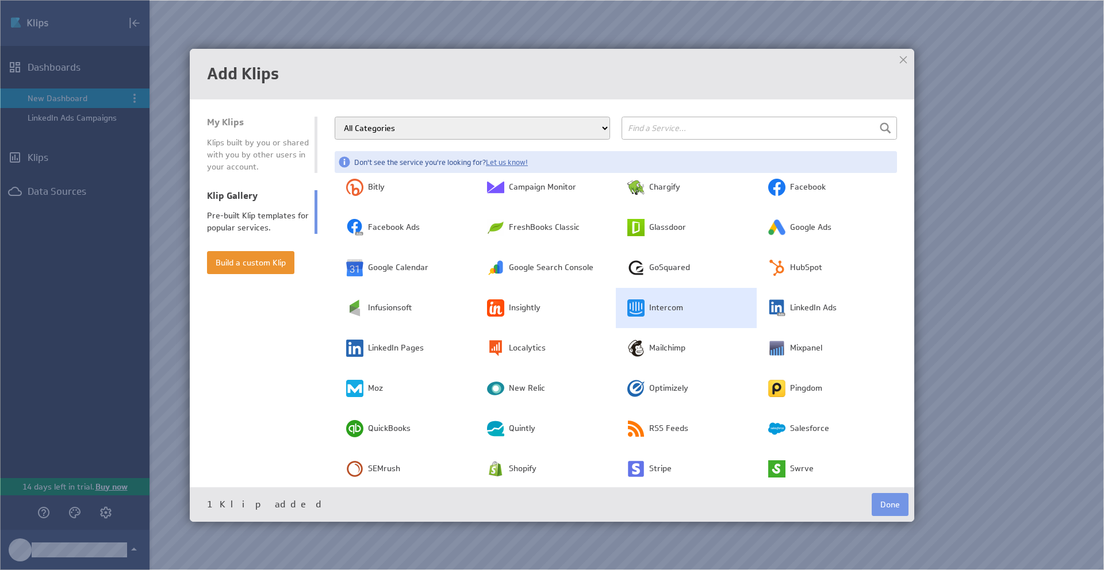
click at [675, 310] on span "Intercom" at bounding box center [666, 307] width 34 height 11
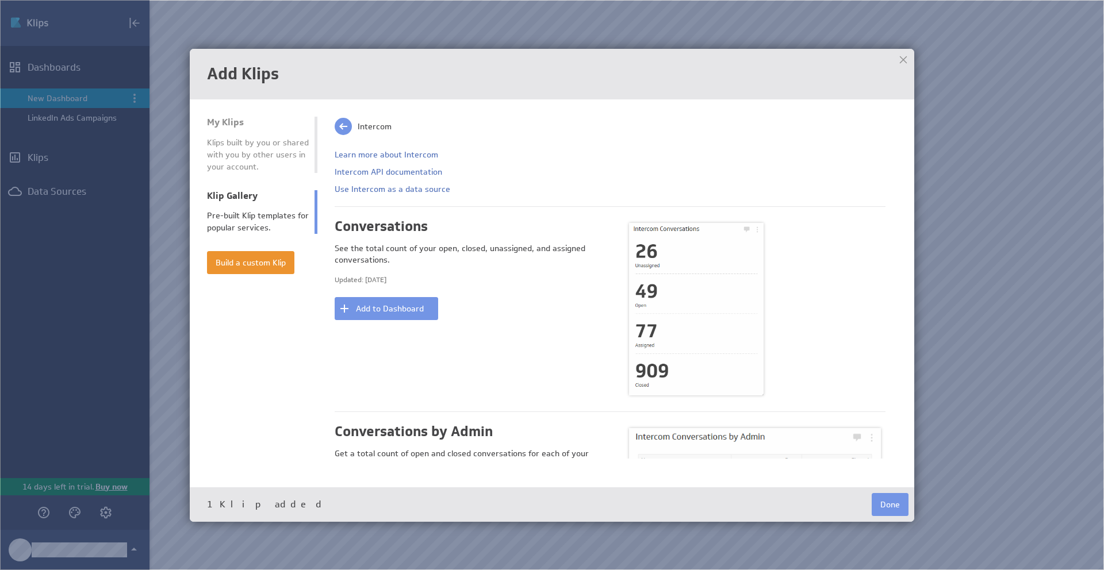
scroll to position [0, 0]
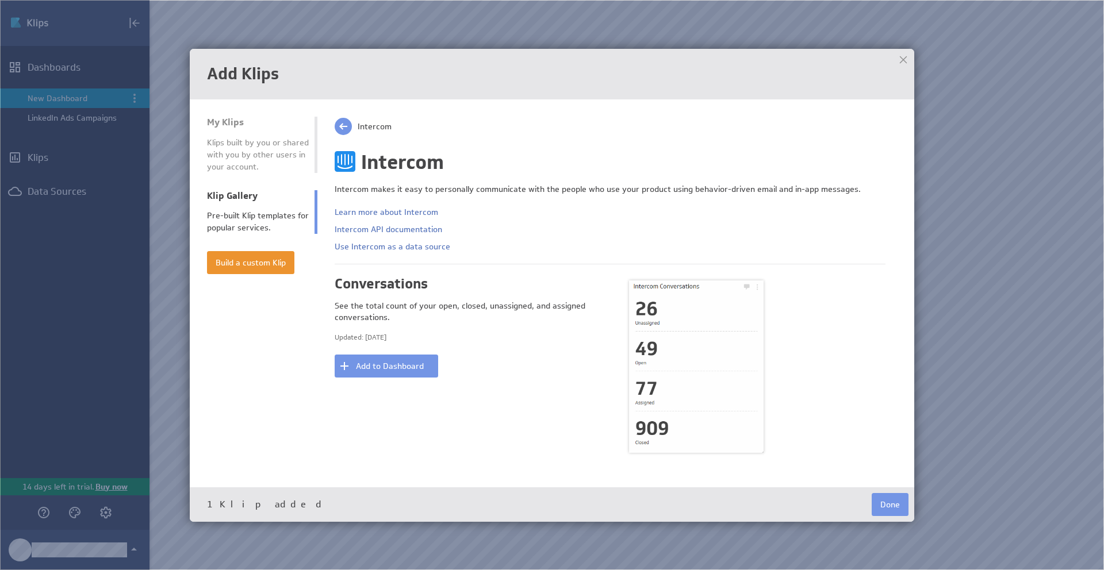
click at [340, 126] on span at bounding box center [343, 126] width 17 height 17
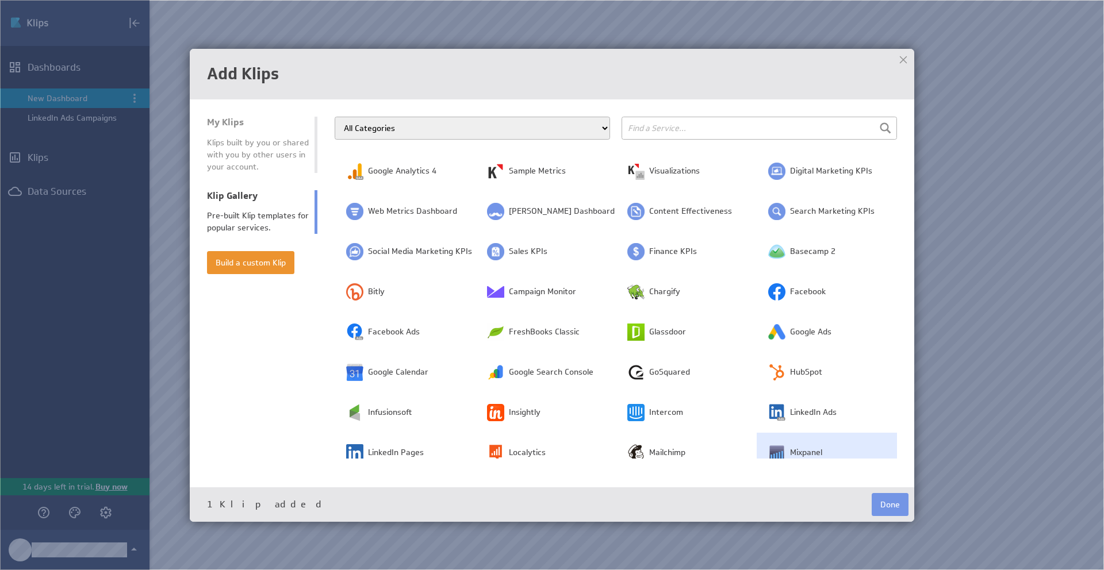
click at [804, 452] on span "Mixpanel" at bounding box center [806, 452] width 32 height 11
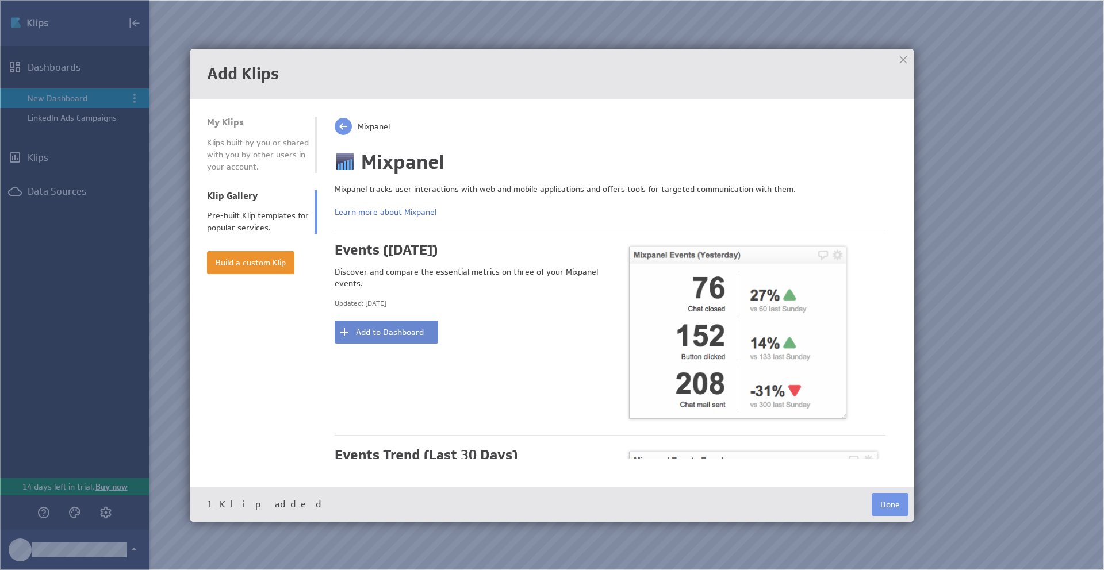
click at [403, 334] on button "Add to Dashboard" at bounding box center [386, 332] width 103 height 23
click at [343, 126] on span at bounding box center [343, 126] width 17 height 17
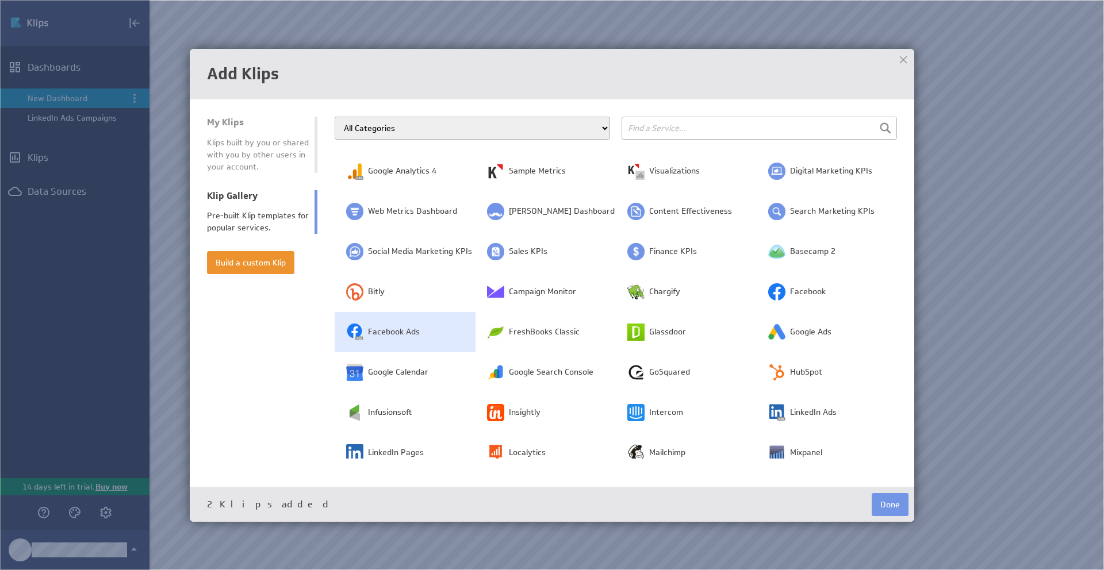
click at [429, 326] on td "Facebook Ads" at bounding box center [405, 332] width 141 height 40
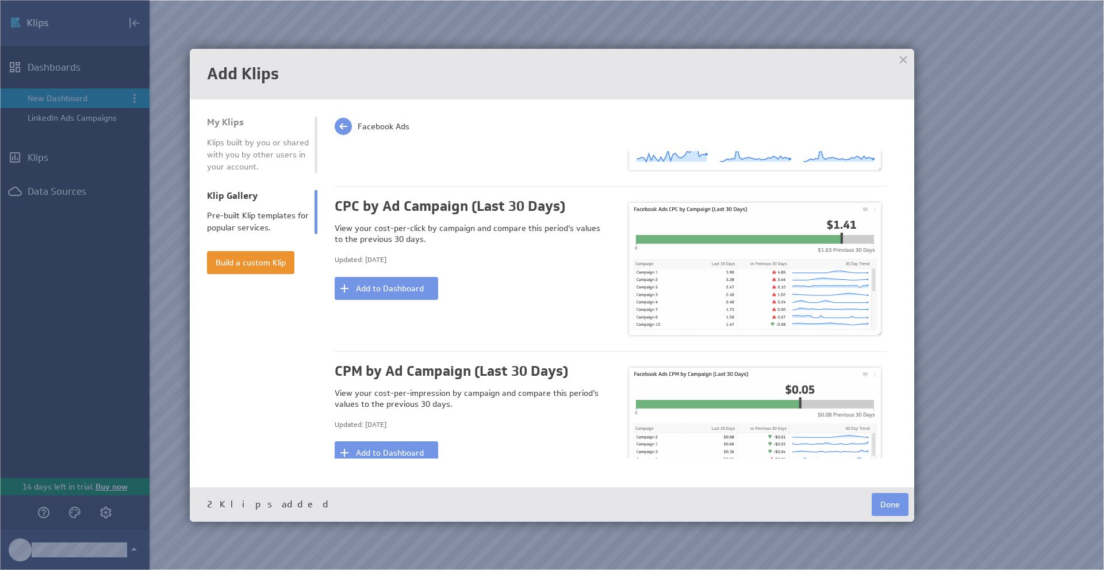
scroll to position [240, 0]
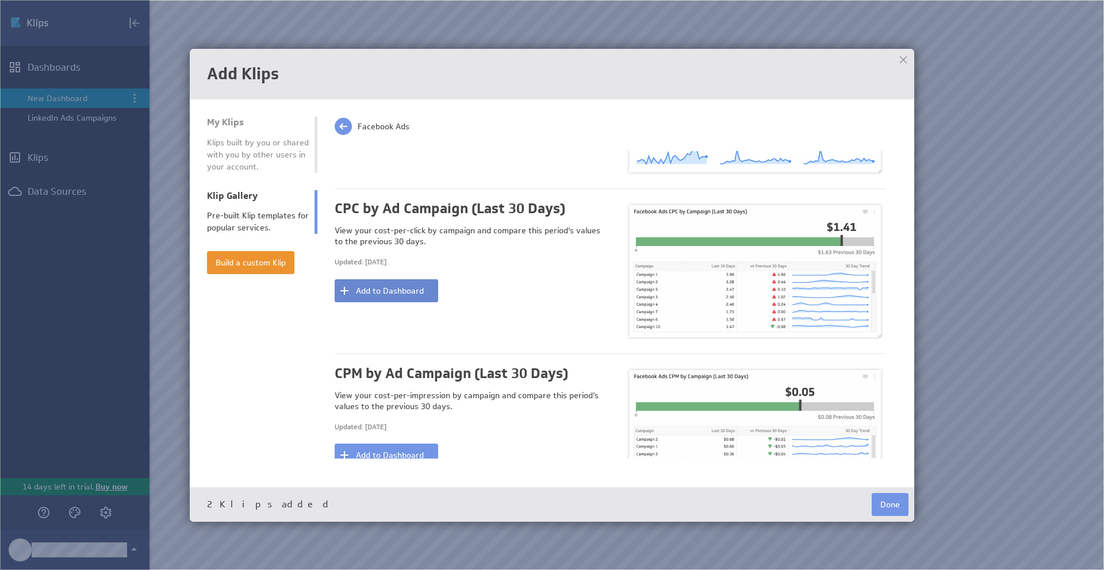
click at [413, 292] on button "Add to Dashboard" at bounding box center [386, 290] width 103 height 23
click at [898, 511] on button "Done" at bounding box center [889, 504] width 37 height 23
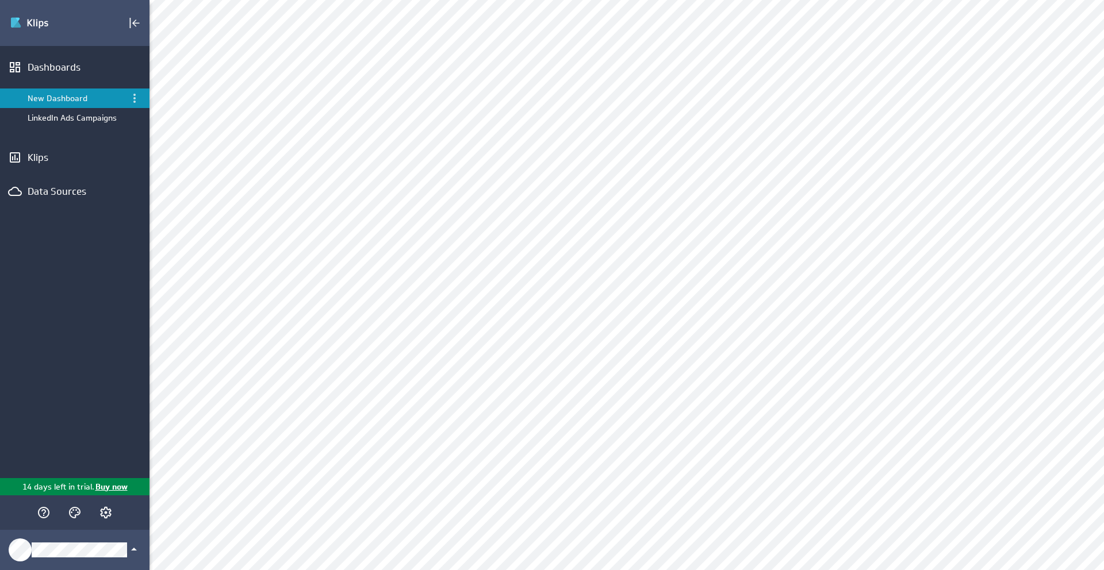
scroll to position [252, 0]
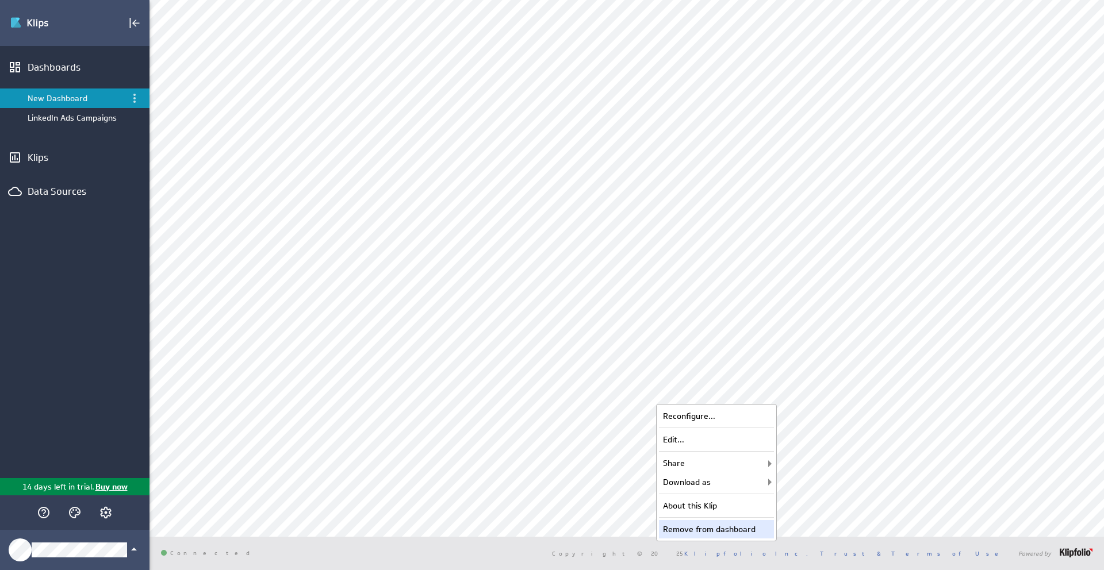
click at [705, 522] on div "Remove from dashboard" at bounding box center [716, 529] width 115 height 18
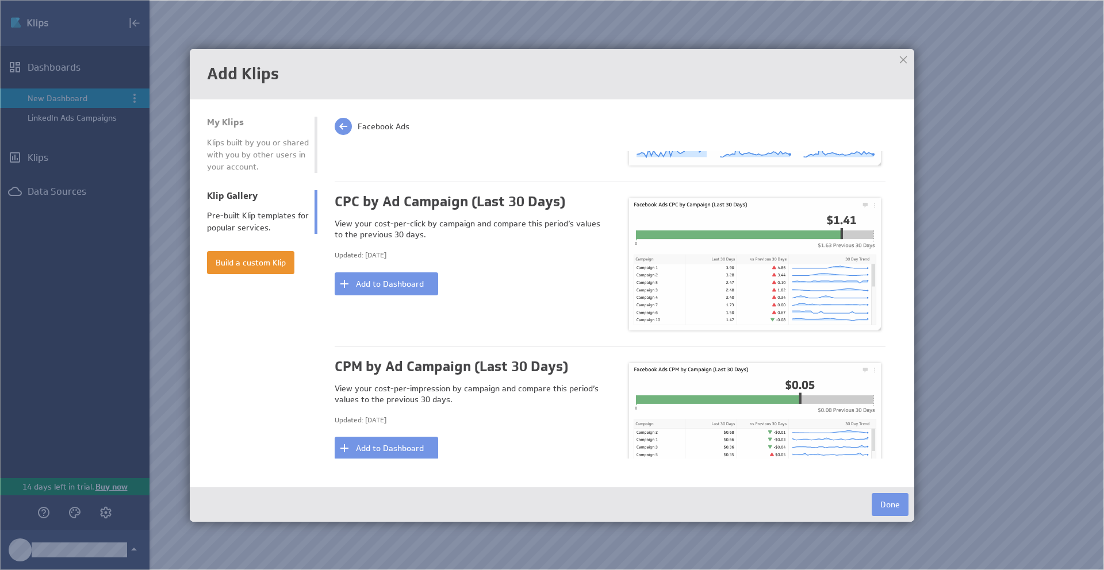
scroll to position [256, 0]
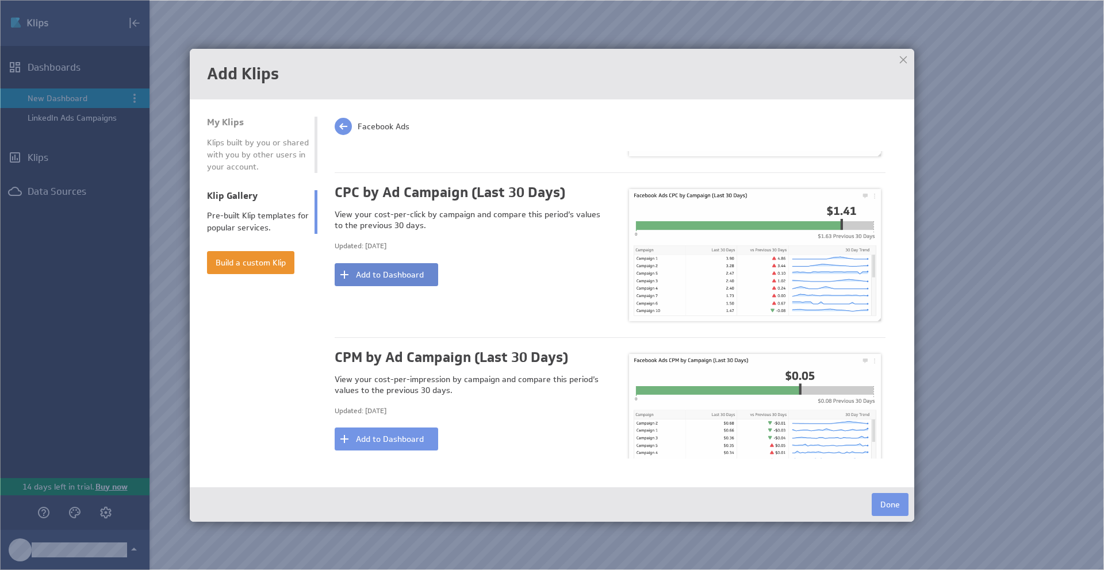
click at [406, 274] on button "Add to Dashboard" at bounding box center [386, 274] width 103 height 23
click at [891, 505] on button "Done" at bounding box center [889, 504] width 37 height 23
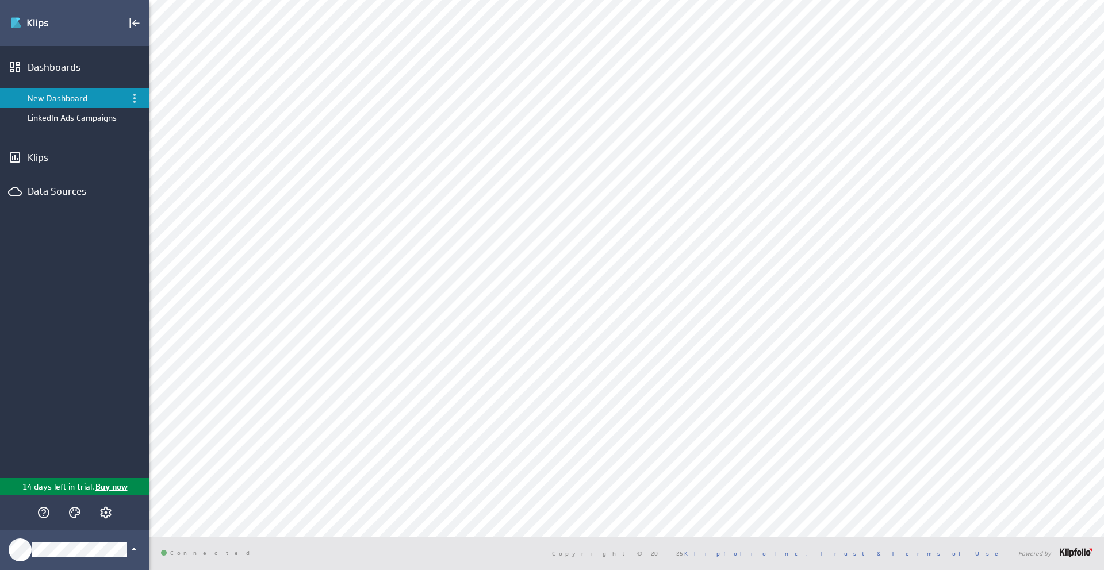
scroll to position [226, 0]
drag, startPoint x: 1026, startPoint y: 555, endPoint x: 1079, endPoint y: 550, distance: 52.5
click at [1079, 550] on div "Copyright © 2025 Klipfolio Inc. Trust & Terms of Use Powered by" at bounding box center [819, 552] width 546 height 9
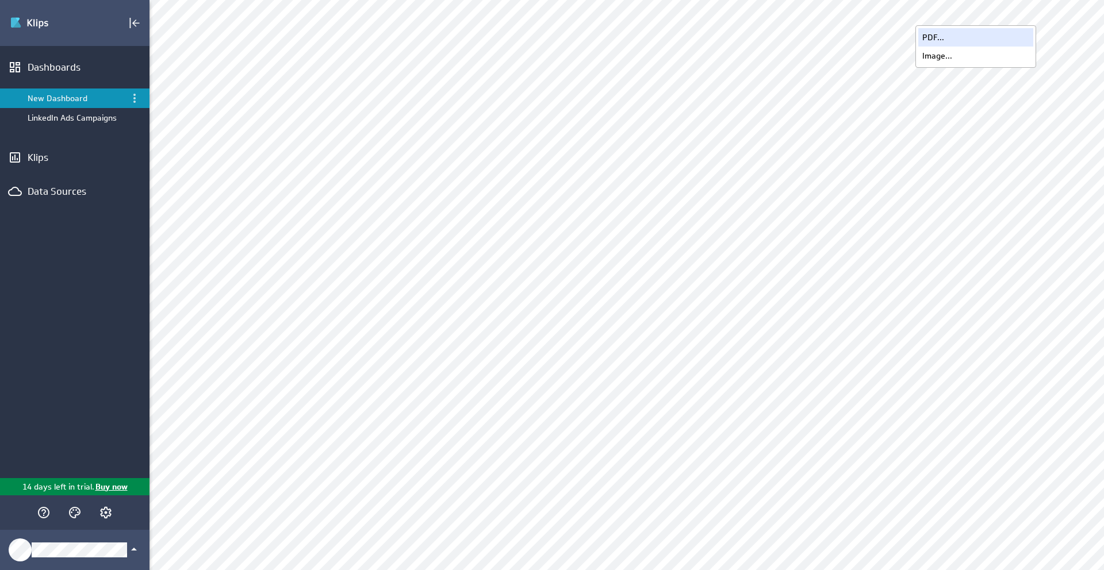
click at [958, 41] on div "PDF..." at bounding box center [975, 37] width 115 height 18
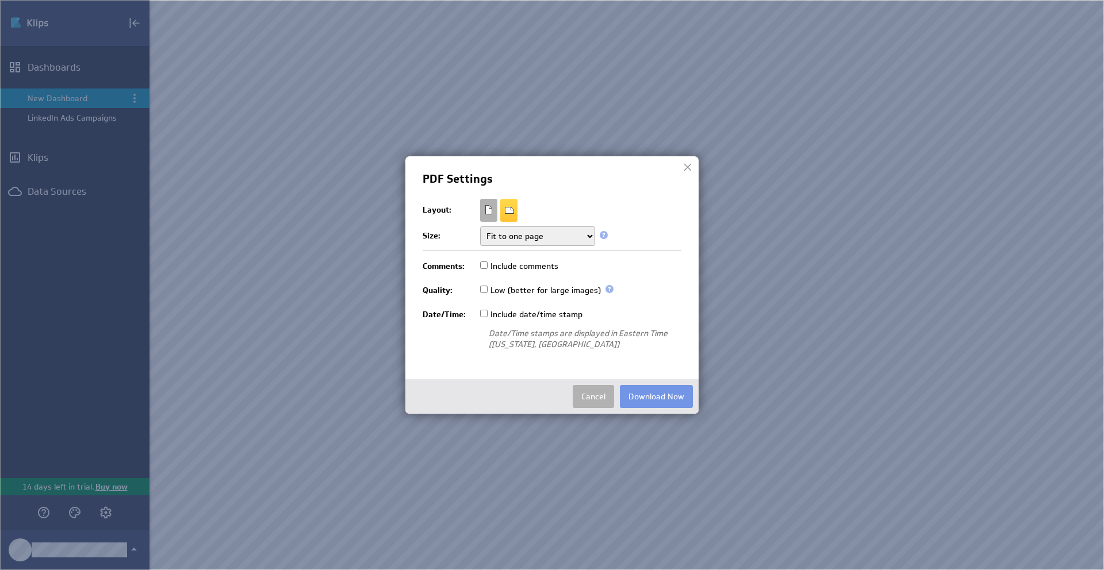
click at [521, 233] on select "Fit to one page Multiple pages Multiple pages (no breaks)" at bounding box center [537, 236] width 115 height 20
select select "break"
click at [480, 226] on select "Fit to one page Multiple pages Multiple pages (no breaks)" at bounding box center [537, 236] width 115 height 20
click at [677, 393] on button "Download Now" at bounding box center [656, 396] width 73 height 23
